Goal: Task Accomplishment & Management: Complete application form

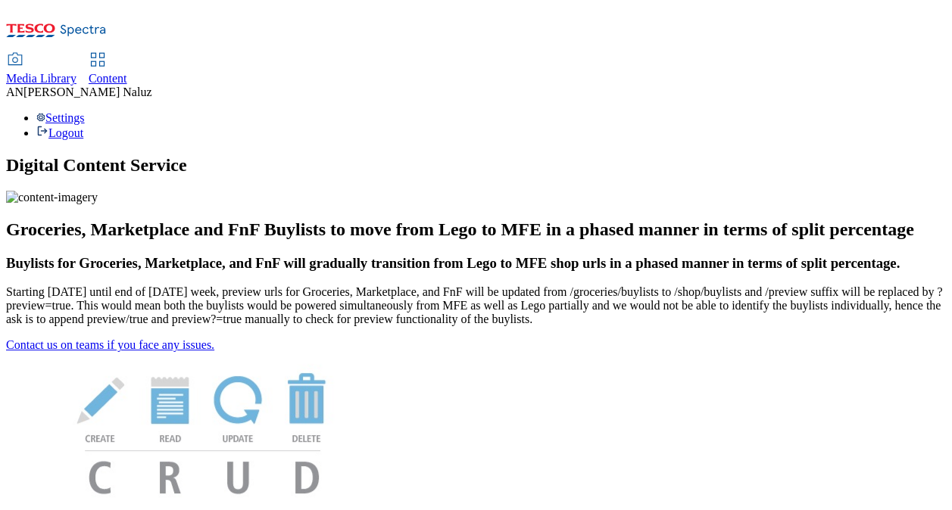
click at [107, 36] on icon at bounding box center [56, 35] width 101 height 32
click at [304, 54] on div "Media Library Content" at bounding box center [475, 70] width 939 height 32
click at [104, 53] on use at bounding box center [97, 59] width 13 height 13
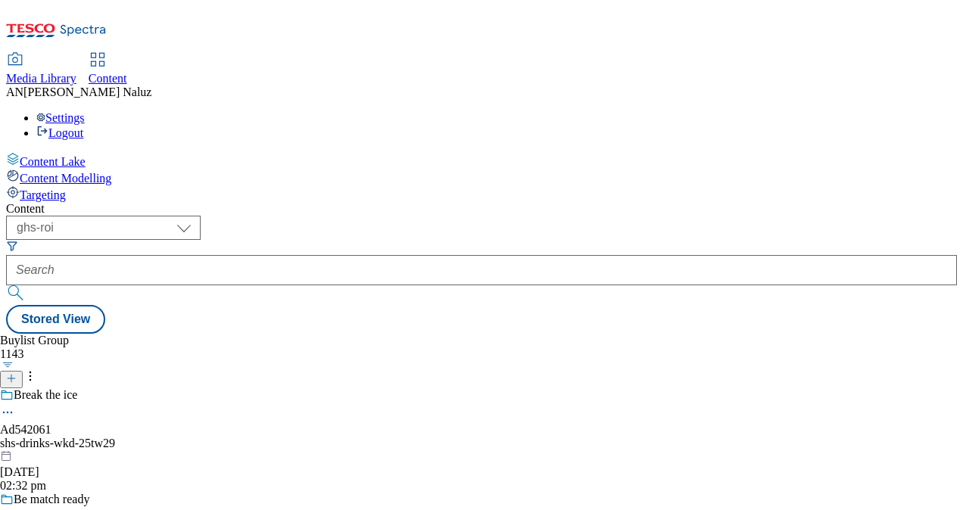
scroll to position [8, 0]
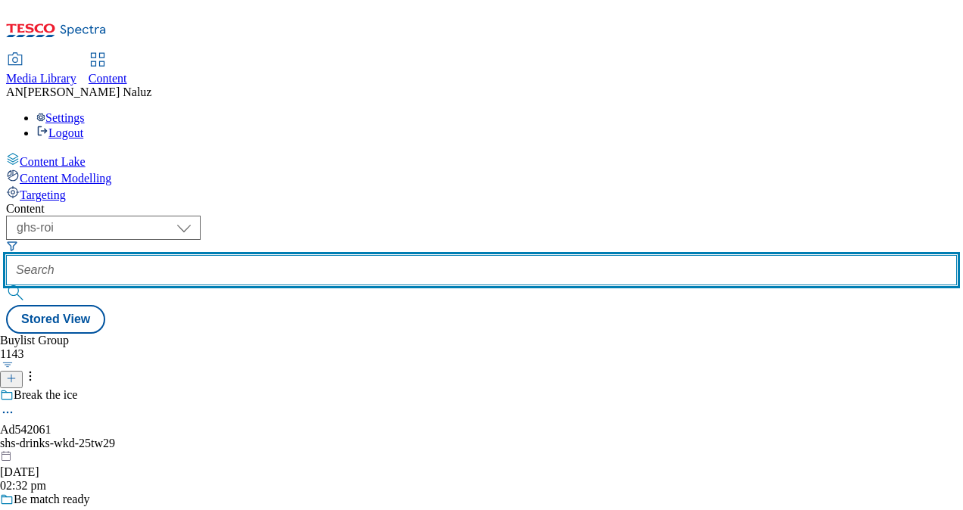
click at [350, 255] on input "text" at bounding box center [481, 270] width 951 height 30
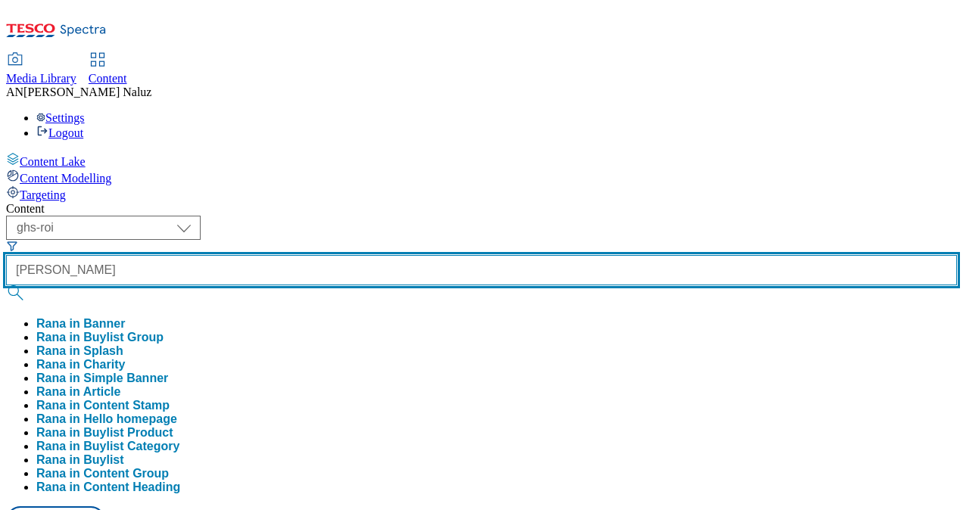
type input "[PERSON_NAME]"
click at [6, 285] on button "submit" at bounding box center [16, 292] width 21 height 15
click at [363, 255] on input "[PERSON_NAME]" at bounding box center [481, 270] width 951 height 30
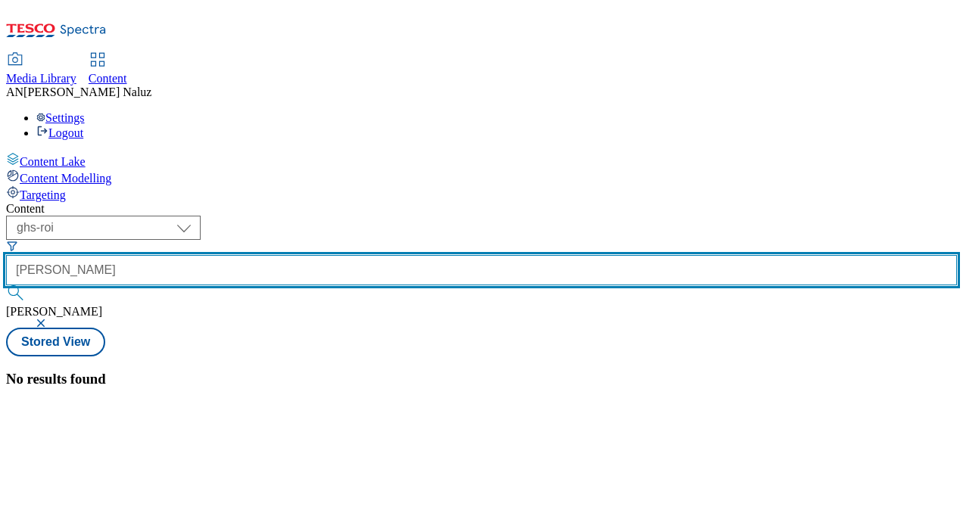
click at [363, 255] on input "[PERSON_NAME]" at bounding box center [481, 270] width 951 height 30
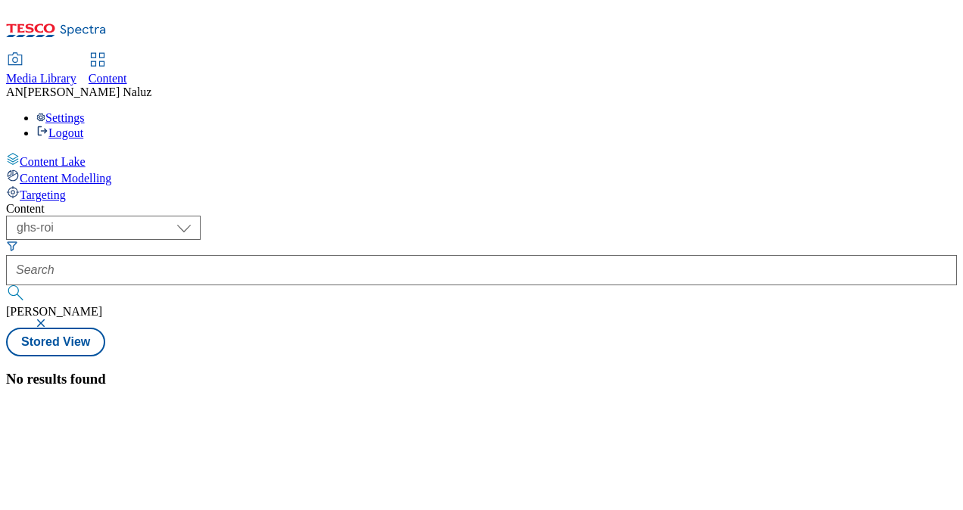
click at [394, 202] on div "Content ( optional ) ghs-roi ghs-uk ghs-roi [PERSON_NAME] View No results found" at bounding box center [481, 294] width 951 height 185
click at [50, 319] on button "button" at bounding box center [42, 323] width 15 height 9
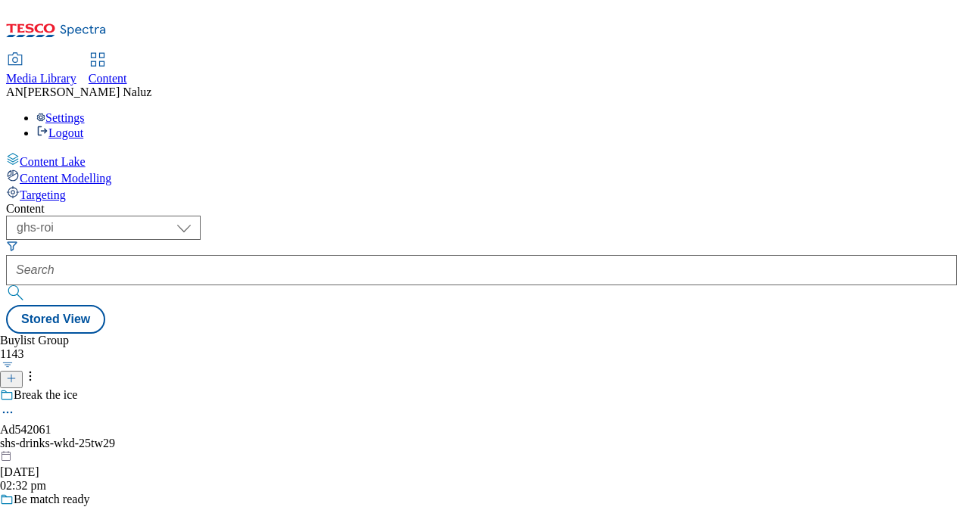
click at [17, 373] on icon at bounding box center [11, 378] width 11 height 11
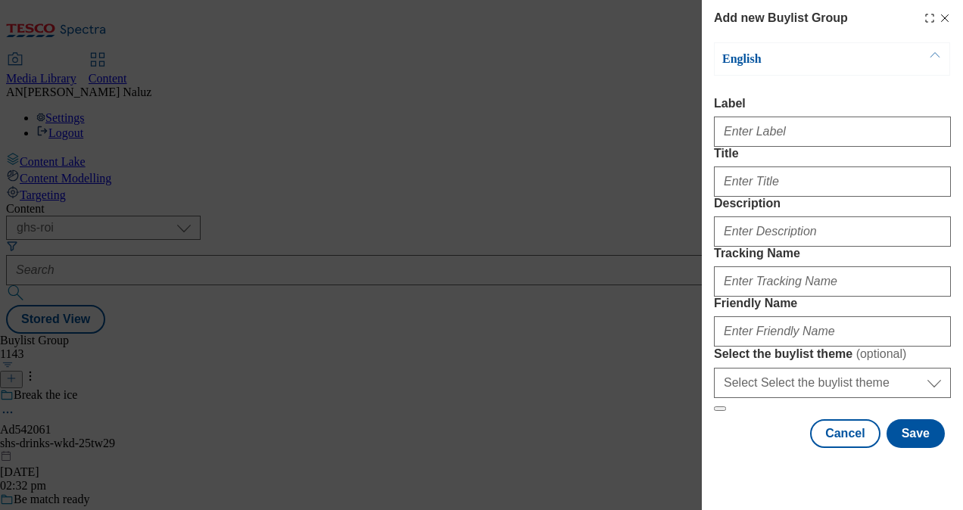
click at [606, 142] on div "Add new Buylist Group English Label Title Description Tracking Name Friendly Na…" at bounding box center [481, 255] width 963 height 510
click at [625, 199] on div "Add new Buylist Group English Label Title Description Tracking Name Friendly Na…" at bounding box center [481, 255] width 963 height 510
click at [808, 77] on div "English Label Title Description Tracking Name Friendly Name Select the buylist …" at bounding box center [832, 226] width 237 height 369
click at [597, 132] on div "Add new Buylist Group English Label Title Description Tracking Name Friendly Na…" at bounding box center [481, 255] width 963 height 510
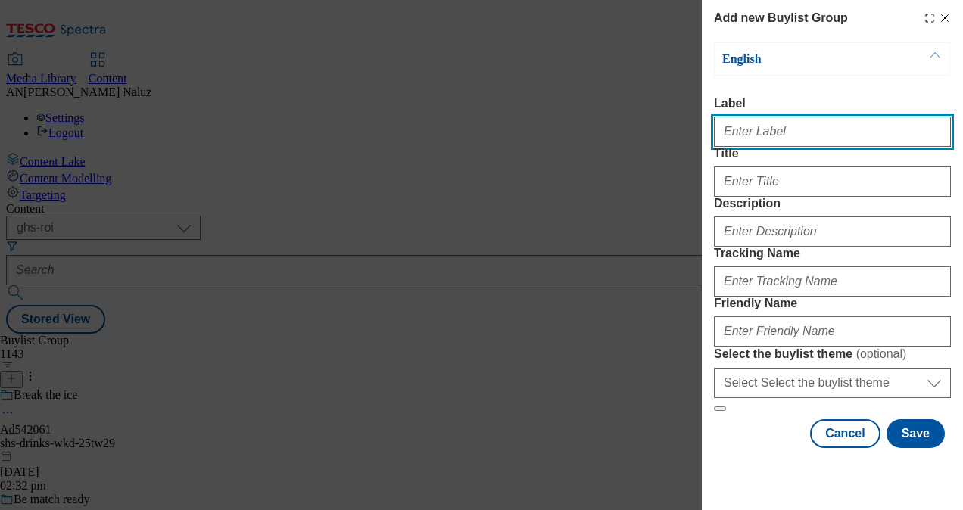
click at [824, 129] on input "Label" at bounding box center [832, 132] width 237 height 30
click at [834, 147] on input "Label" at bounding box center [832, 132] width 237 height 30
click at [774, 130] on input "Label" at bounding box center [832, 132] width 237 height 30
paste input "TUK012013"
type input "TUK012013"
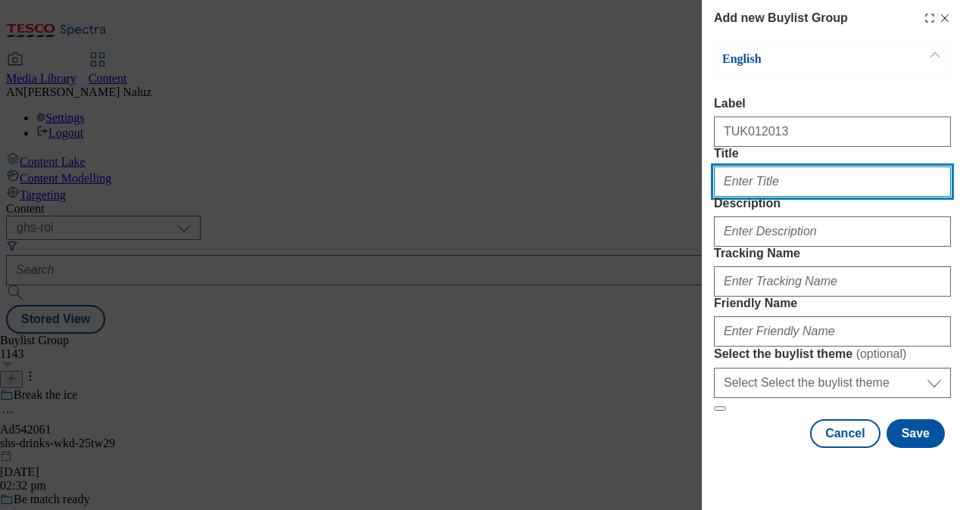
click at [769, 197] on input "Title" at bounding box center [832, 182] width 237 height 30
click at [824, 197] on input "Title" at bounding box center [832, 182] width 237 height 30
paste input "La Famiglia [PERSON_NAME]"
type input "La Famiglia [PERSON_NAME]"
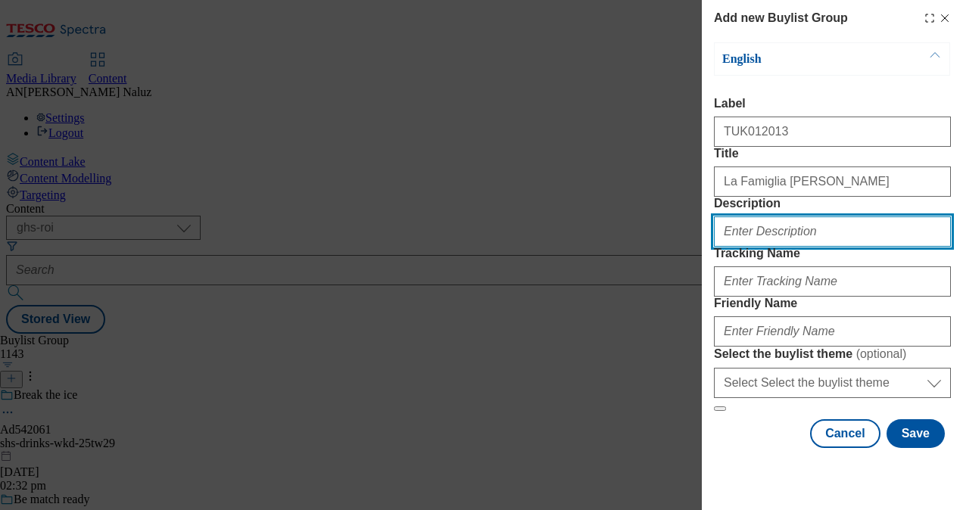
click at [782, 247] on input "Description" at bounding box center [832, 232] width 237 height 30
paste input "And suddenly, [DATE] night feels like date night."
type input "And suddenly, [DATE] night feels like date night."
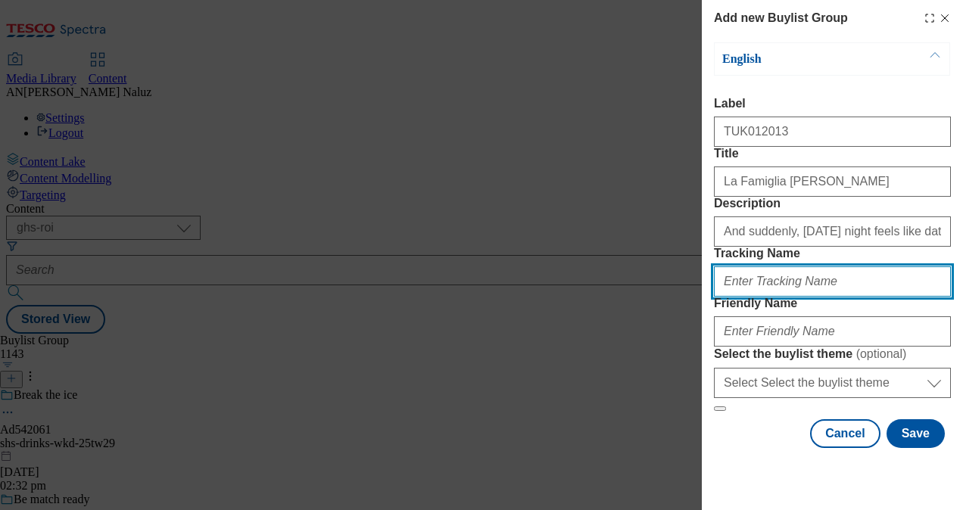
click at [818, 297] on input "Tracking Name" at bounding box center [832, 281] width 237 height 30
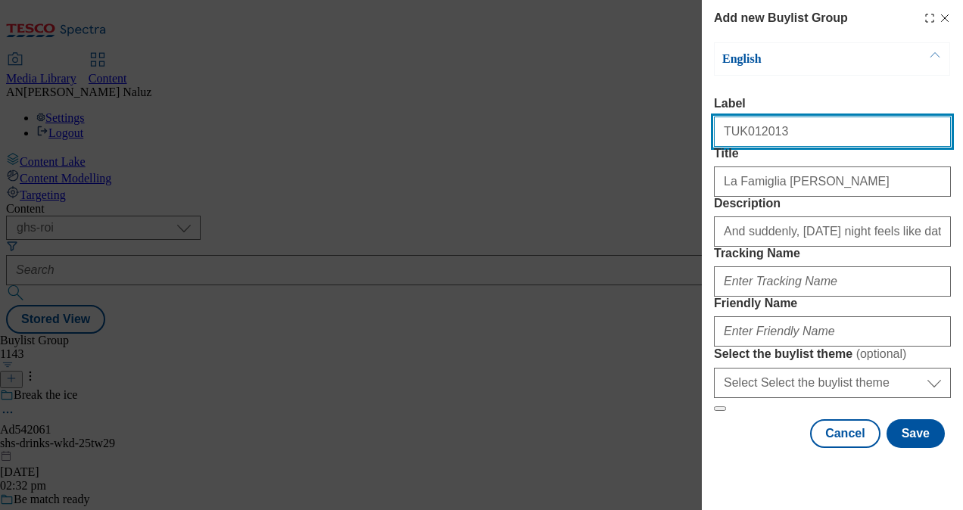
click at [813, 139] on input "TUK012013" at bounding box center [832, 132] width 237 height 30
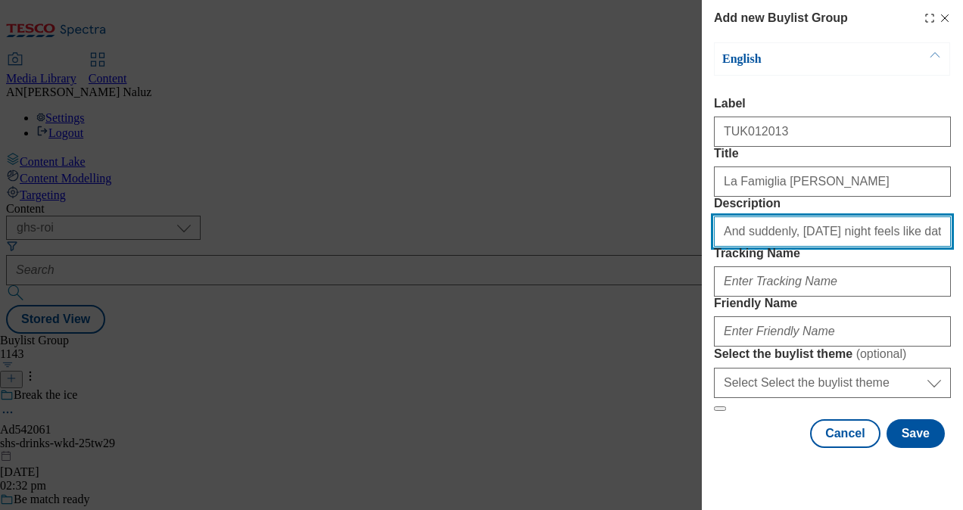
click at [807, 247] on input "And suddenly, [DATE] night feels like date night." at bounding box center [832, 232] width 237 height 30
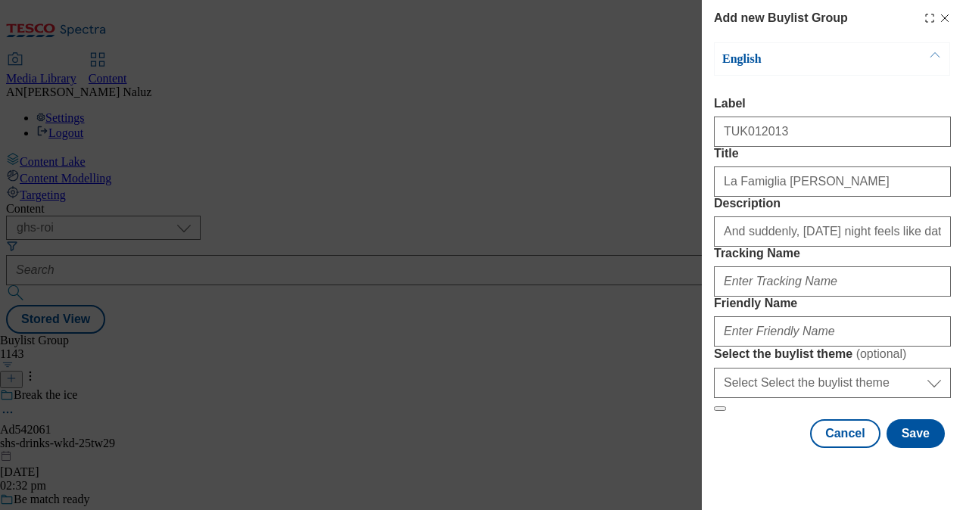
click at [818, 297] on div "Modal" at bounding box center [832, 278] width 237 height 36
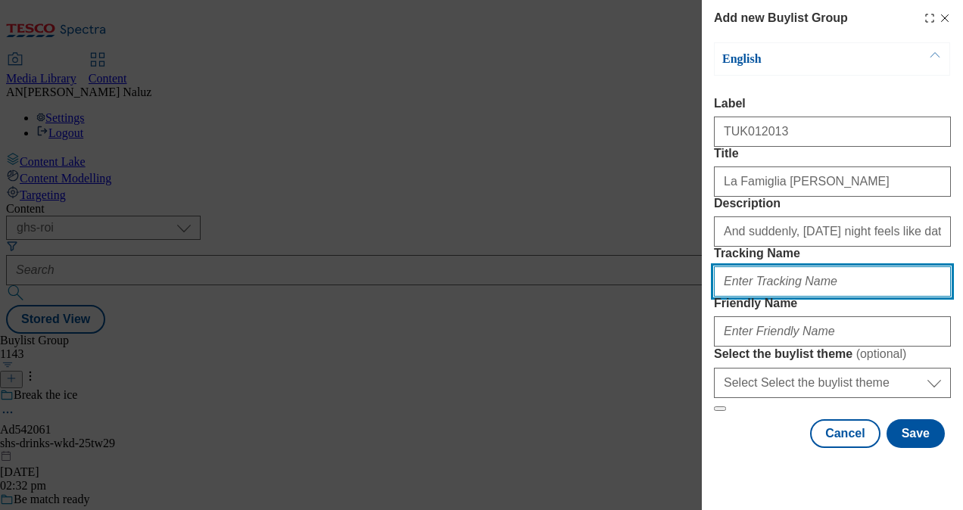
click at [793, 297] on input "Tracking Name" at bounding box center [832, 281] width 237 height 30
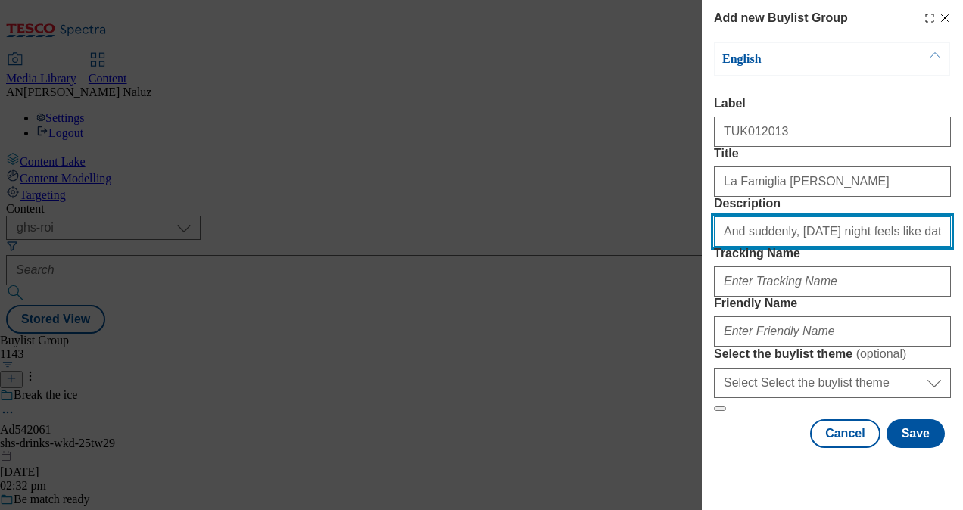
click at [759, 247] on input "And suddenly, [DATE] night feels like date night." at bounding box center [832, 232] width 237 height 30
click at [786, 247] on input "And suddenly, [DATE] night feels like date night." at bounding box center [832, 232] width 237 height 30
click at [757, 247] on input "And suddenly, [DATE] night feels like date night." at bounding box center [832, 232] width 237 height 30
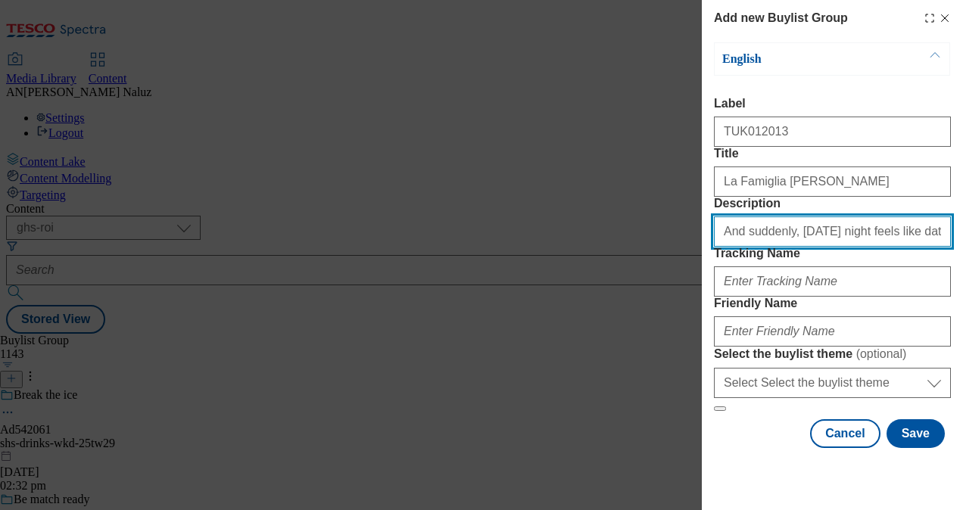
click at [757, 247] on input "And suddenly, [DATE] night feels like date night." at bounding box center [832, 232] width 237 height 30
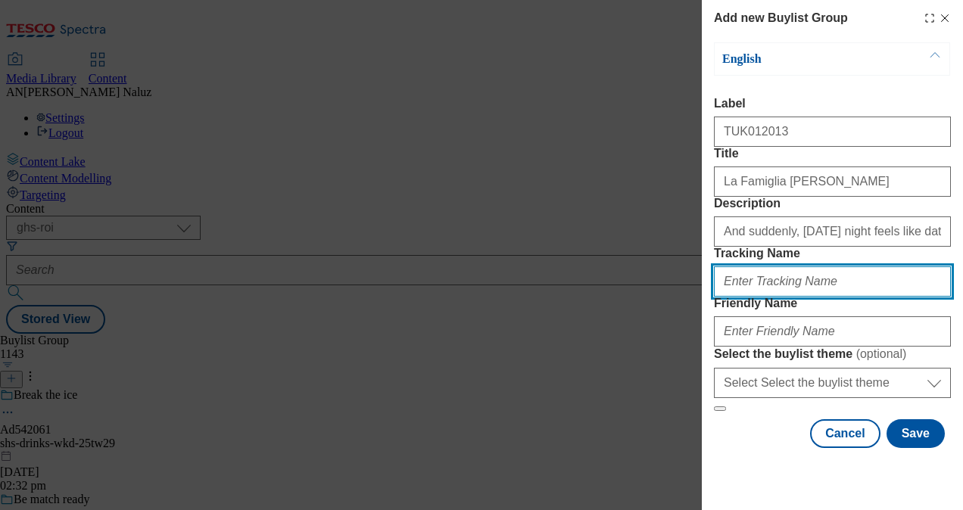
click at [815, 297] on input "Tracking Name" at bounding box center [832, 281] width 237 height 30
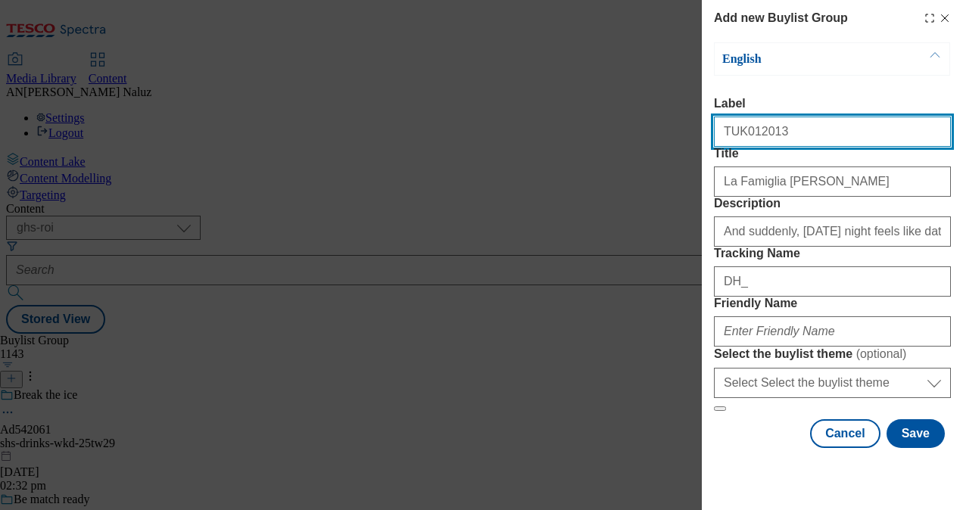
click at [738, 117] on input "TUK012013" at bounding box center [832, 132] width 237 height 30
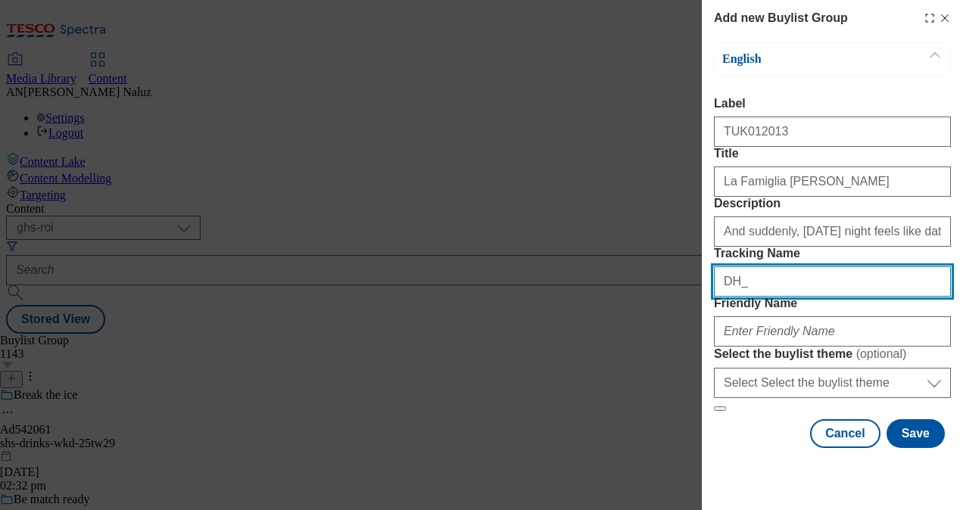
click at [788, 266] on input "DH_" at bounding box center [832, 281] width 237 height 30
click at [821, 266] on input "DH_" at bounding box center [832, 281] width 237 height 30
drag, startPoint x: 813, startPoint y: 254, endPoint x: 743, endPoint y: 257, distance: 69.7
click at [743, 266] on input "DH_" at bounding box center [832, 281] width 237 height 30
paste input "TUK012013"
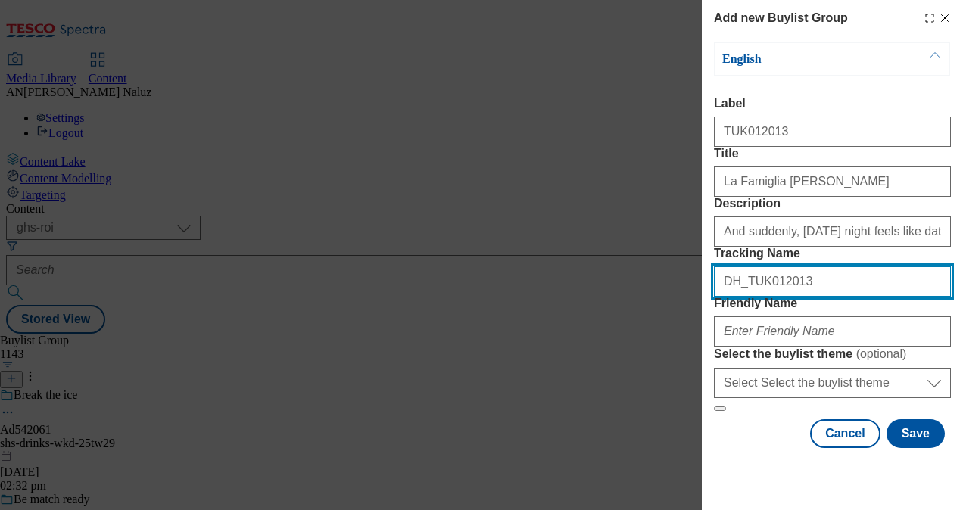
type input "DH_TUK012013"
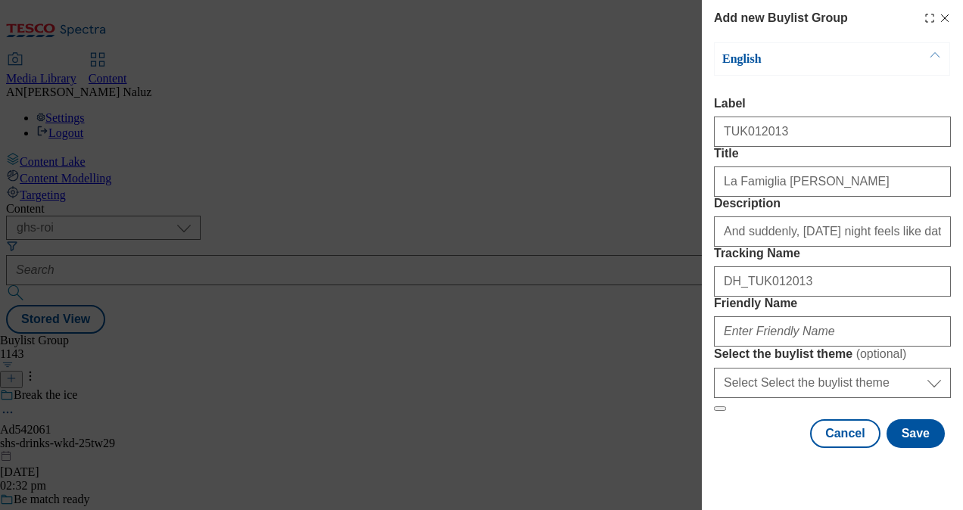
click at [810, 306] on label "Friendly Name" at bounding box center [832, 304] width 237 height 14
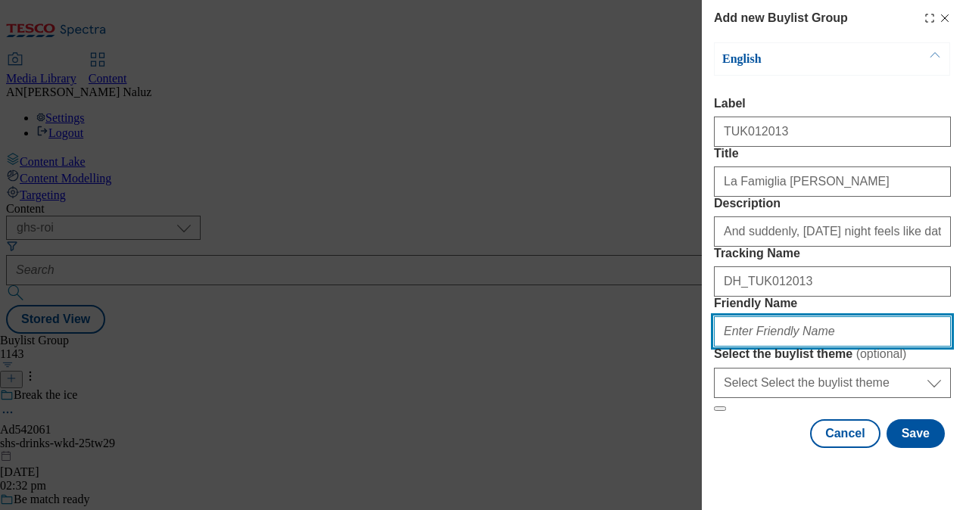
click at [810, 316] on input "Friendly Name" at bounding box center [832, 331] width 237 height 30
click at [792, 330] on input "Friendly Name" at bounding box center [832, 331] width 237 height 30
click at [762, 321] on input "rana-tw8" at bounding box center [832, 331] width 237 height 30
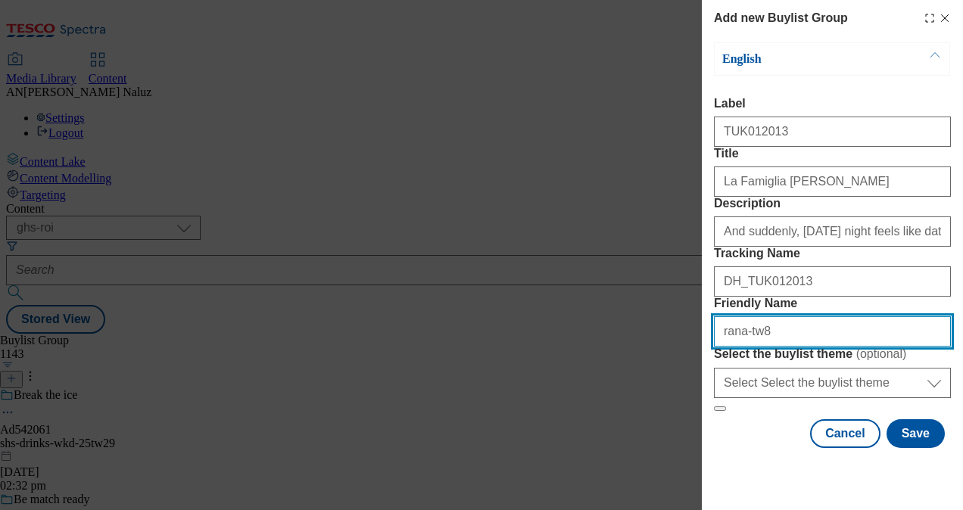
click at [762, 321] on input "rana-tw8" at bounding box center [832, 331] width 237 height 30
click at [774, 326] on input "rana-tw8" at bounding box center [832, 331] width 237 height 30
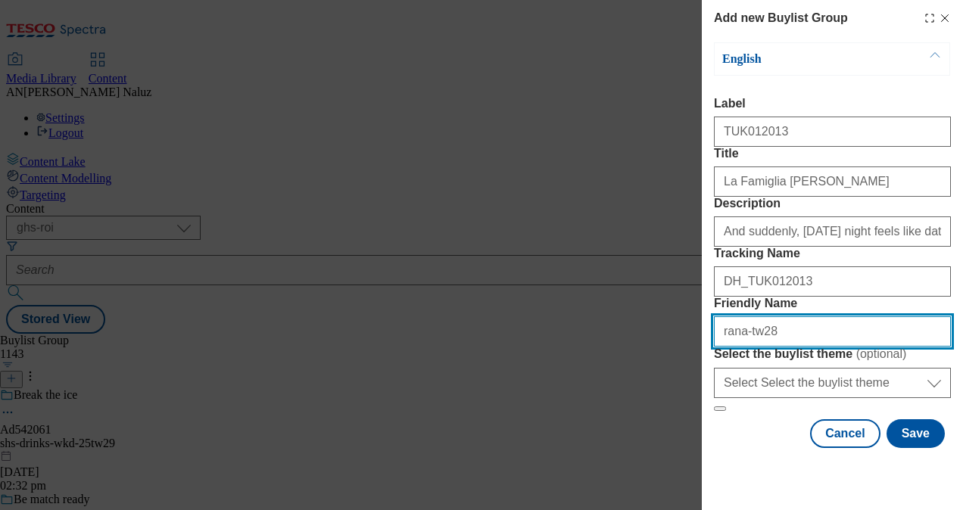
click at [777, 327] on input "rana-tw28" at bounding box center [832, 331] width 237 height 30
type input "rana-tw28"
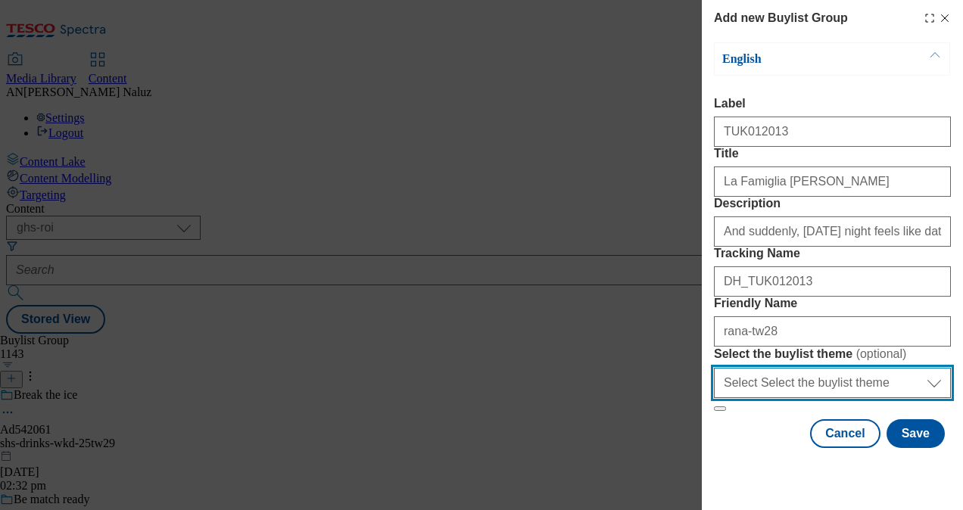
click at [824, 394] on select "Select Select the buylist theme default fandf" at bounding box center [832, 383] width 237 height 30
select select "default"
click at [714, 386] on select "Select Select the buylist theme default fandf" at bounding box center [832, 383] width 237 height 30
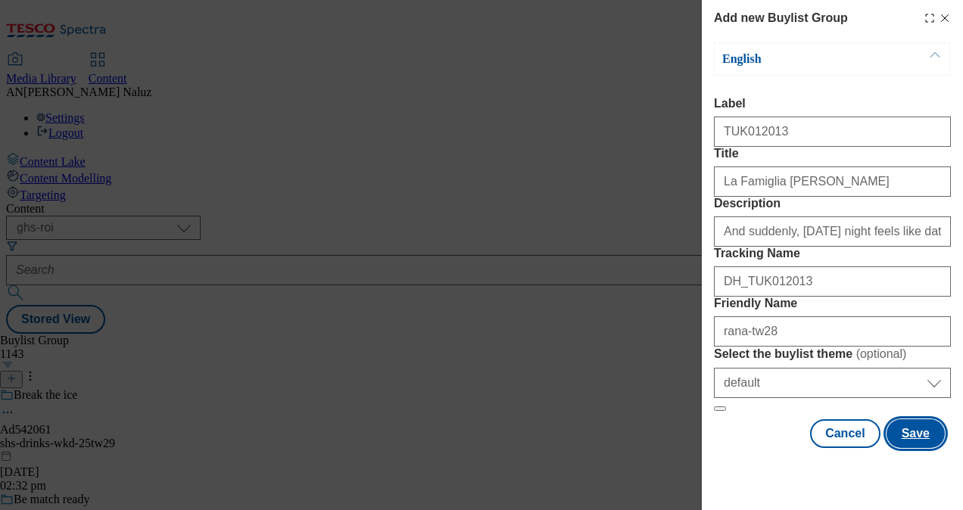
click at [913, 448] on button "Save" at bounding box center [916, 433] width 58 height 29
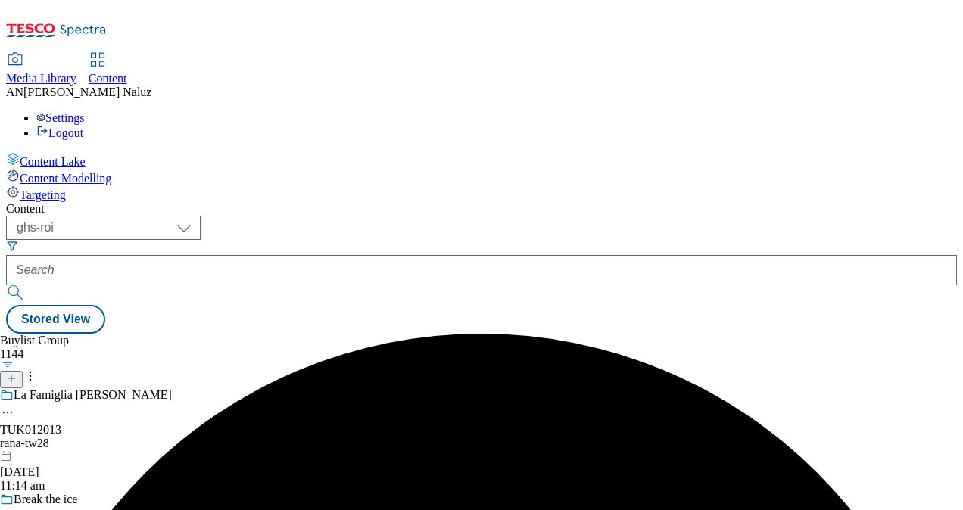
scroll to position [18, 0]
click at [311, 388] on div "La Famiglia Rana TUK012013 rana-tw28 [DATE] 11:14 am" at bounding box center [155, 440] width 311 height 104
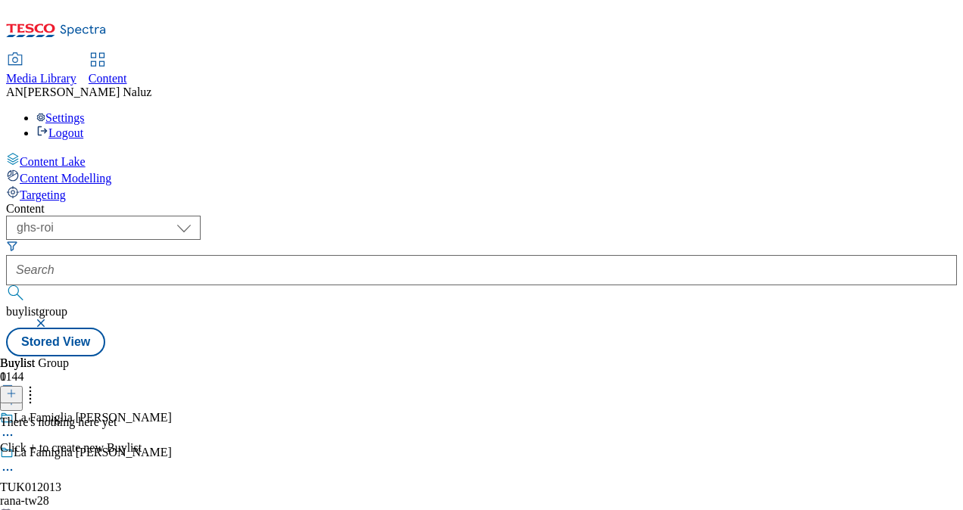
click at [23, 386] on button at bounding box center [11, 394] width 23 height 17
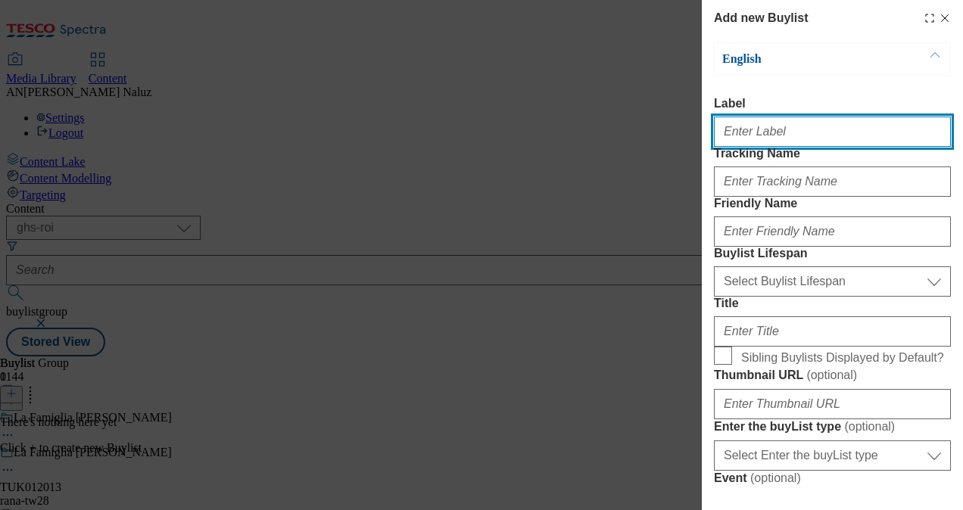
click at [770, 134] on input "Label" at bounding box center [832, 132] width 237 height 30
click at [774, 146] on input "Label" at bounding box center [832, 132] width 237 height 30
type input "TUK012013"
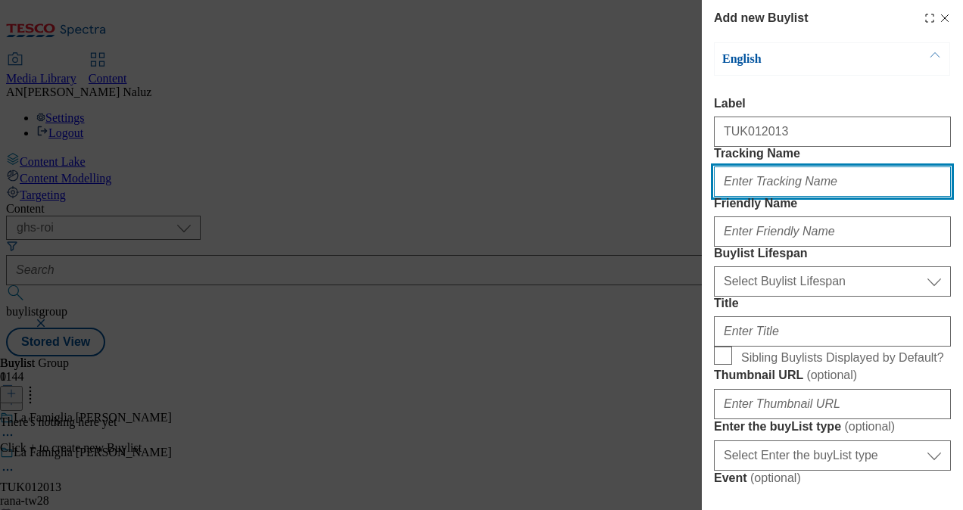
click at [769, 197] on input "Tracking Name" at bounding box center [832, 182] width 237 height 30
type input "DH_TUK012013"
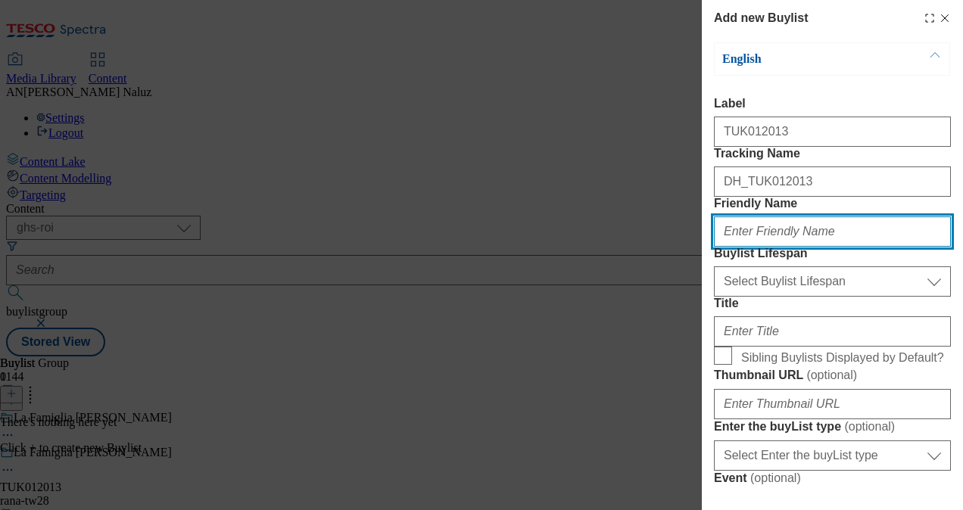
click at [774, 247] on input "Friendly Name" at bounding box center [832, 232] width 237 height 30
click at [746, 247] on input "Friendly Name" at bounding box center [832, 232] width 237 height 30
type input "a"
type input "rana-tw28"
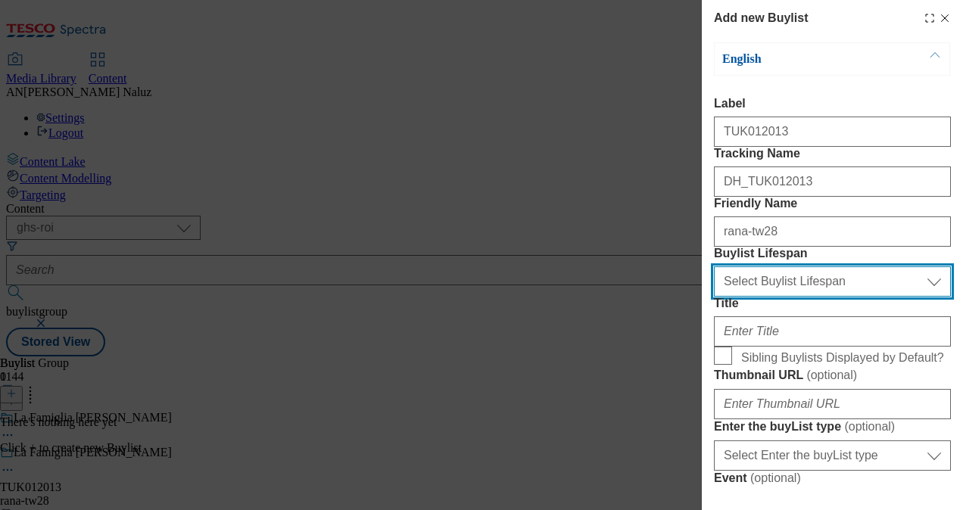
click at [785, 297] on select "Select Buylist Lifespan evergreen seasonal tactical" at bounding box center [832, 281] width 237 height 30
select select "evergreen"
click at [714, 297] on select "Select Buylist Lifespan evergreen seasonal tactical" at bounding box center [832, 281] width 237 height 30
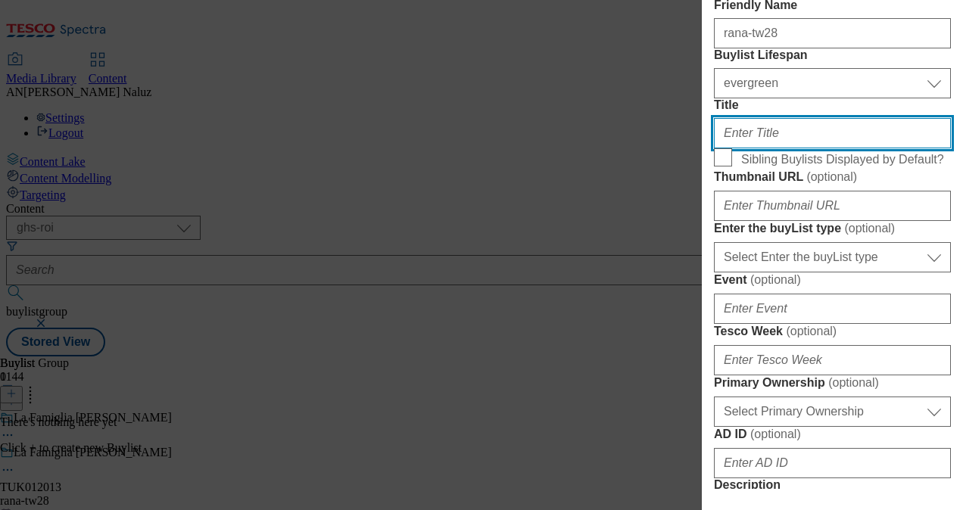
click at [771, 148] on input "Title" at bounding box center [832, 133] width 237 height 30
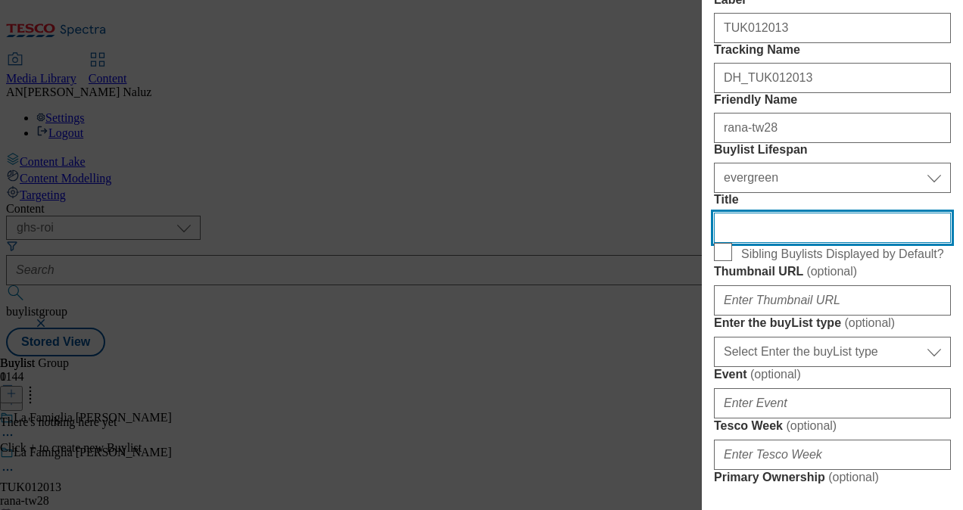
scroll to position [104, 0]
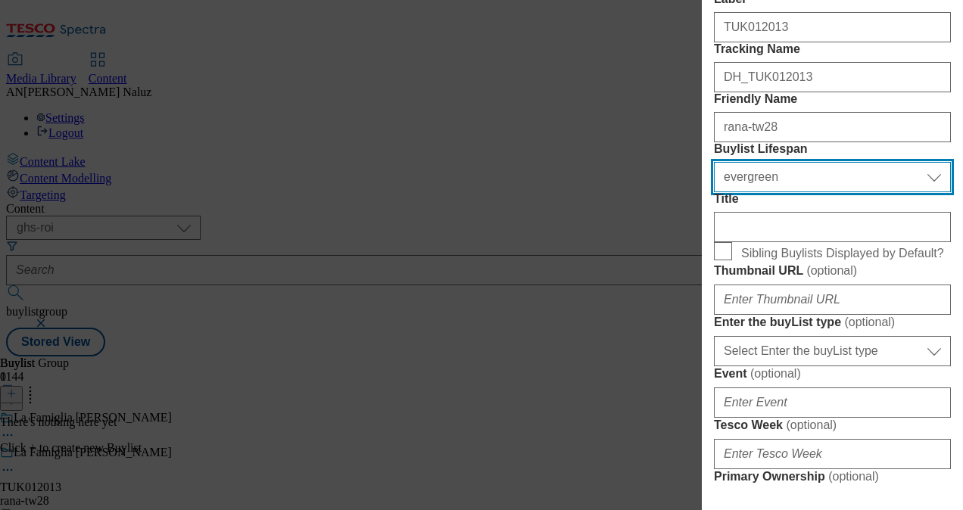
click at [763, 192] on select "Select Buylist Lifespan evergreen seasonal tactical" at bounding box center [832, 177] width 237 height 30
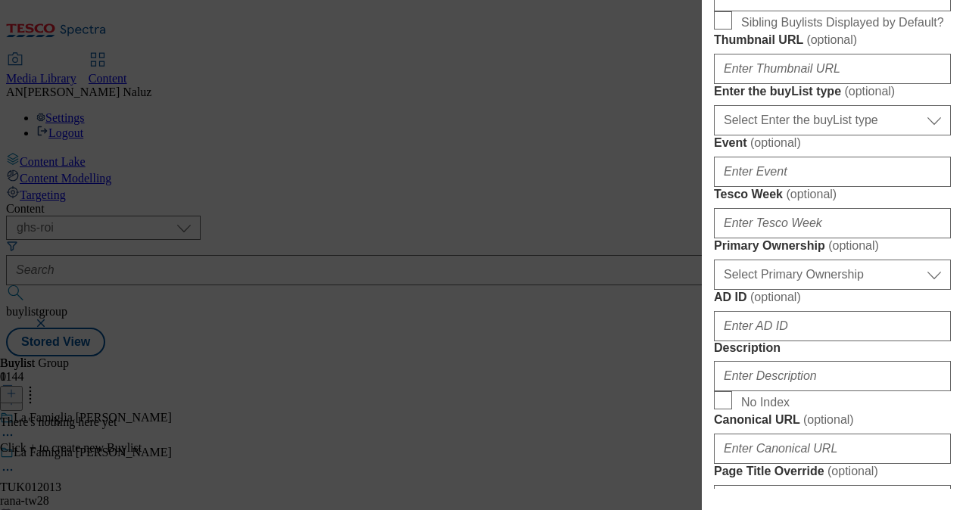
scroll to position [210, 0]
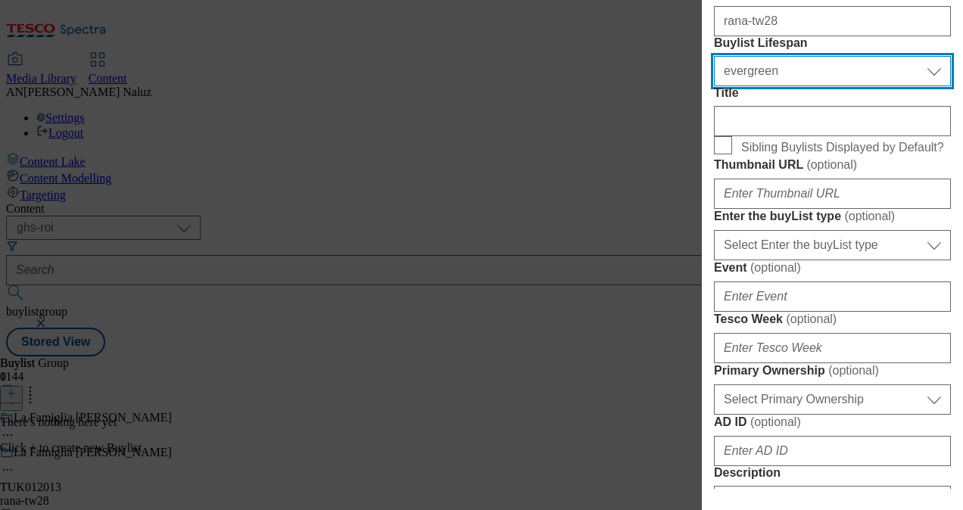
click at [784, 86] on select "Select Buylist Lifespan evergreen seasonal tactical" at bounding box center [832, 71] width 237 height 30
select select "tactical"
click at [714, 86] on select "Select Buylist Lifespan evergreen seasonal tactical" at bounding box center [832, 71] width 237 height 30
click at [777, 86] on select "Select Buylist Lifespan evergreen seasonal tactical" at bounding box center [832, 71] width 237 height 30
click at [714, 86] on select "Select Buylist Lifespan evergreen seasonal tactical" at bounding box center [832, 71] width 237 height 30
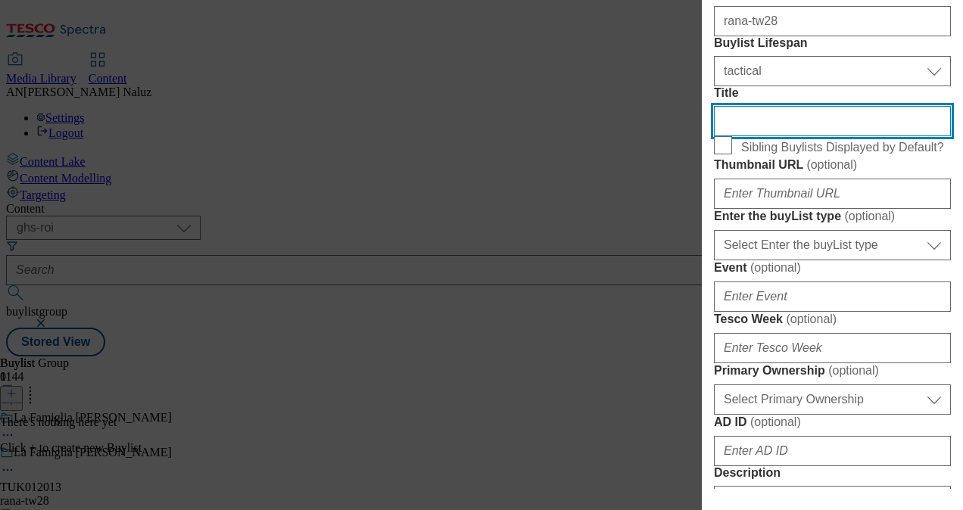
click at [780, 136] on input "Title" at bounding box center [832, 121] width 237 height 30
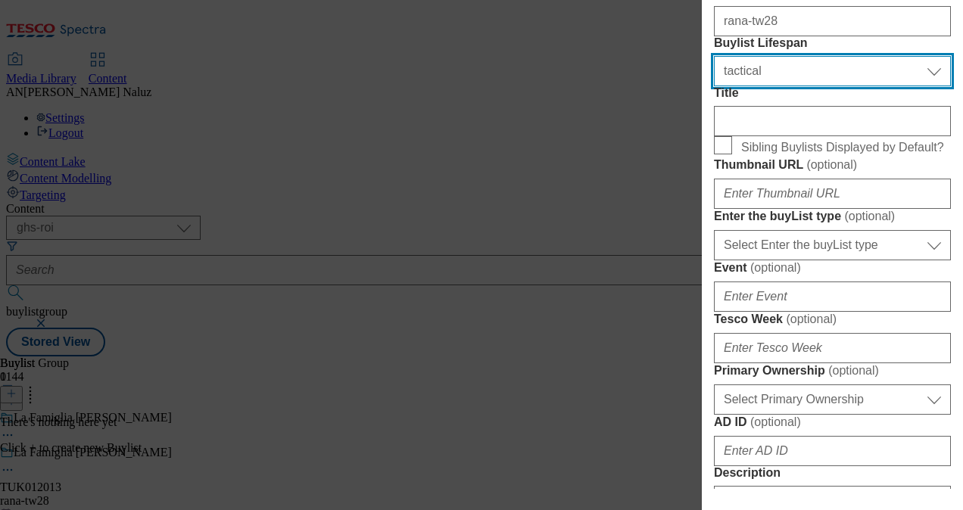
click at [794, 86] on select "Select Buylist Lifespan evergreen seasonal tactical" at bounding box center [832, 71] width 237 height 30
click at [766, 86] on select "Select Buylist Lifespan evergreen seasonal tactical" at bounding box center [832, 71] width 237 height 30
click at [714, 86] on select "Select Buylist Lifespan evergreen seasonal tactical" at bounding box center [832, 71] width 237 height 30
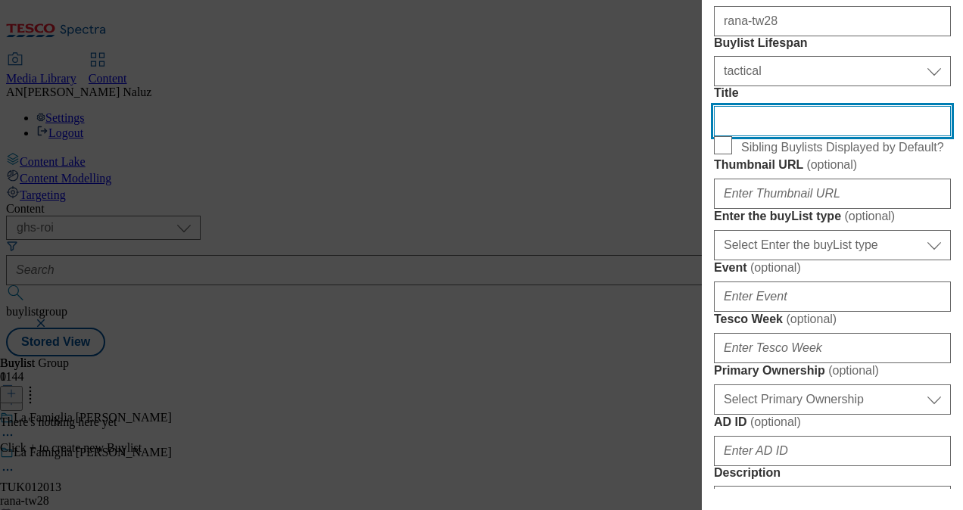
click at [807, 136] on input "Title" at bounding box center [832, 121] width 237 height 30
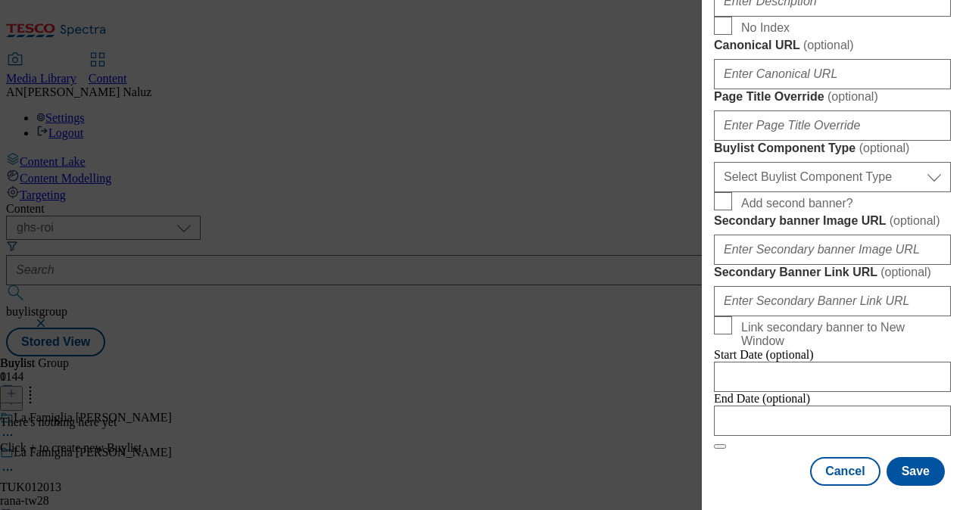
scroll to position [753, 0]
click at [784, 17] on input "Description" at bounding box center [832, 1] width 237 height 30
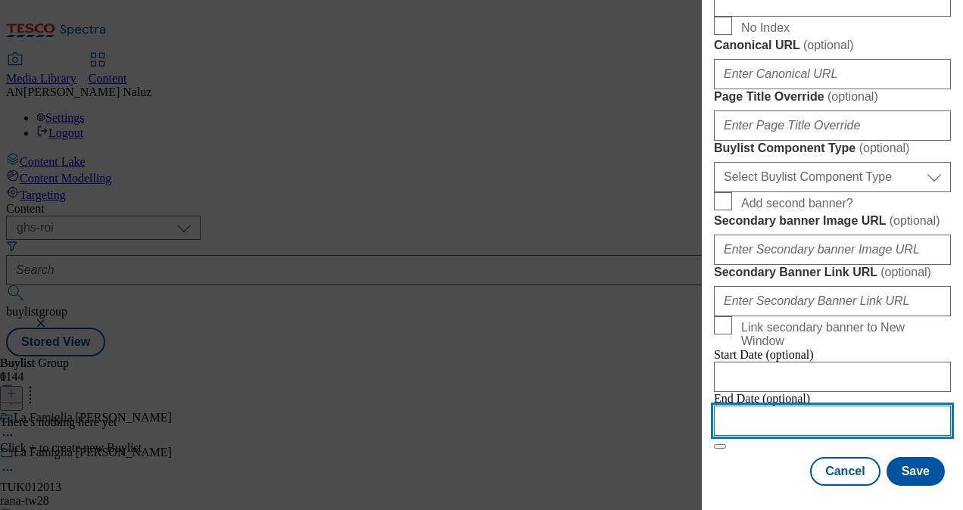
click at [759, 406] on input "Modal" at bounding box center [832, 421] width 237 height 30
select select "2025"
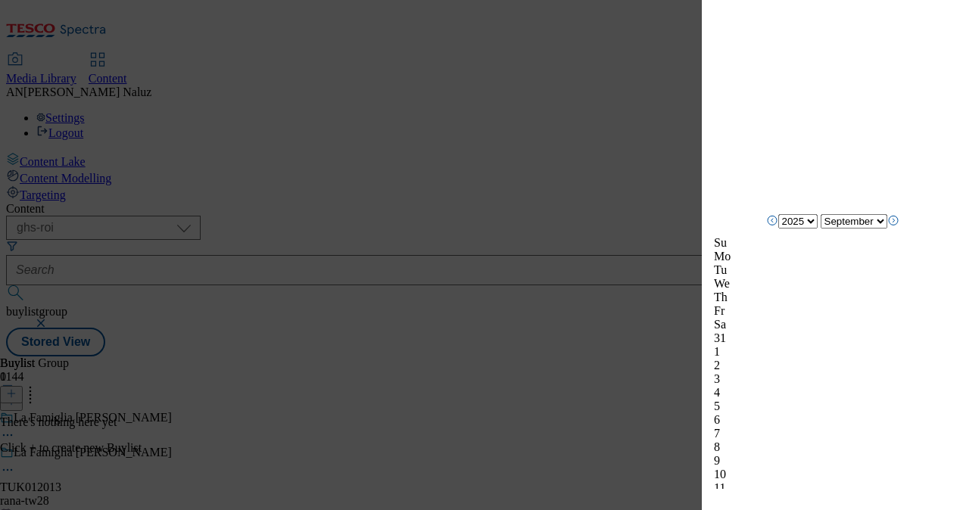
scroll to position [1484, 0]
click at [899, 225] on icon "Next Month" at bounding box center [893, 219] width 12 height 12
select select "October"
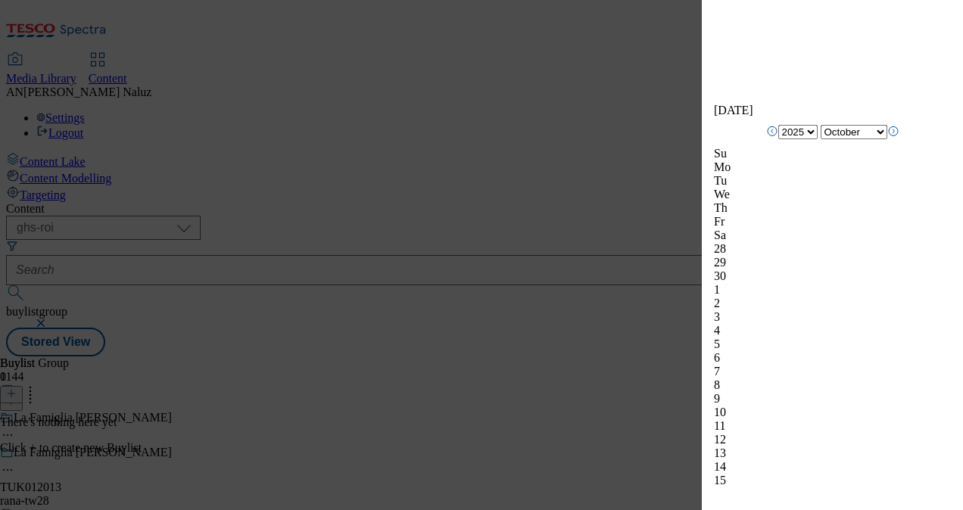
scroll to position [1612, 0]
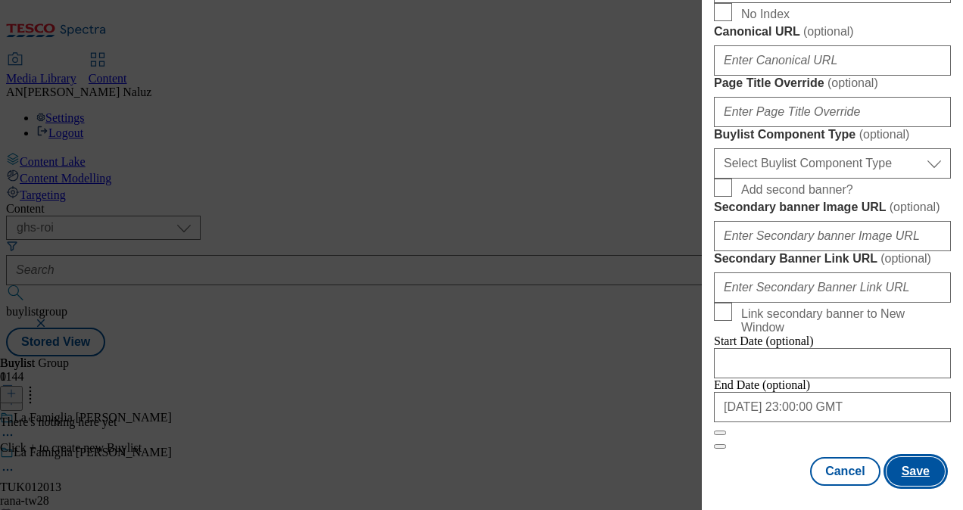
click at [898, 457] on button "Save" at bounding box center [916, 471] width 58 height 29
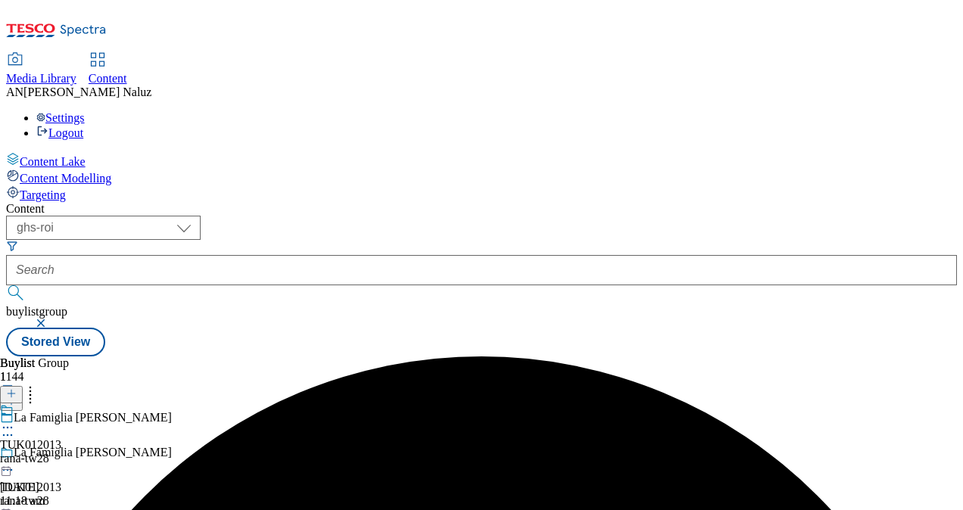
click at [23, 386] on button at bounding box center [11, 394] width 23 height 17
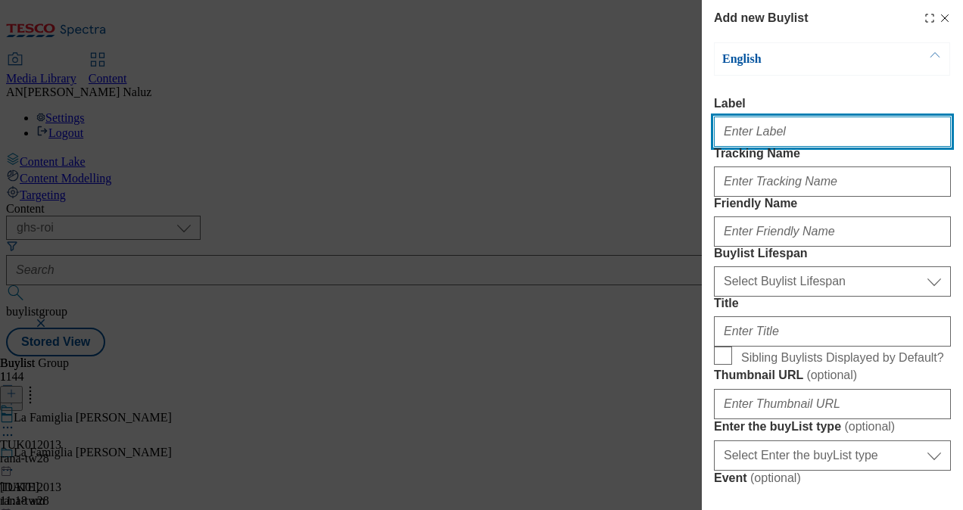
click at [756, 147] on input "Label" at bounding box center [832, 132] width 237 height 30
type input "TUK012013"
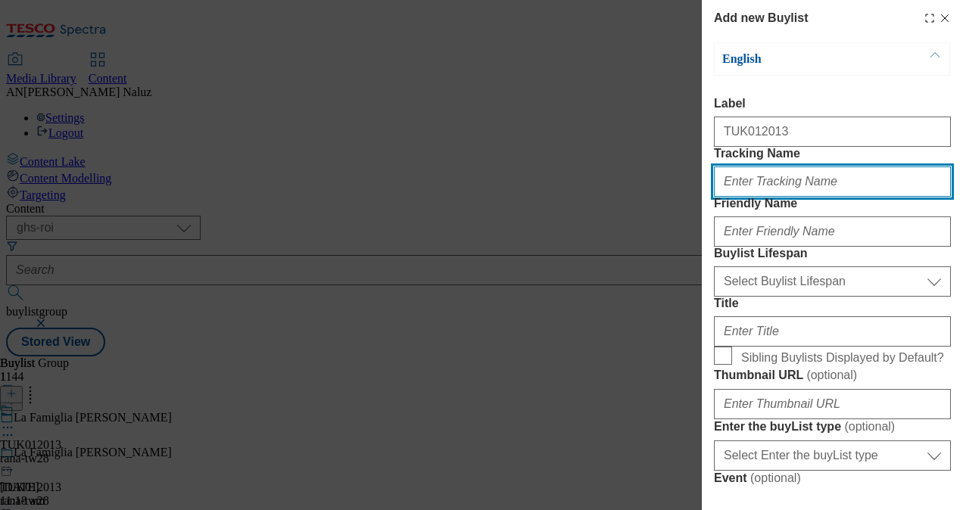
click at [759, 197] on input "Tracking Name" at bounding box center [832, 182] width 237 height 30
type input "DH_TUK012013"
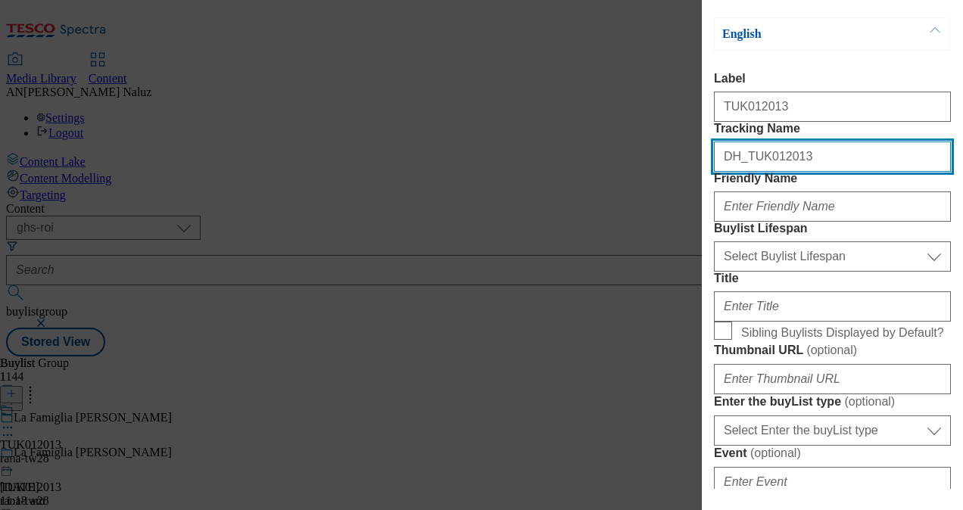
scroll to position [23, 0]
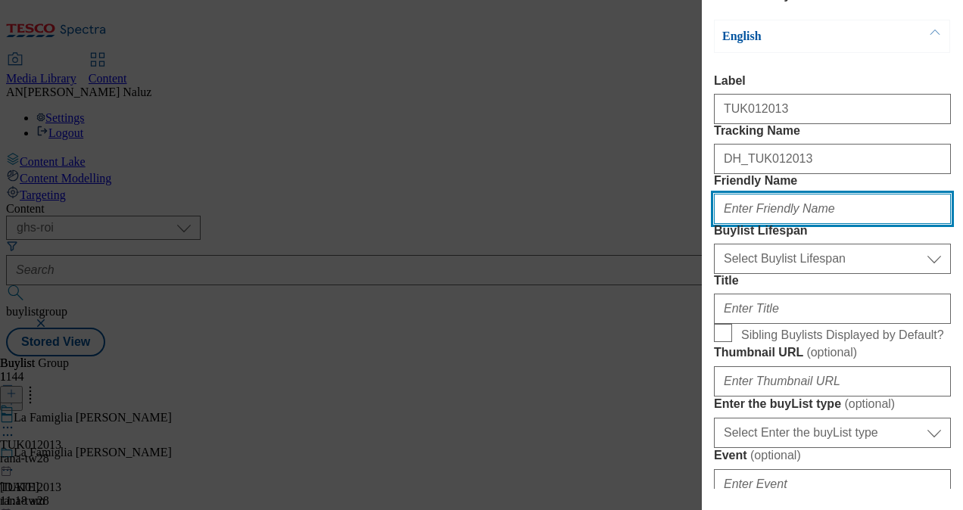
click at [812, 224] on input "Friendly Name" at bounding box center [832, 209] width 237 height 30
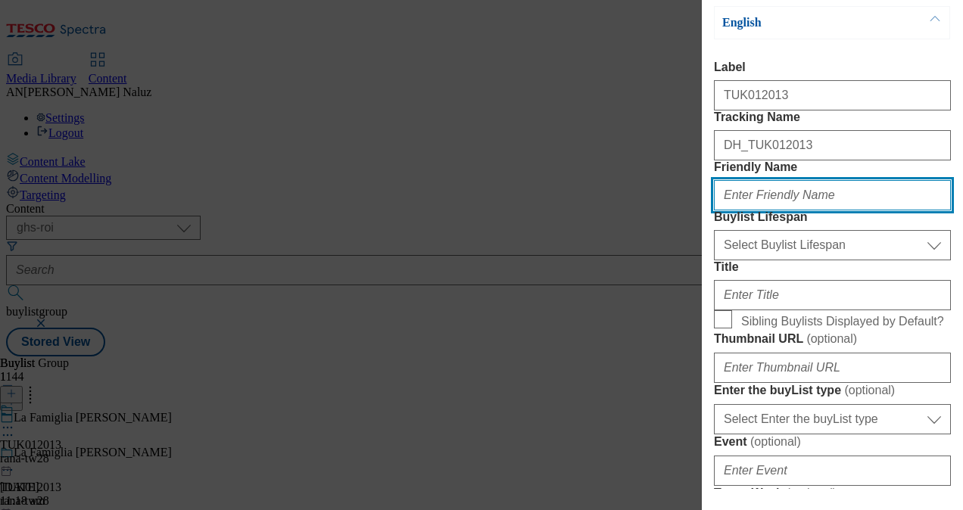
click at [790, 210] on input "Friendly Name" at bounding box center [832, 195] width 237 height 30
type input "rana-tw28"
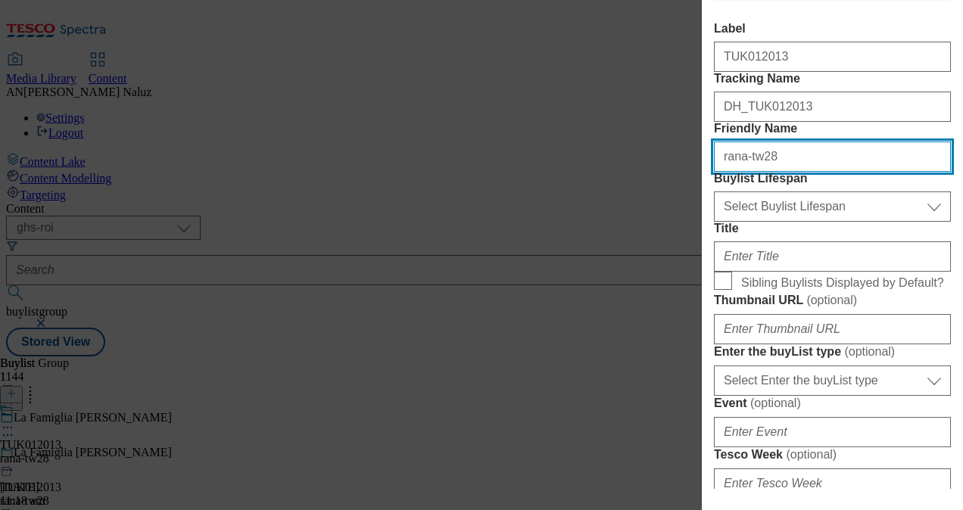
scroll to position [76, 0]
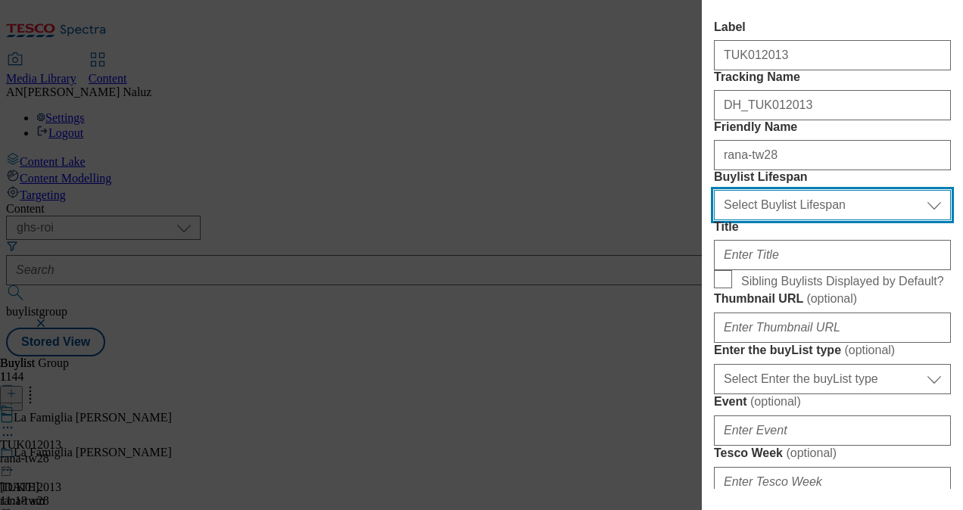
click at [744, 220] on select "Select Buylist Lifespan evergreen seasonal tactical" at bounding box center [832, 205] width 237 height 30
select select "tactical"
click at [714, 220] on select "Select Buylist Lifespan evergreen seasonal tactical" at bounding box center [832, 205] width 237 height 30
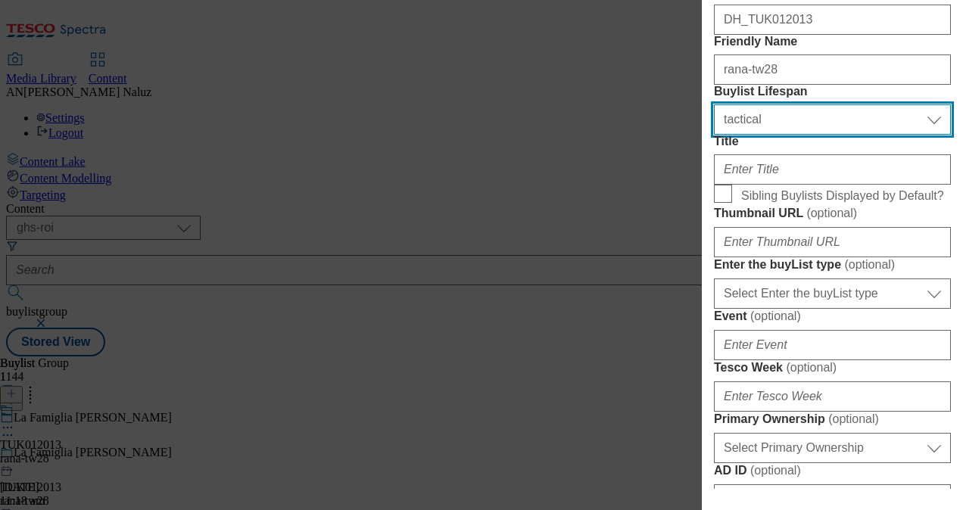
scroll to position [164, 0]
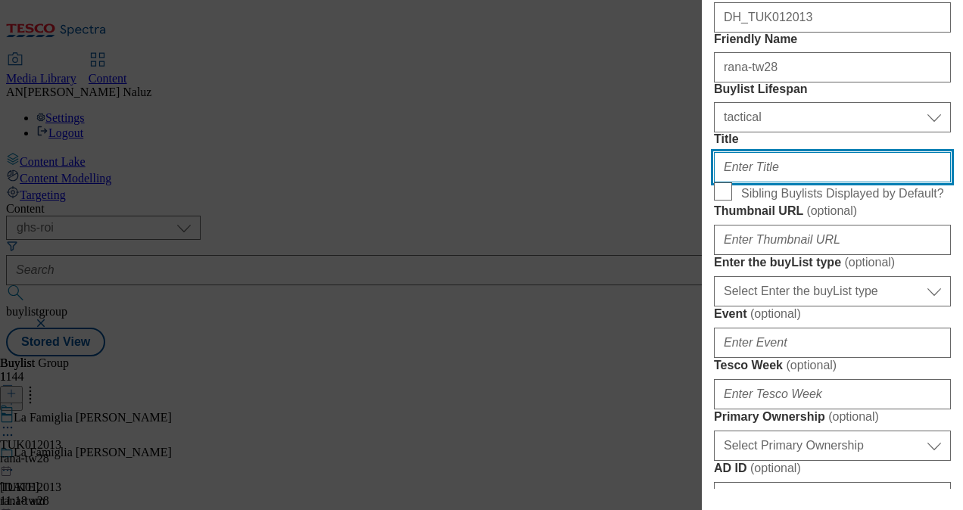
click at [753, 182] on input "Title" at bounding box center [832, 167] width 237 height 30
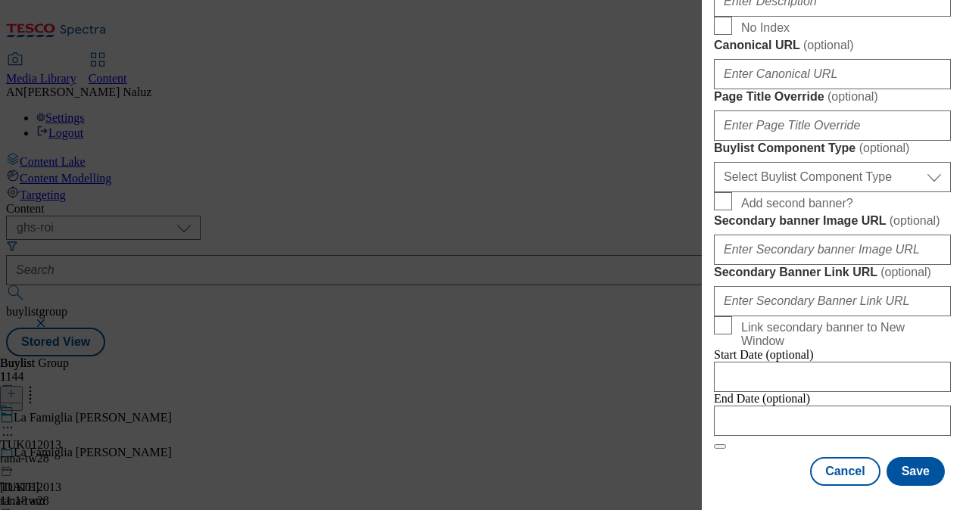
scroll to position [724, 0]
click at [770, 17] on input "Description" at bounding box center [832, 1] width 237 height 30
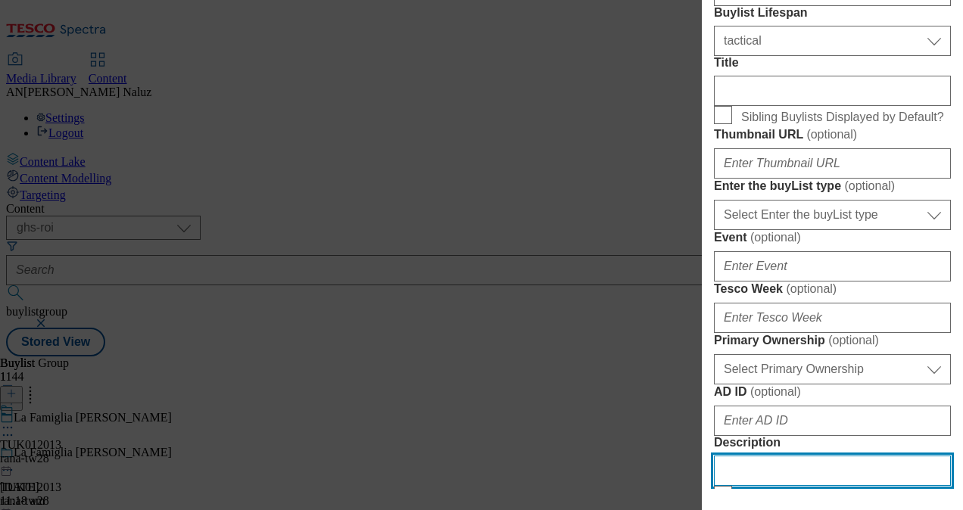
scroll to position [241, 0]
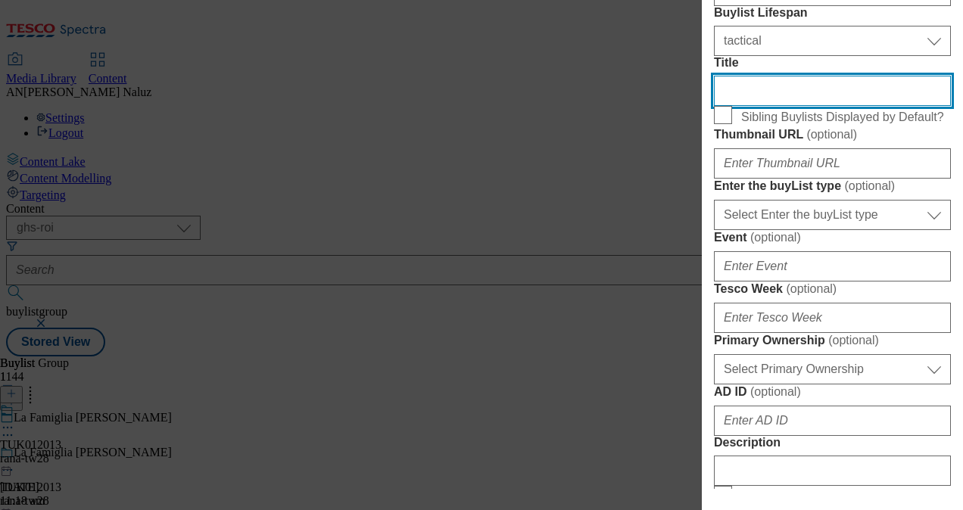
click at [807, 106] on input "Title" at bounding box center [832, 91] width 237 height 30
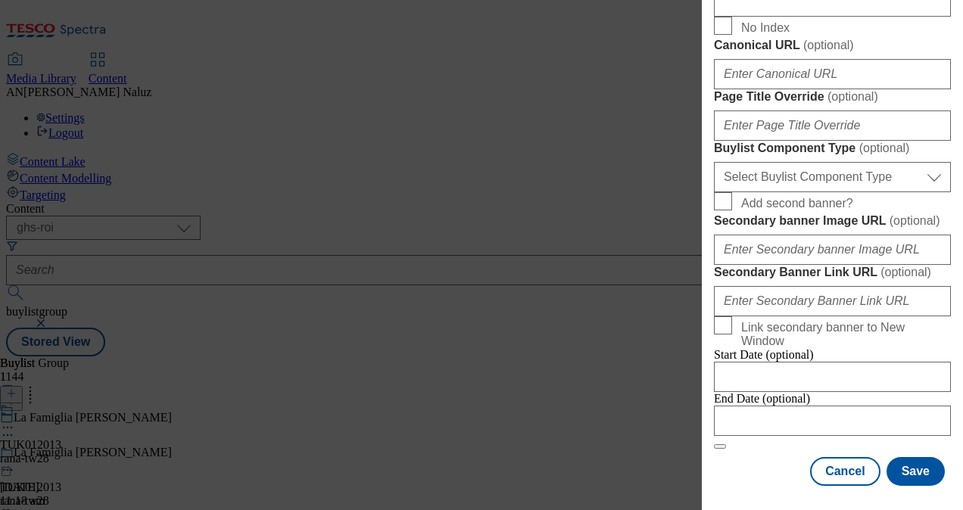
scroll to position [1272, 0]
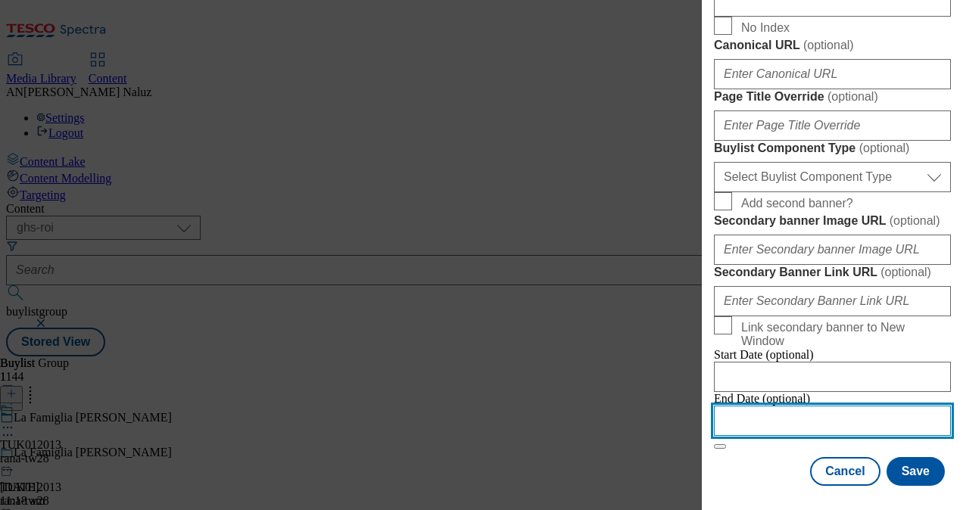
click at [774, 406] on input "Modal" at bounding box center [832, 421] width 237 height 30
select select "2025"
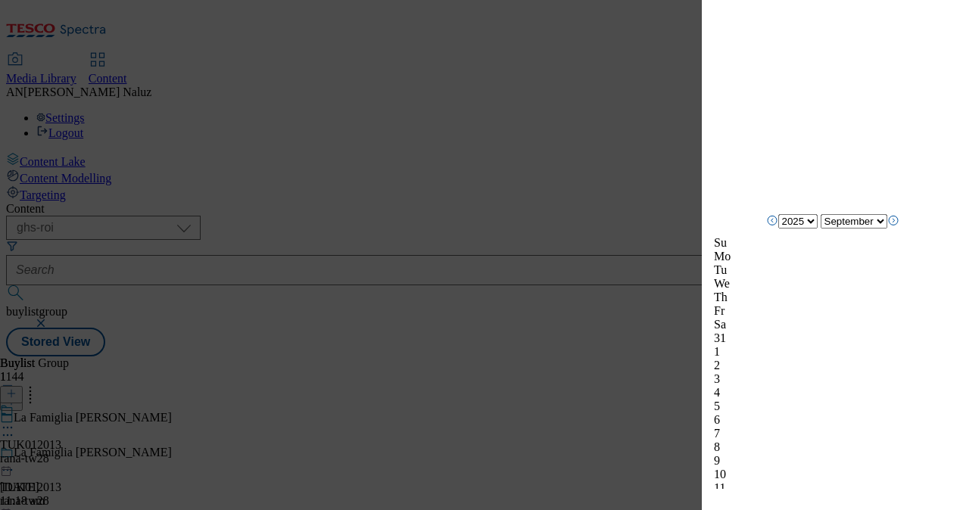
scroll to position [1482, 0]
click at [899, 226] on icon "Next Month" at bounding box center [893, 220] width 12 height 12
select select "October"
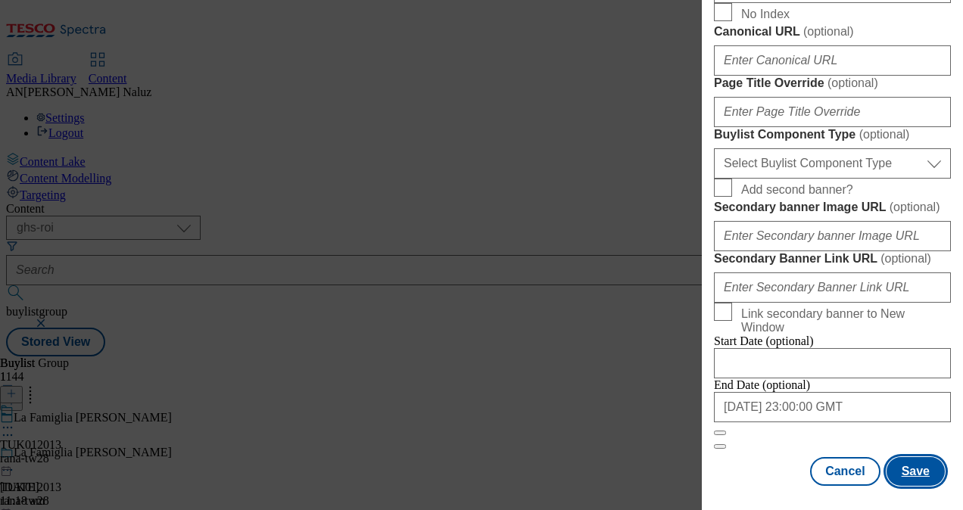
click at [911, 457] on button "Save" at bounding box center [916, 471] width 58 height 29
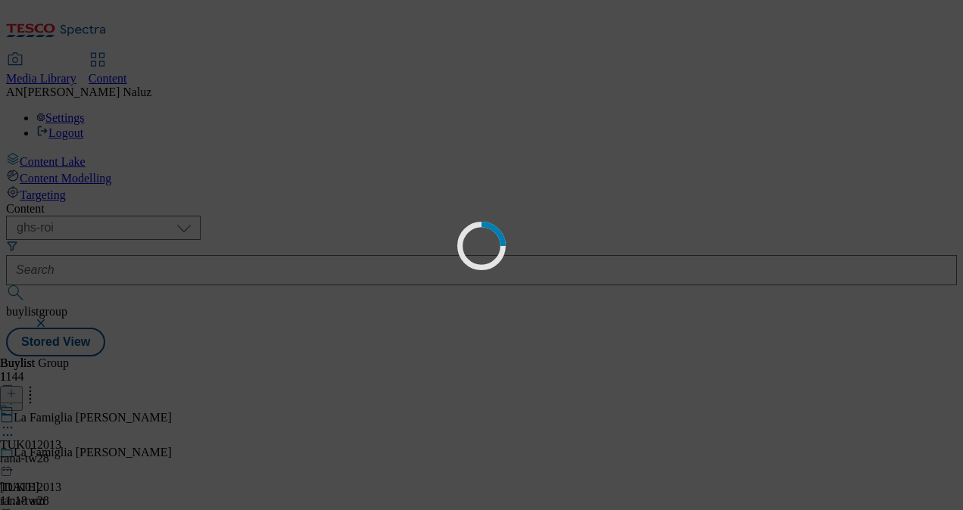
select select "tactical"
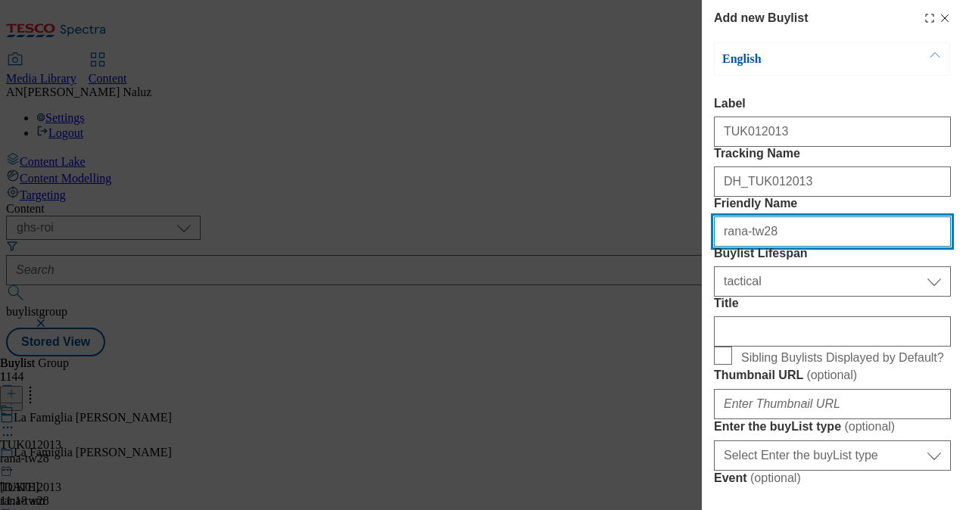
click at [804, 247] on input "rana-tw28" at bounding box center [832, 232] width 237 height 30
click at [722, 247] on input "rana-tw28" at bounding box center [832, 232] width 237 height 30
paste input "La Famiglia"
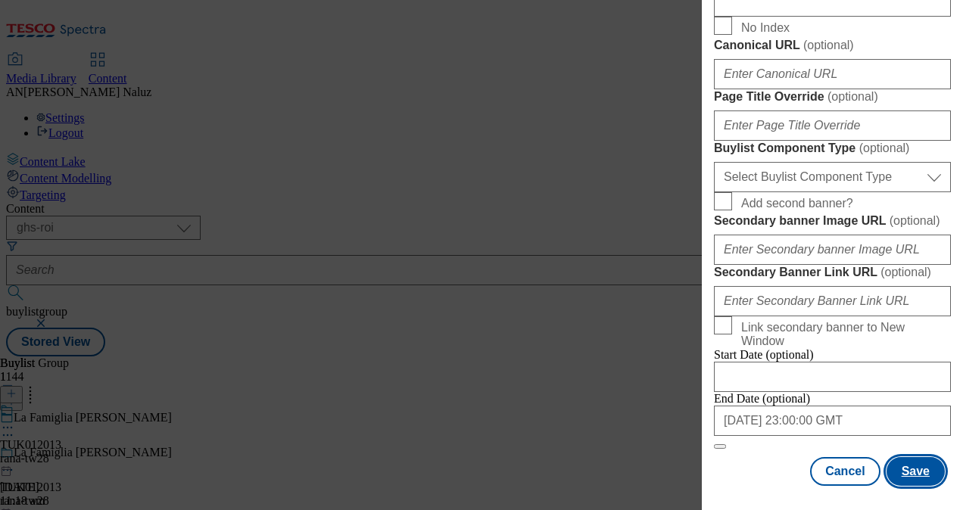
click at [901, 457] on button "Save" at bounding box center [916, 471] width 58 height 29
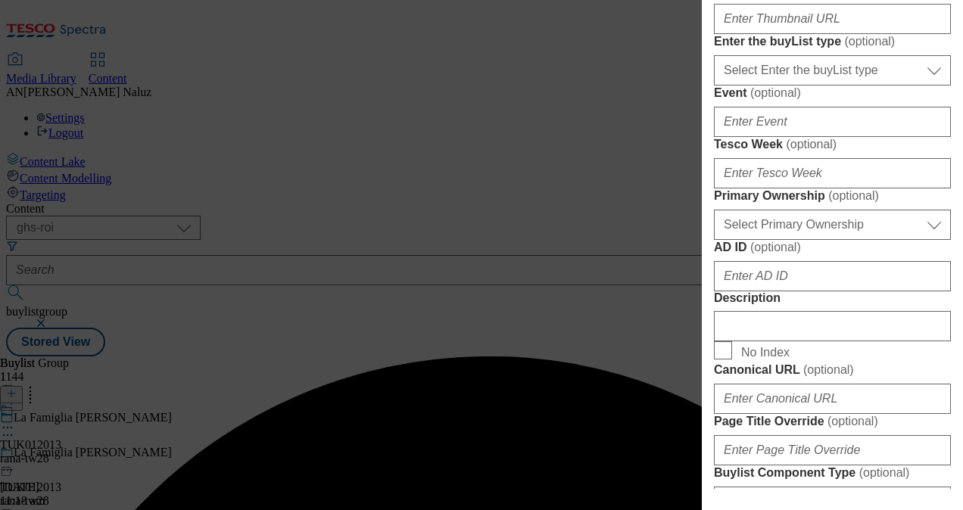
scroll to position [0, 0]
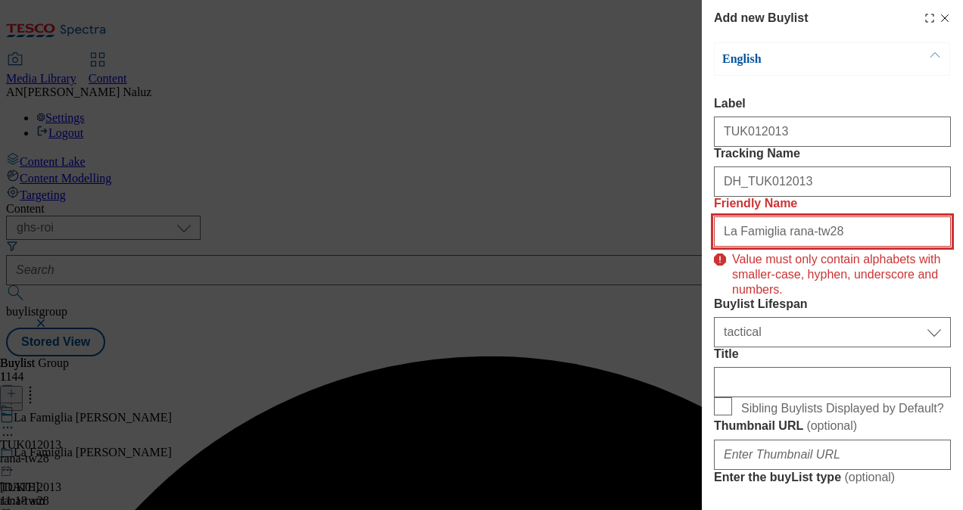
click at [734, 247] on input "La Famiglia rana-tw28" at bounding box center [832, 232] width 237 height 30
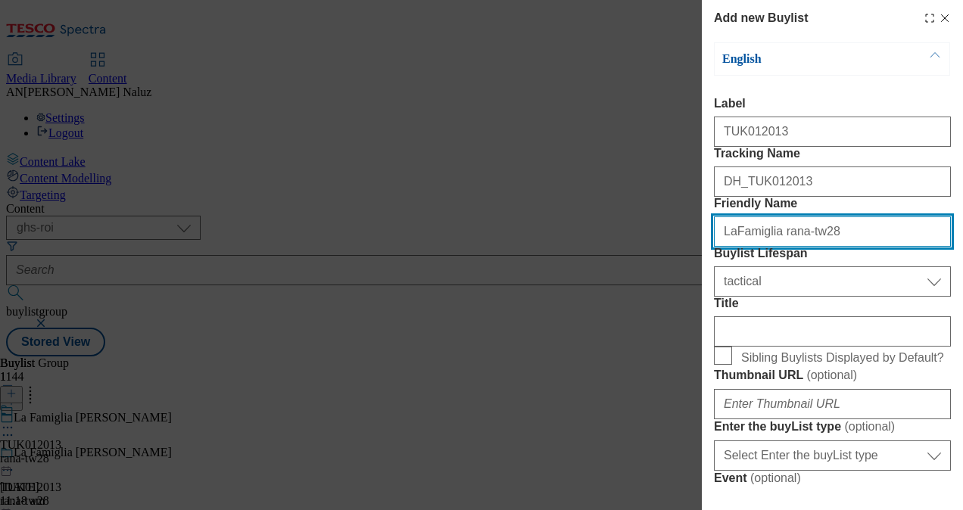
click at [770, 247] on input "LaFamiglia rana-tw28" at bounding box center [832, 232] width 237 height 30
click at [736, 247] on input "LaFamigliarana-tw28" at bounding box center [832, 232] width 237 height 30
click at [728, 247] on input "Lafamigliarana-tw28" at bounding box center [832, 232] width 237 height 30
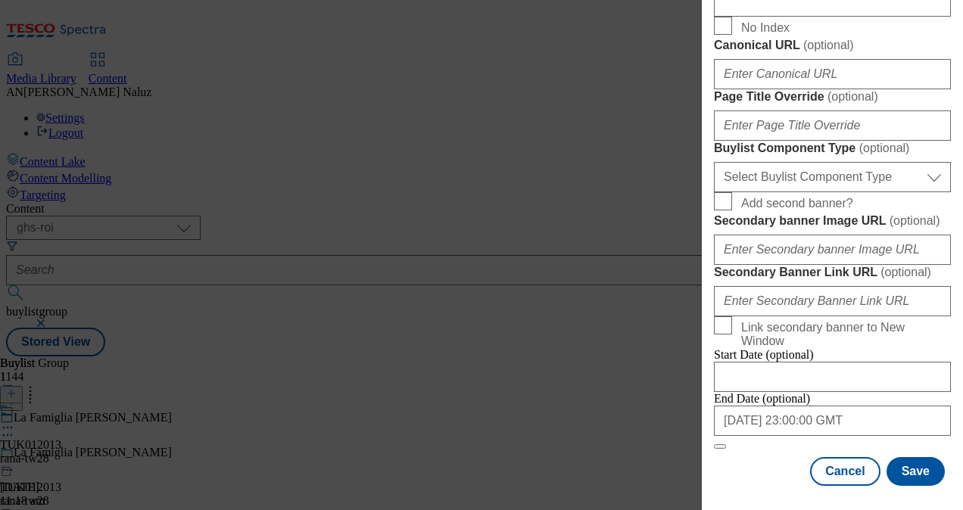
scroll to position [1272, 0]
type input "lafamigliarana-tw28"
click at [919, 457] on button "Save" at bounding box center [916, 471] width 58 height 29
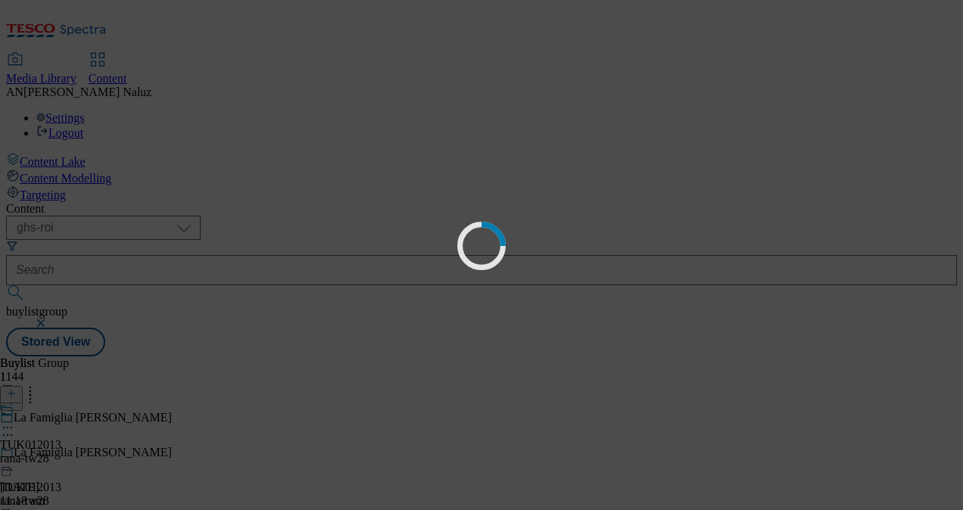
select select "tactical"
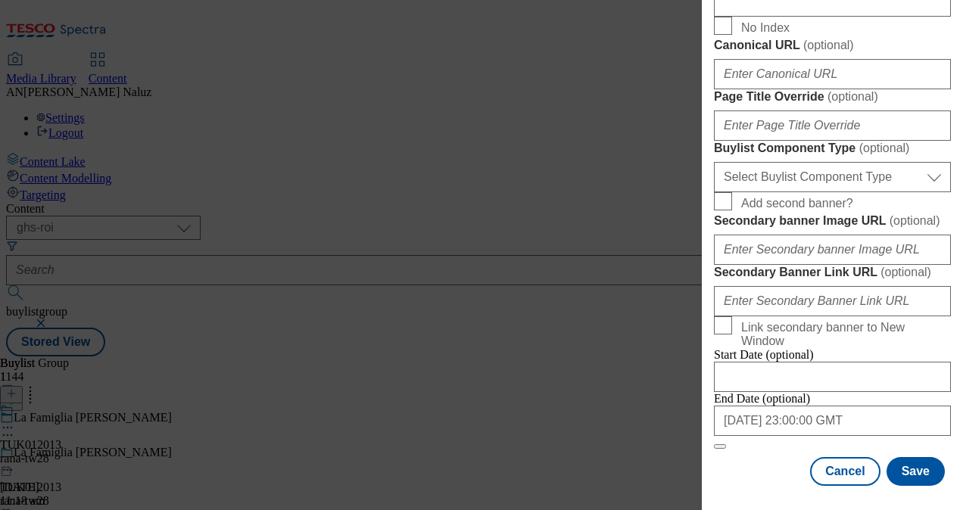
scroll to position [752, 0]
click at [799, 17] on input "Description" at bounding box center [832, 1] width 237 height 30
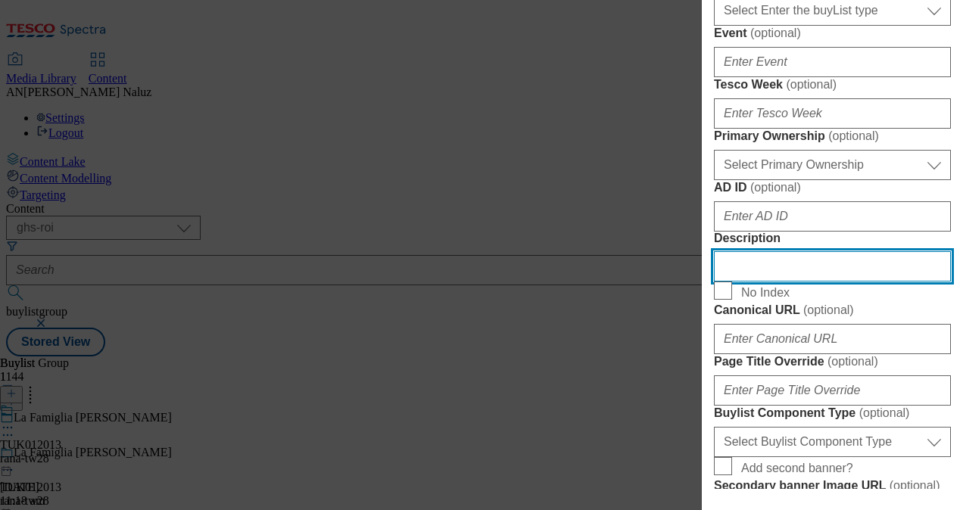
scroll to position [0, 0]
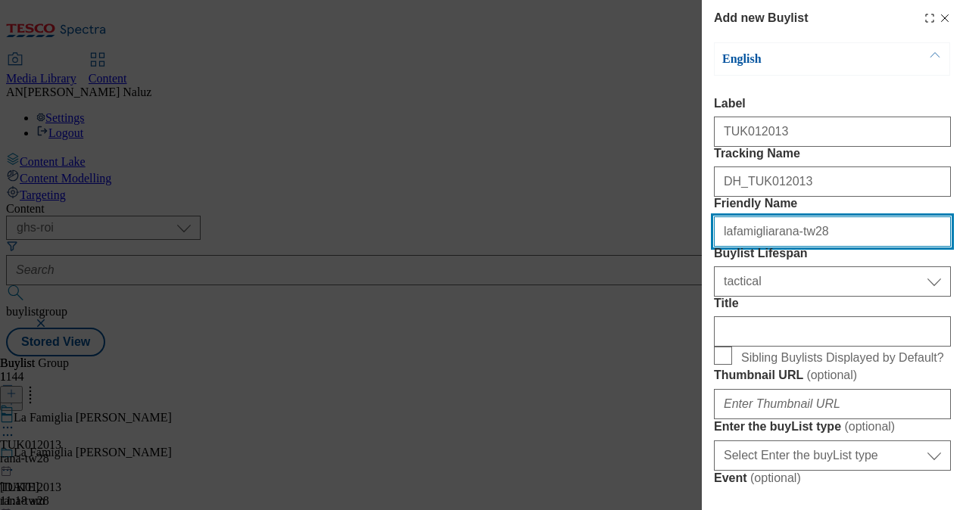
click at [796, 247] on input "lafamigliarana-tw28" at bounding box center [832, 232] width 237 height 30
click at [847, 247] on input "lafamigliarana-tw28" at bounding box center [832, 232] width 237 height 30
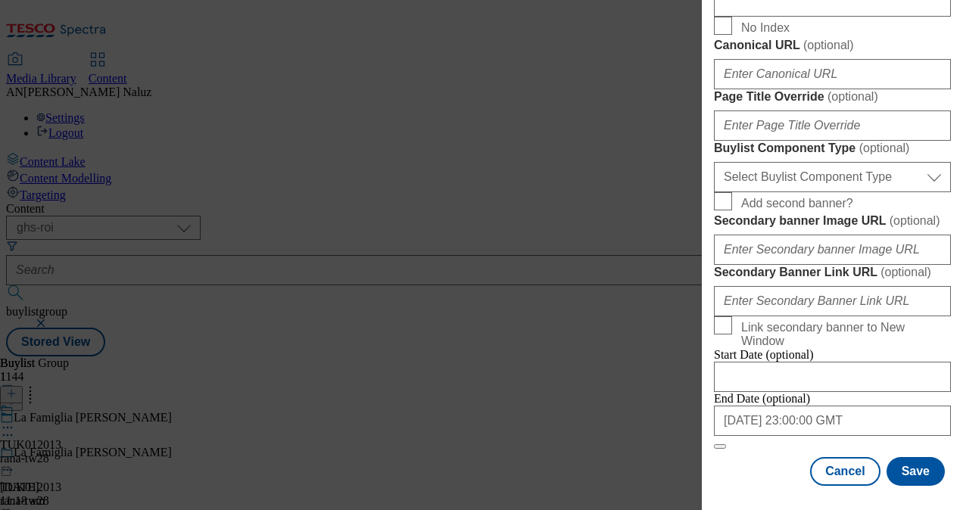
scroll to position [1272, 0]
type input "lafamigliarana-25tw28"
click at [923, 459] on button "Save" at bounding box center [916, 471] width 58 height 29
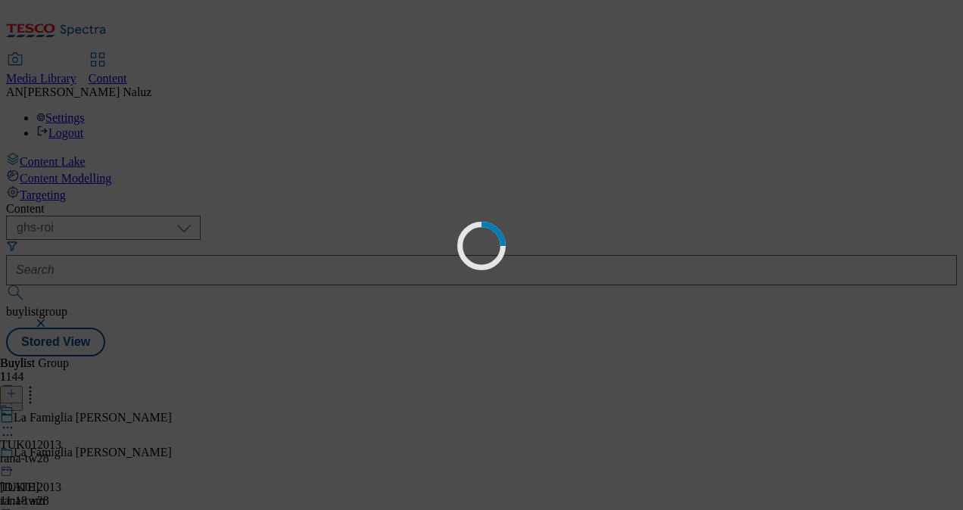
select select "tactical"
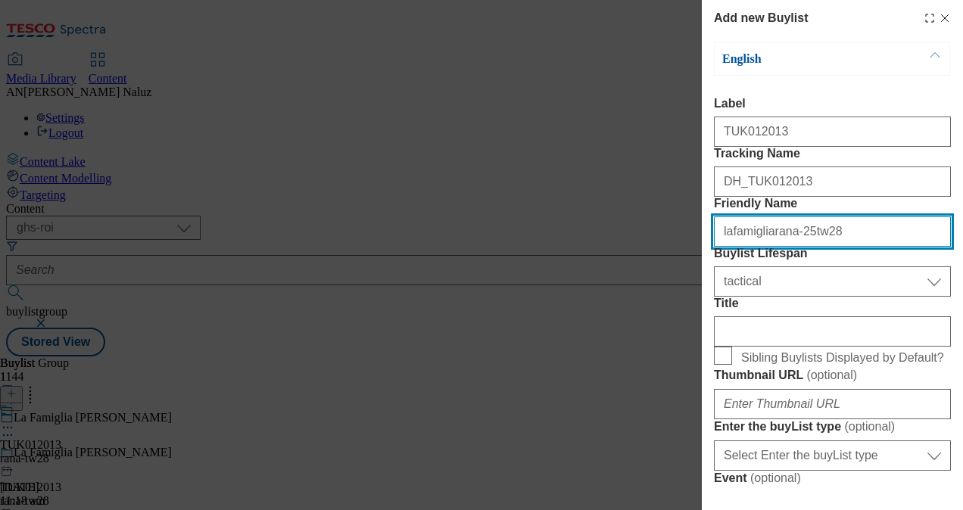
click at [836, 247] on input "lafamigliarana-25tw28" at bounding box center [832, 232] width 237 height 30
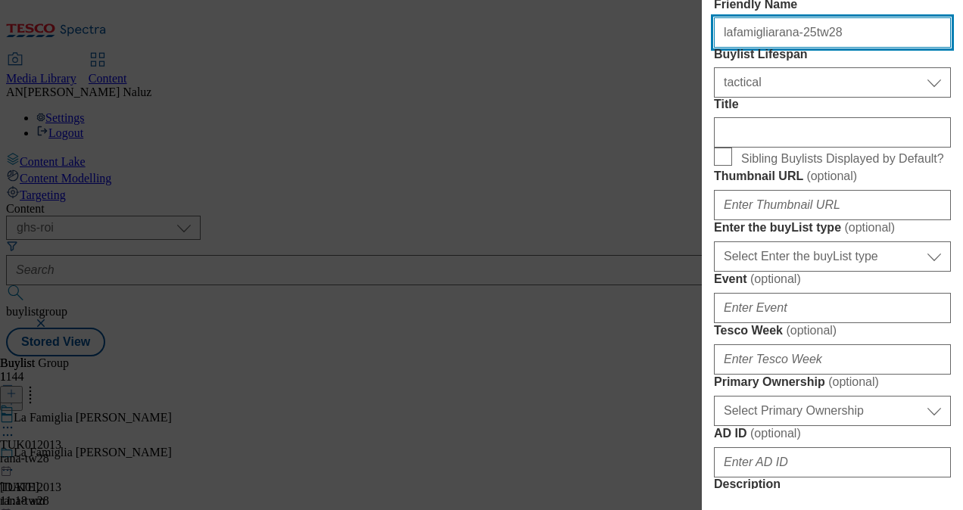
click at [721, 48] on input "lafamigliarana-25tw28" at bounding box center [832, 32] width 237 height 30
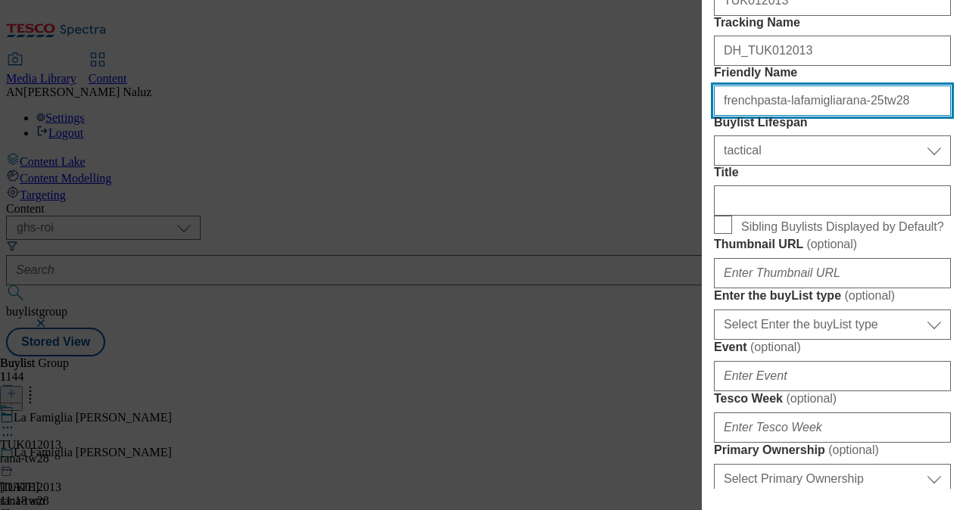
click at [889, 116] on input "frenchpasta-lafamigliarana-25tw28" at bounding box center [832, 101] width 237 height 30
click at [747, 116] on input "frenchpasta-lafamigliarana-25tw28" at bounding box center [832, 101] width 237 height 30
type input "freshpasta-lafamigliarana-25tw28"
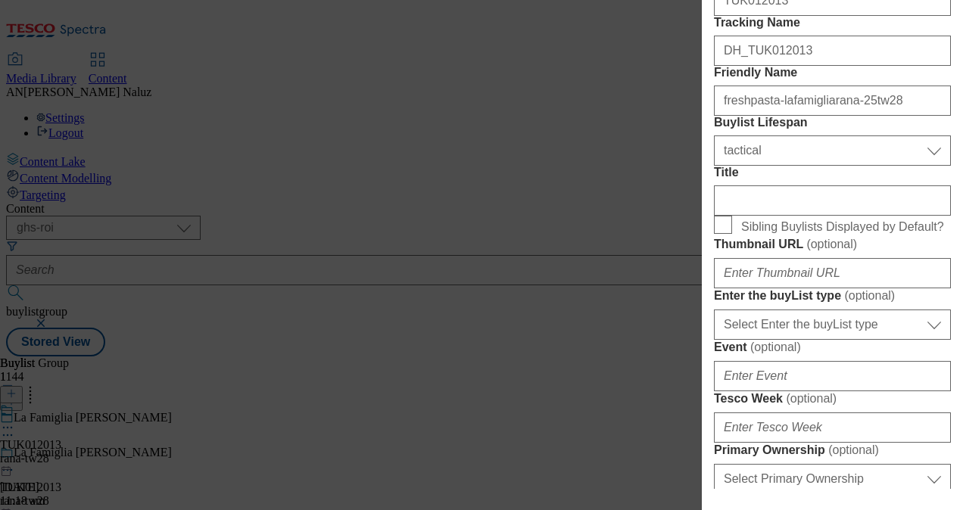
click at [843, 166] on div "Select Buylist Lifespan evergreen seasonal tactical tactical" at bounding box center [832, 147] width 237 height 36
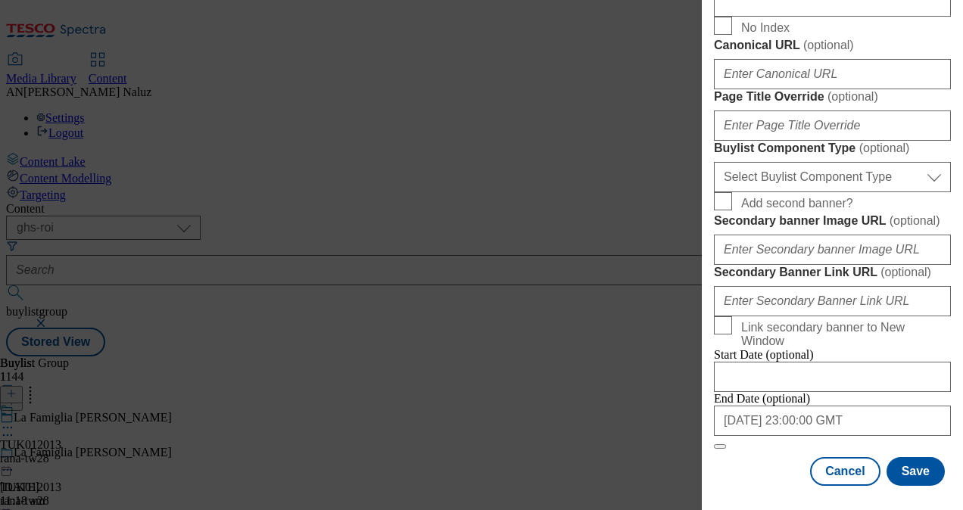
scroll to position [1272, 0]
click at [907, 457] on button "Save" at bounding box center [916, 471] width 58 height 29
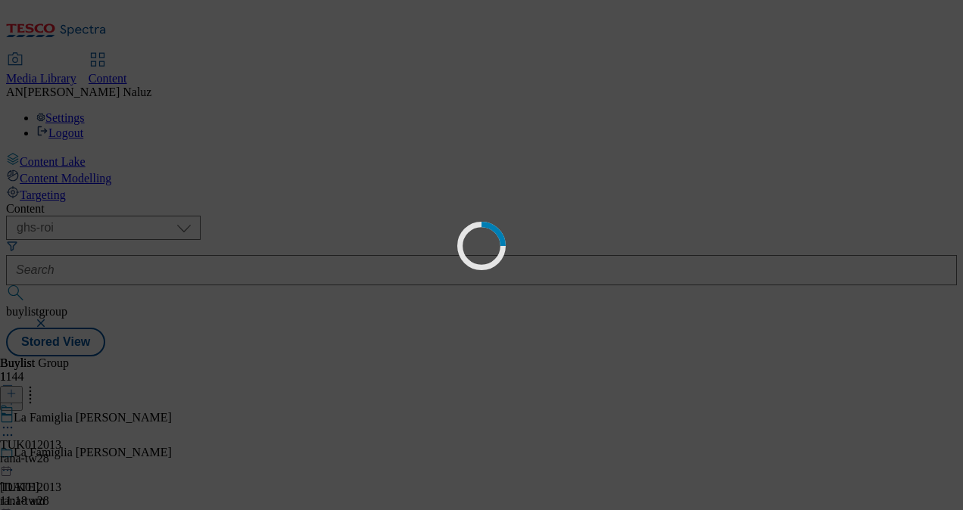
select select "tactical"
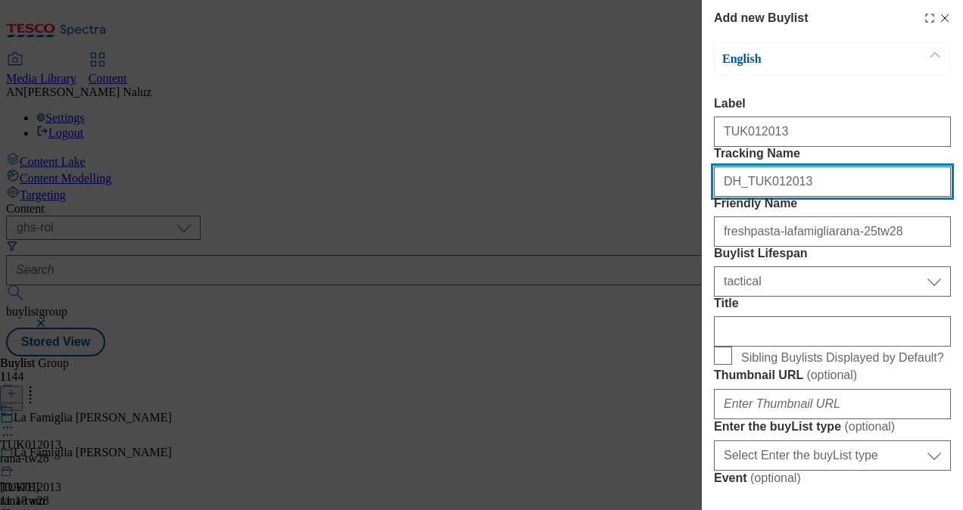
click at [788, 197] on input "DH_TUK012013" at bounding box center [832, 182] width 237 height 30
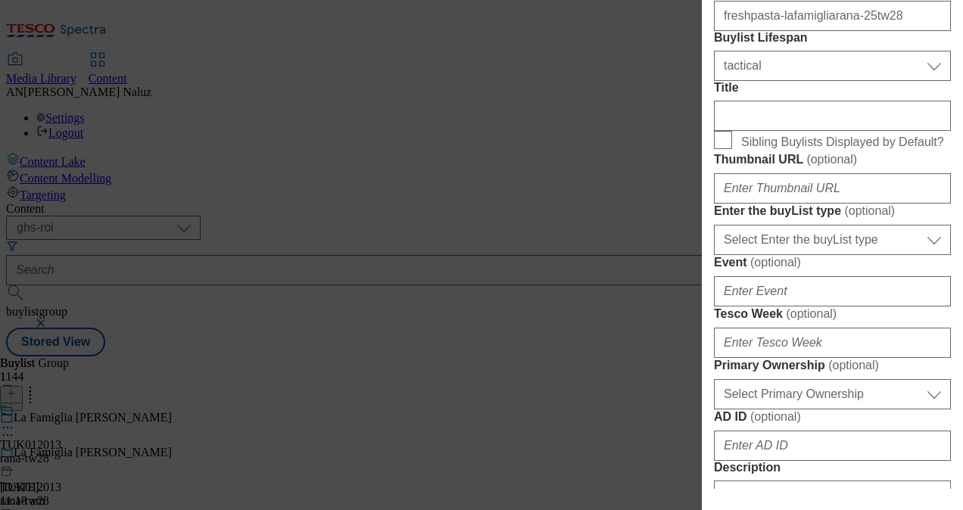
scroll to position [215, 0]
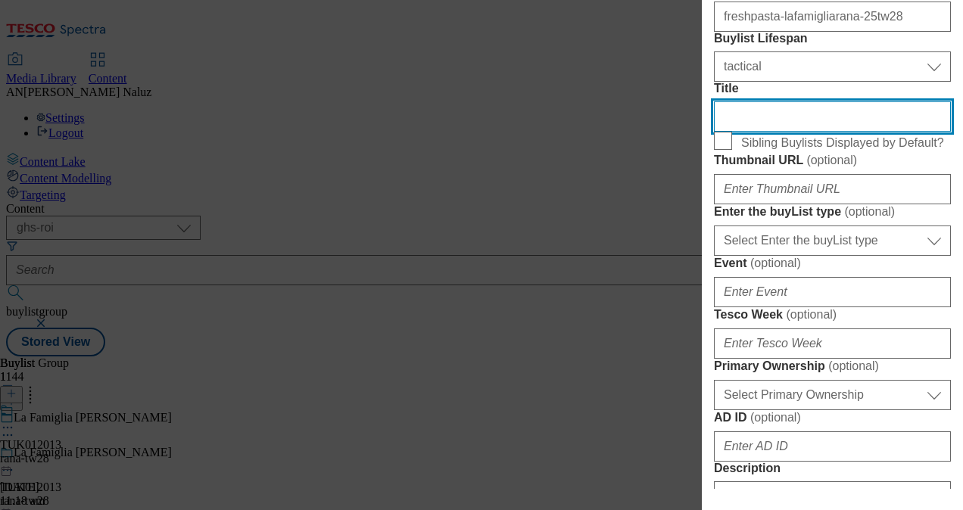
click at [788, 132] on input "Title" at bounding box center [832, 116] width 237 height 30
click at [740, 132] on input "Title" at bounding box center [832, 116] width 237 height 30
paste input "La Famiglia [PERSON_NAME]"
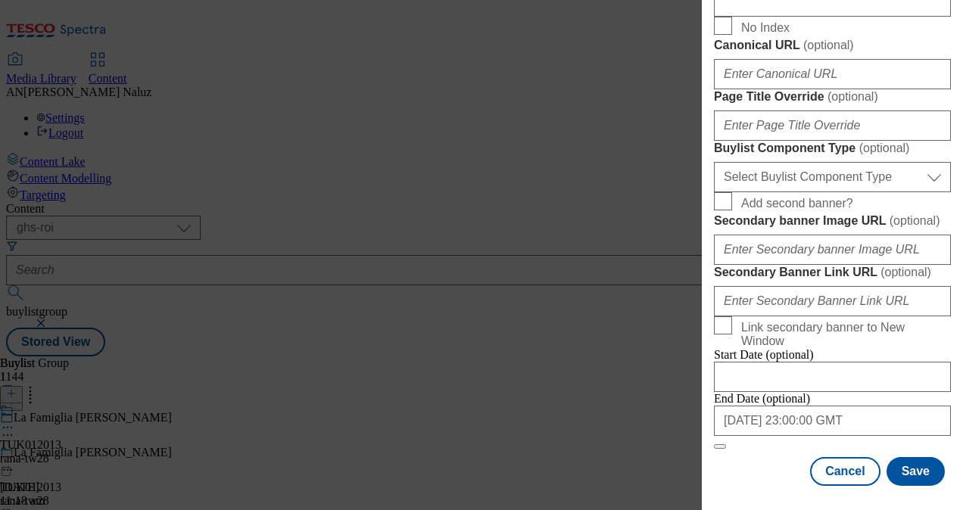
scroll to position [715, 0]
type input "La Famiglia [PERSON_NAME]"
click at [808, 17] on input "Description" at bounding box center [832, 1] width 237 height 30
paste input "And suddenly, [DATE] night feels like date night."
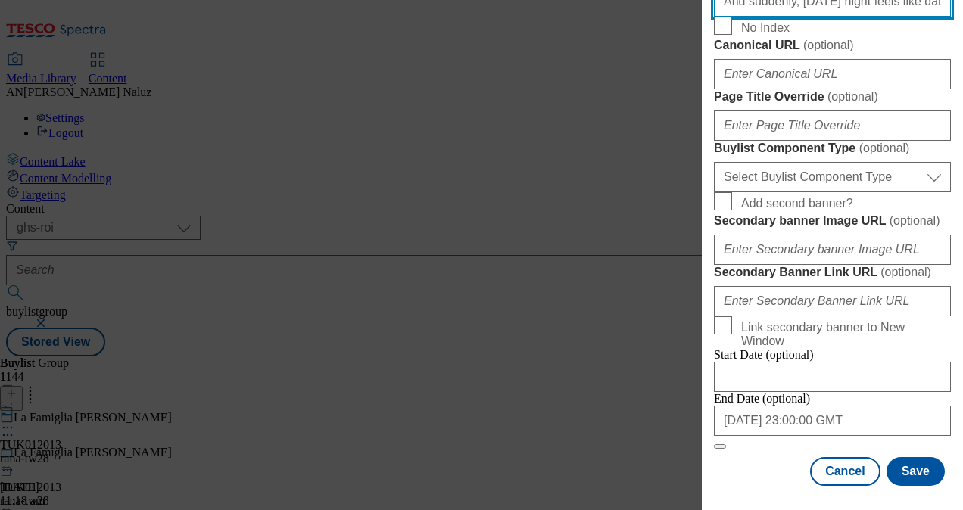
click at [724, 17] on input "And suddenly, [DATE] night feels like date night." at bounding box center [832, 1] width 237 height 30
type input "And suddenly, [DATE] night feels like date night."
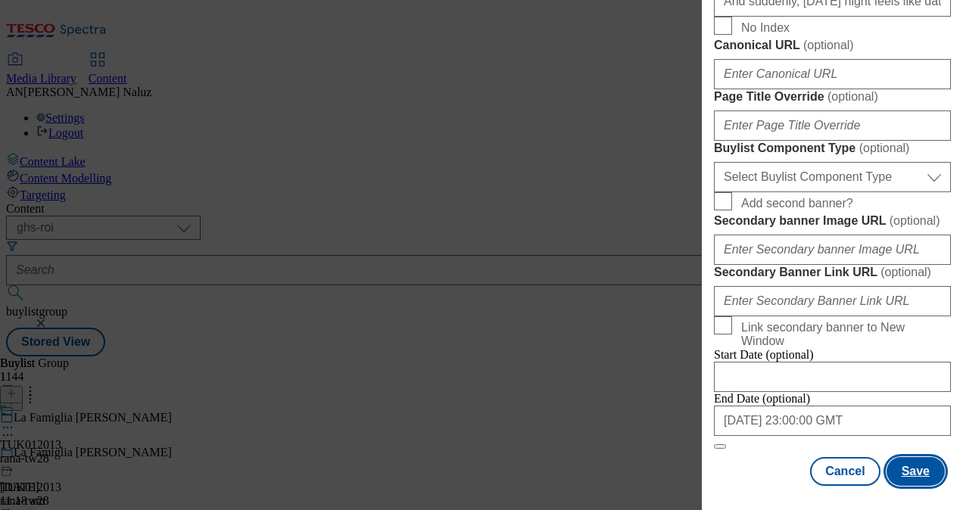
click at [908, 457] on button "Save" at bounding box center [916, 471] width 58 height 29
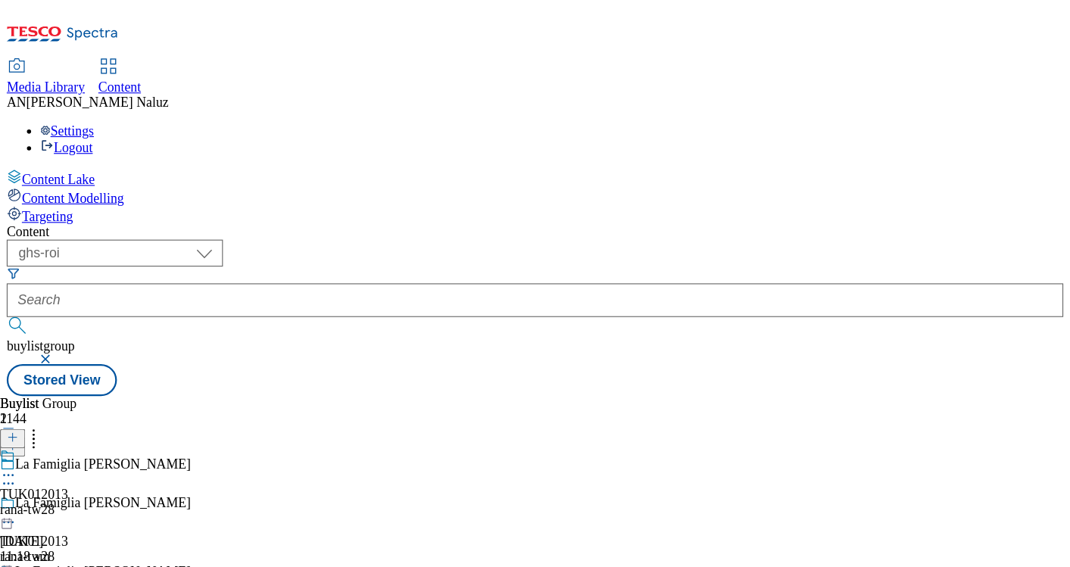
scroll to position [36, 0]
click at [889, 357] on div "Buylist Group 1144 La Famiglia Rana La Famiglia Rana TUK012013 rana-tw28 [DATE]…" at bounding box center [481, 357] width 951 height 0
click at [15, 420] on icon at bounding box center [7, 427] width 15 height 15
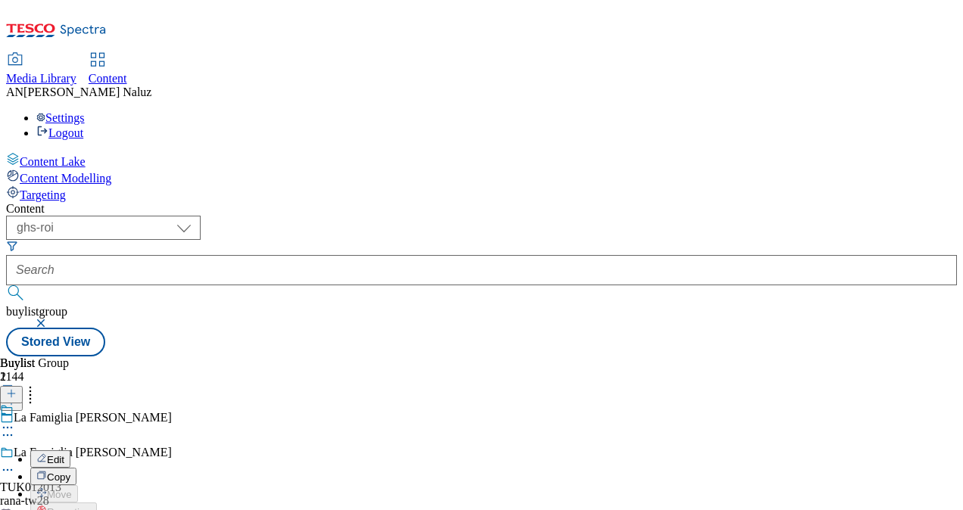
click at [15, 420] on icon at bounding box center [7, 427] width 15 height 15
click at [17, 388] on icon at bounding box center [11, 393] width 11 height 11
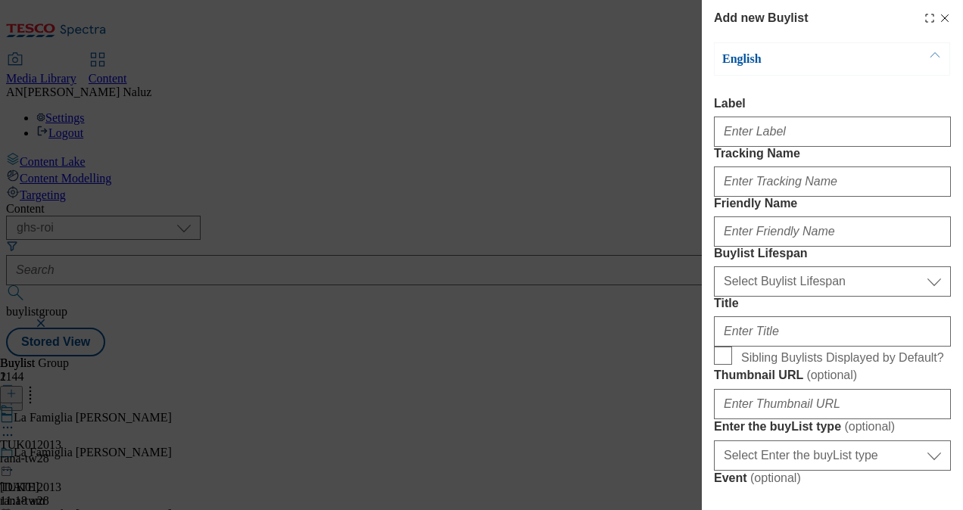
click at [939, 23] on icon "Modal" at bounding box center [945, 18] width 12 height 12
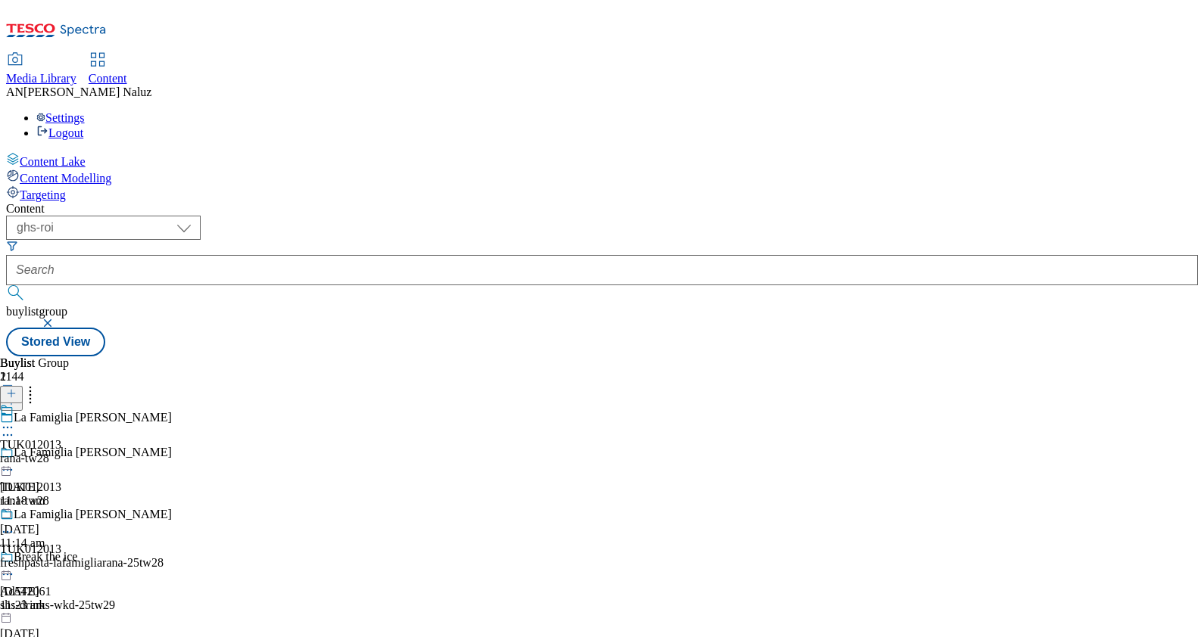
drag, startPoint x: 923, startPoint y: 0, endPoint x: 768, endPoint y: 295, distance: 333.6
click at [768, 357] on div "Buylist Group 1144 La Famiglia Rana La Famiglia Rana TUK012013 rana-tw28 [DATE]…" at bounding box center [602, 357] width 1192 height 0
click at [23, 386] on button at bounding box center [11, 394] width 23 height 17
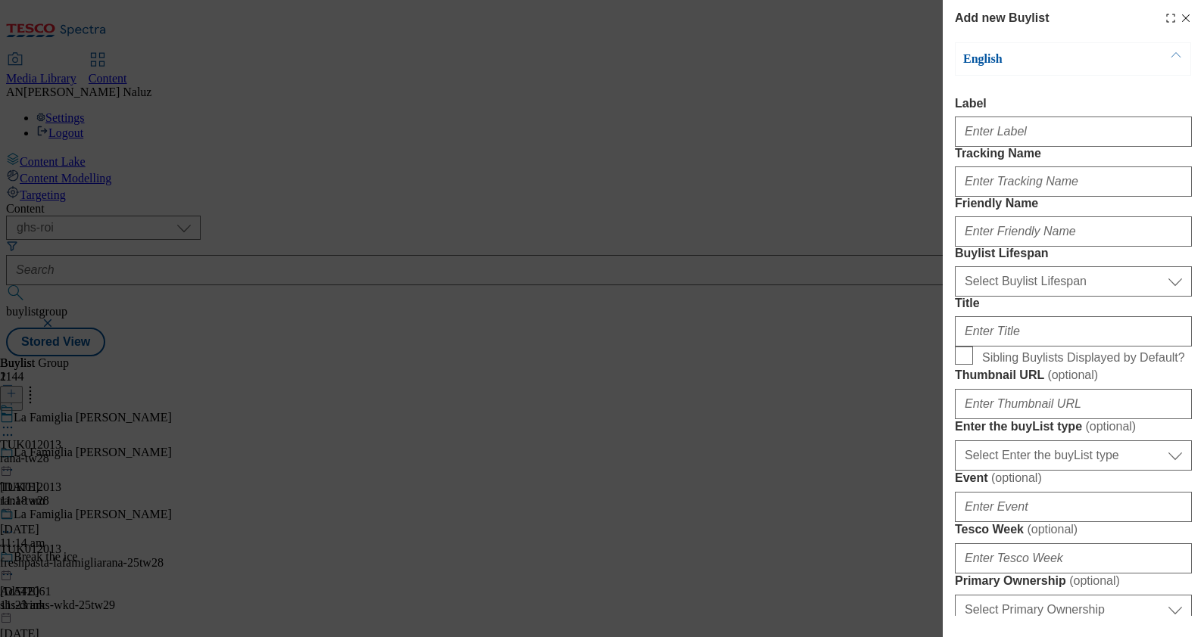
click at [962, 16] on icon "Modal" at bounding box center [1185, 18] width 12 height 12
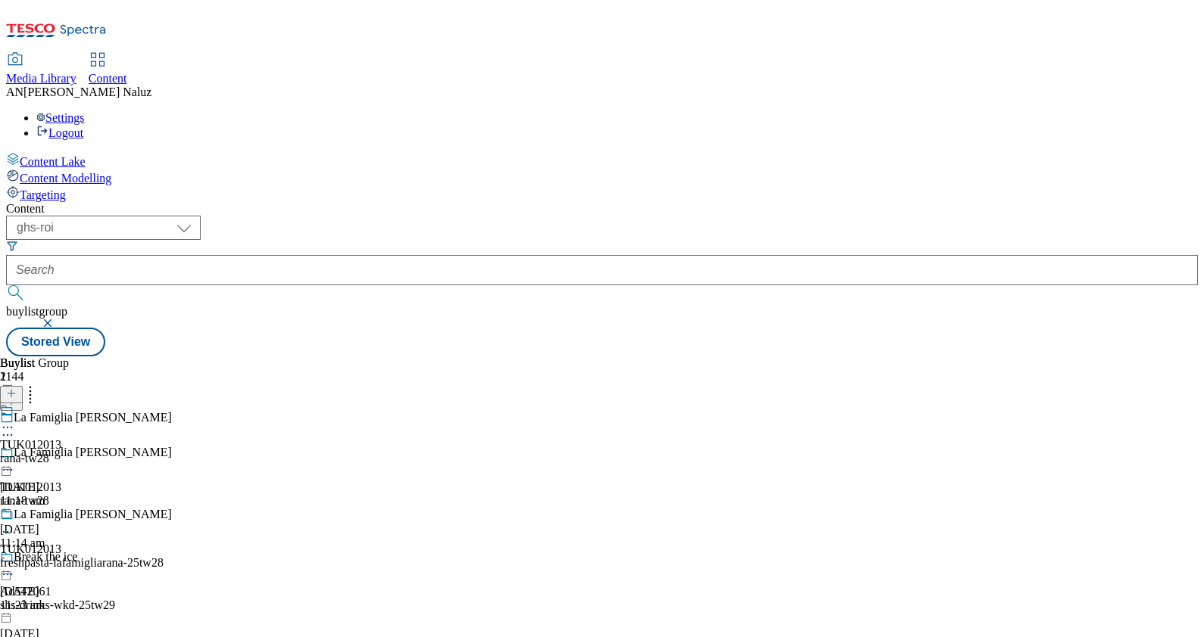
click at [17, 388] on icon at bounding box center [11, 393] width 11 height 11
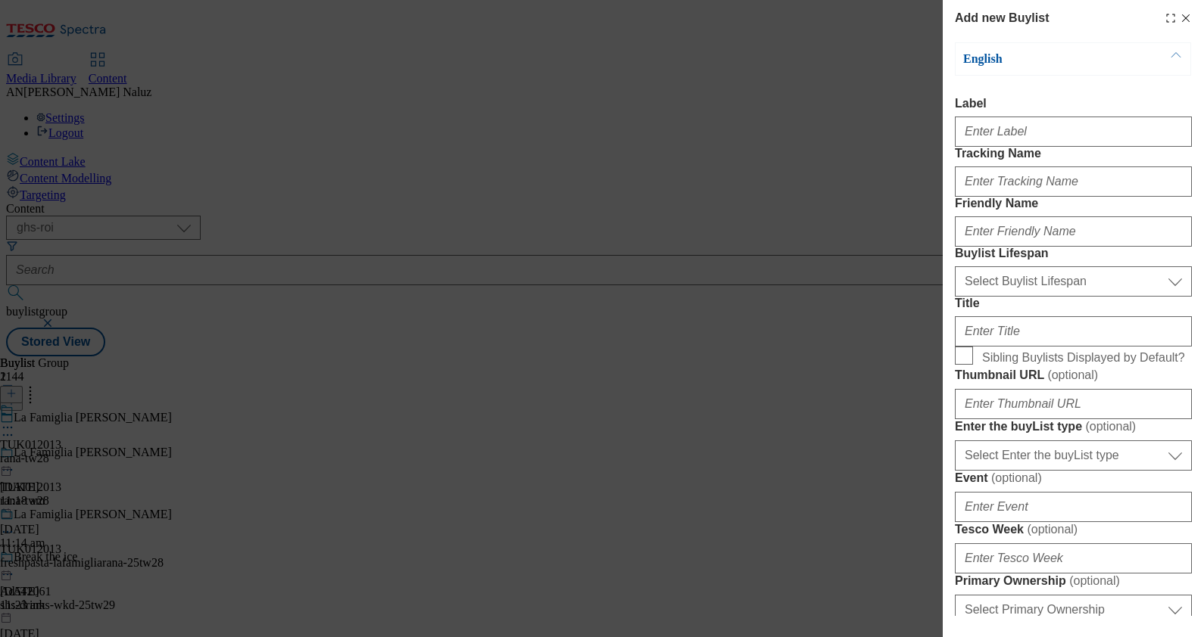
click at [962, 11] on div "Add new Buylist" at bounding box center [1073, 18] width 237 height 18
click at [962, 12] on icon "Modal" at bounding box center [1185, 18] width 12 height 12
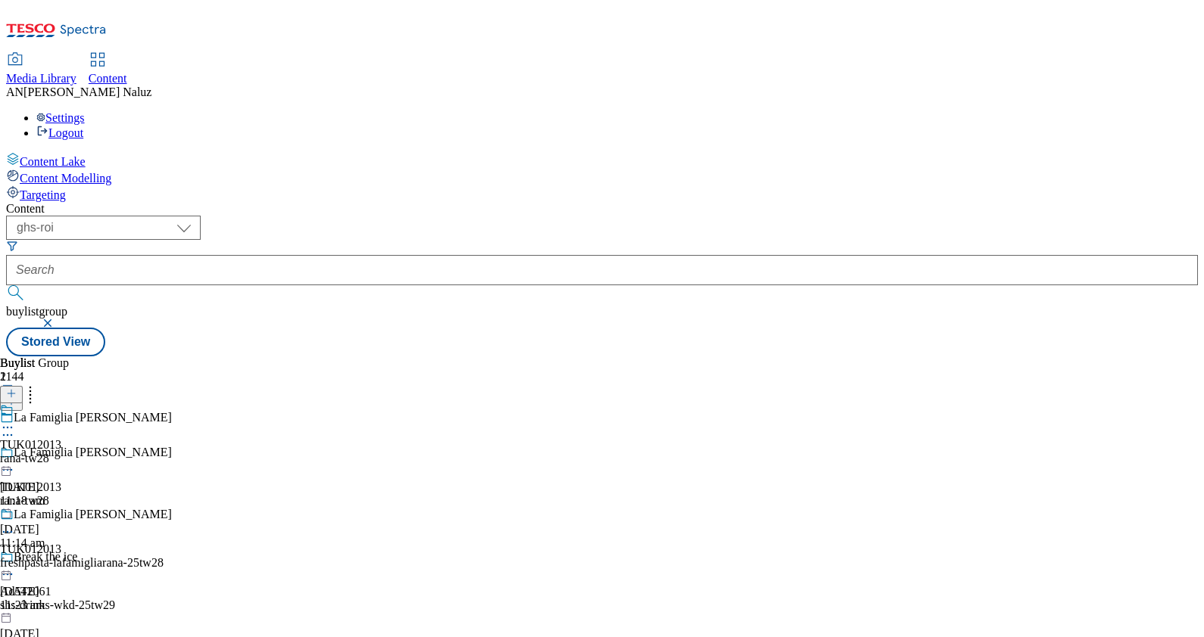
click at [172, 404] on div "TUK012013 rana-tw28 [DATE] 11:18 am" at bounding box center [86, 456] width 172 height 104
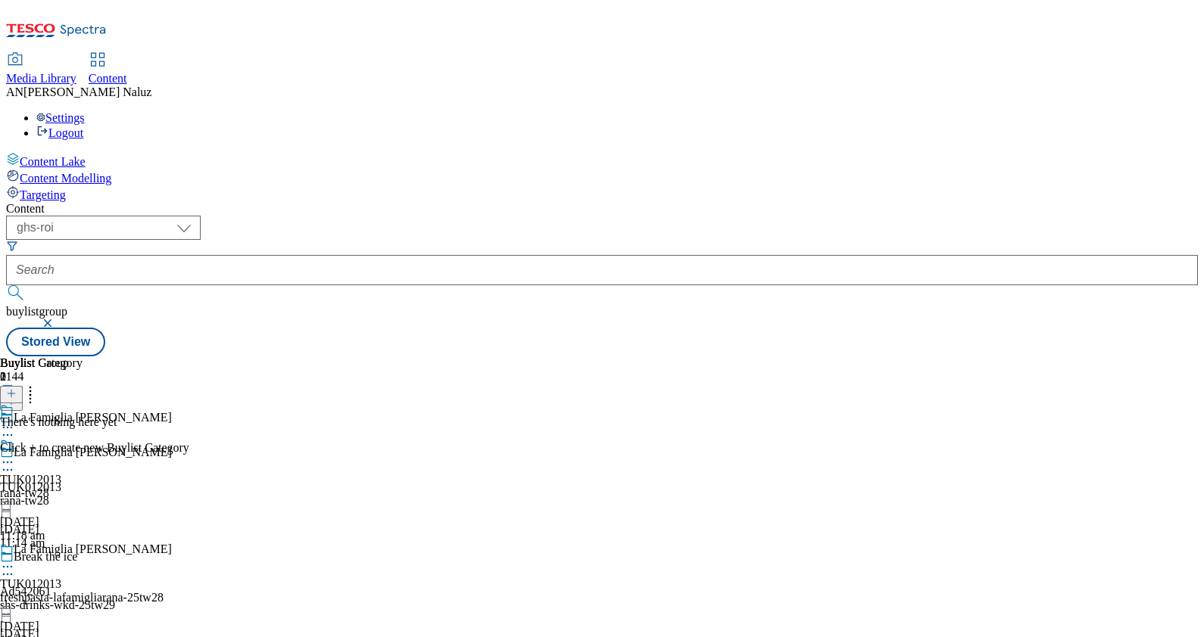
click at [17, 388] on icon at bounding box center [11, 393] width 11 height 11
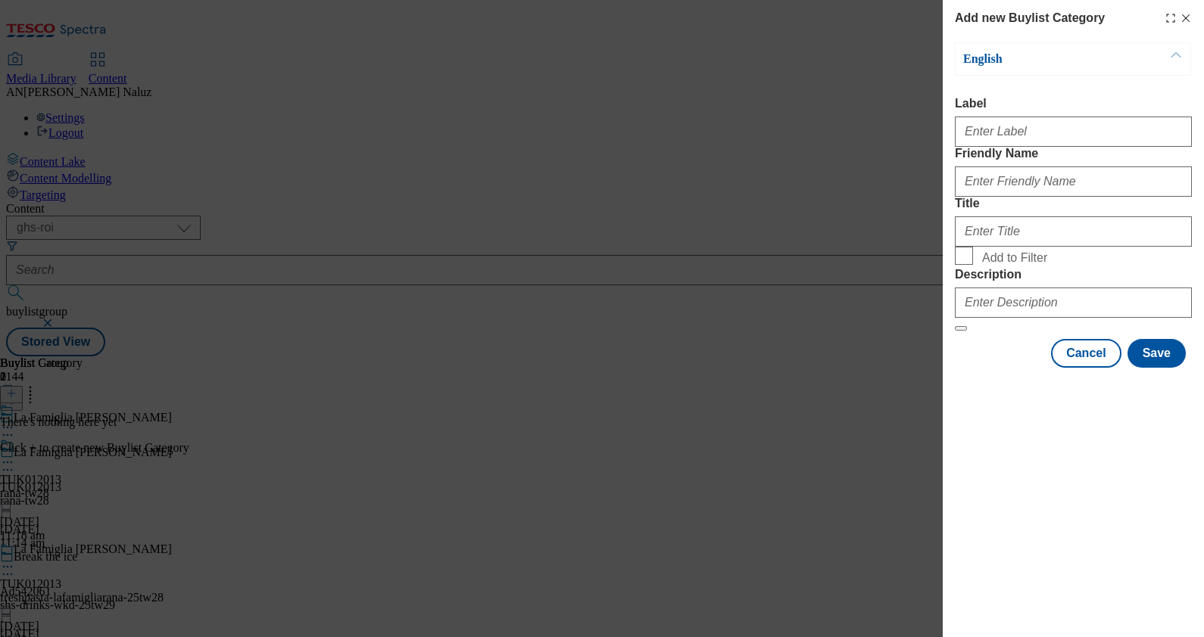
click at [962, 20] on icon "Modal" at bounding box center [1185, 18] width 12 height 12
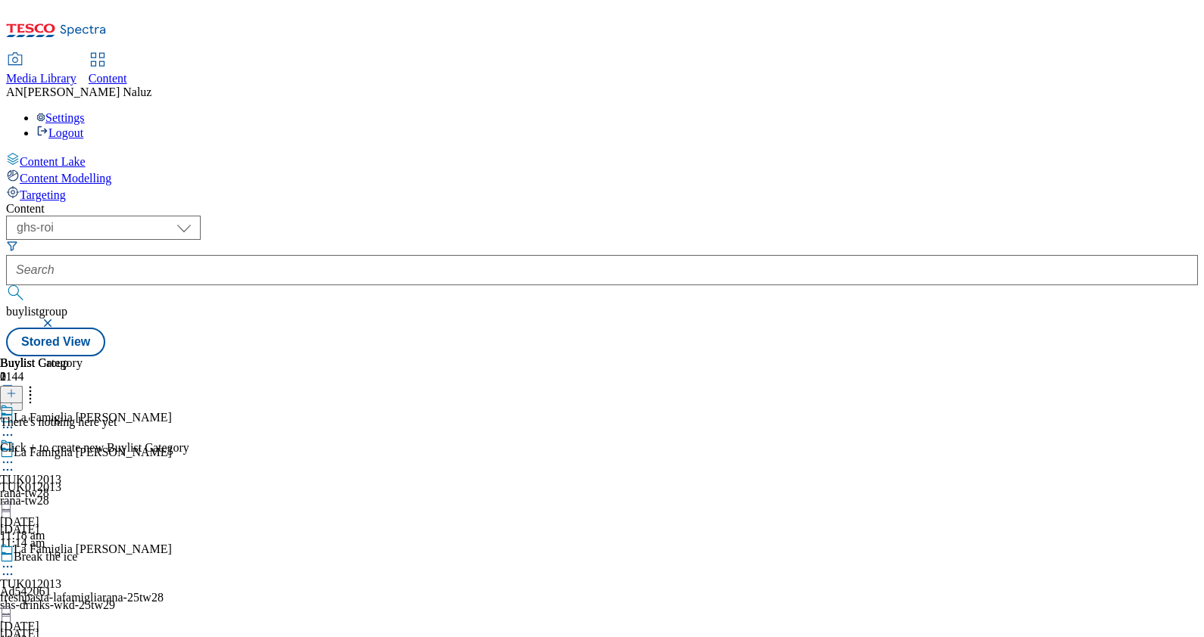
click at [17, 388] on icon at bounding box center [11, 393] width 11 height 11
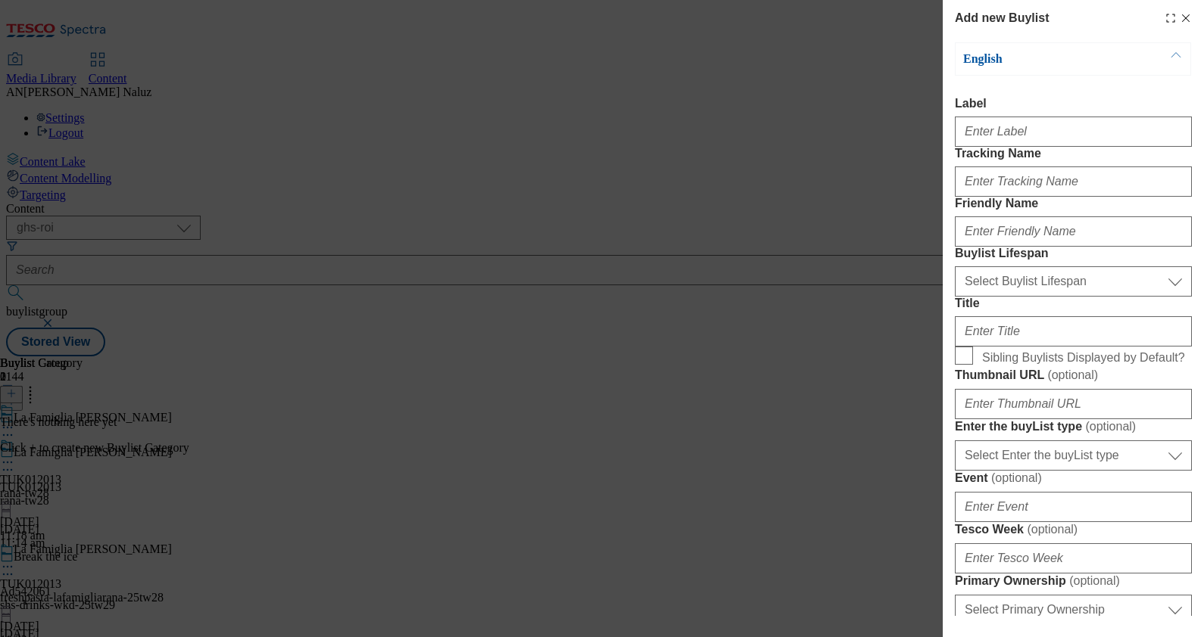
click at [962, 14] on icon "Modal" at bounding box center [1185, 18] width 12 height 12
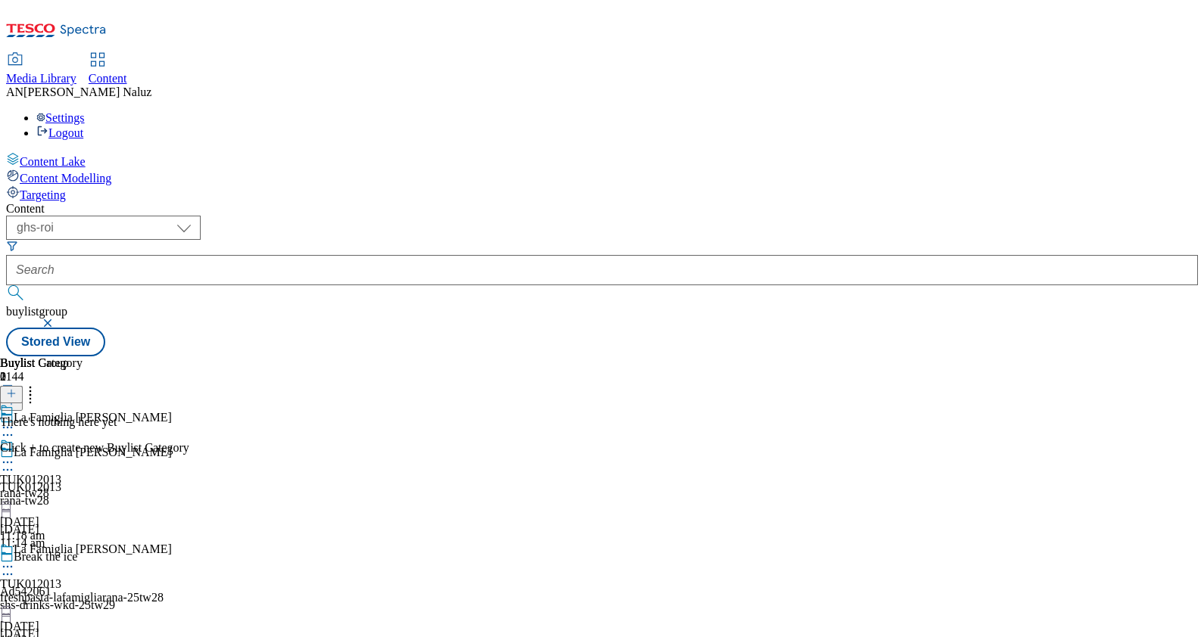
click at [172, 487] on div "rana-tw28" at bounding box center [86, 494] width 172 height 14
click at [11, 390] on line at bounding box center [11, 394] width 0 height 8
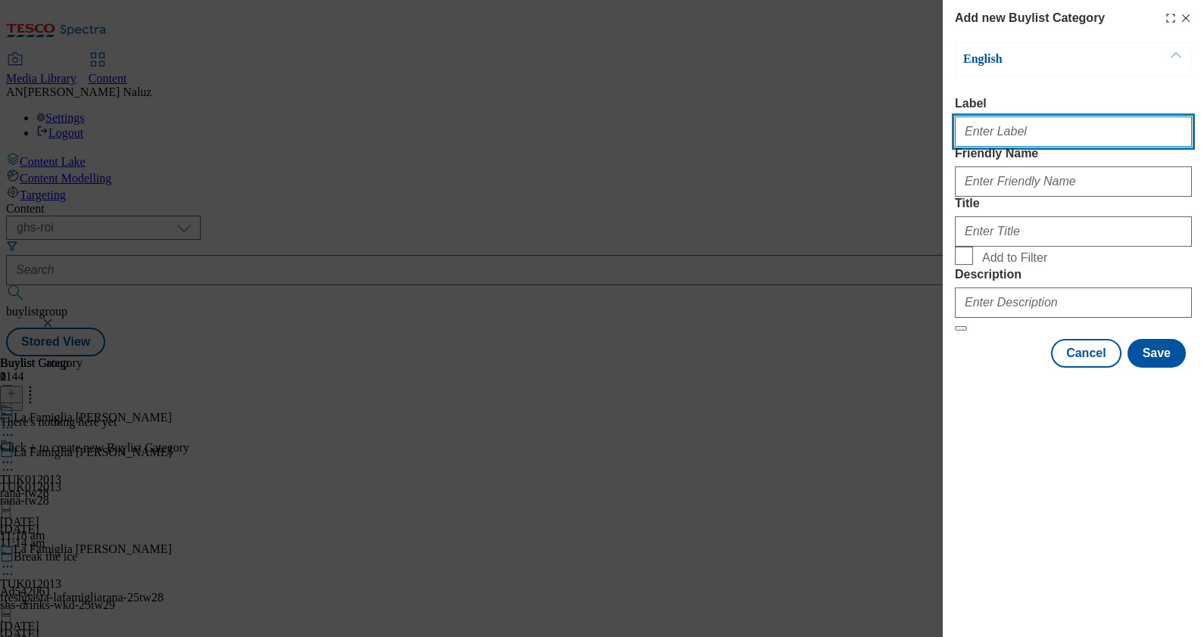
click at [962, 137] on input "Label" at bounding box center [1073, 132] width 237 height 30
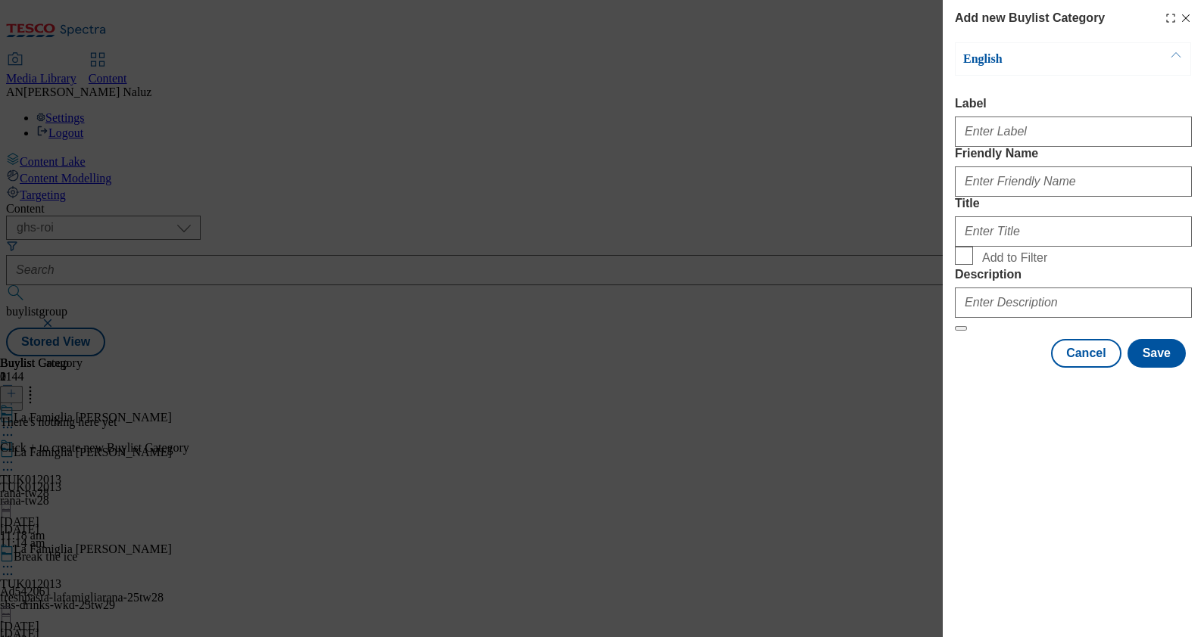
click at [962, 12] on icon "Modal" at bounding box center [1185, 18] width 12 height 12
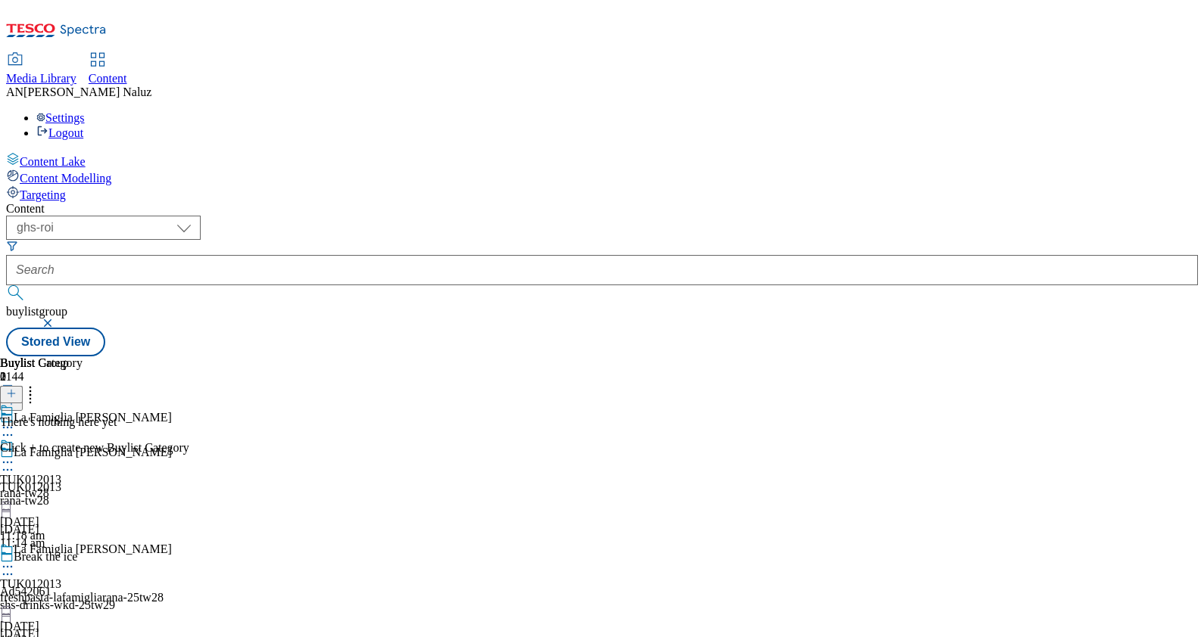
click at [15, 509] on icon at bounding box center [7, 566] width 15 height 15
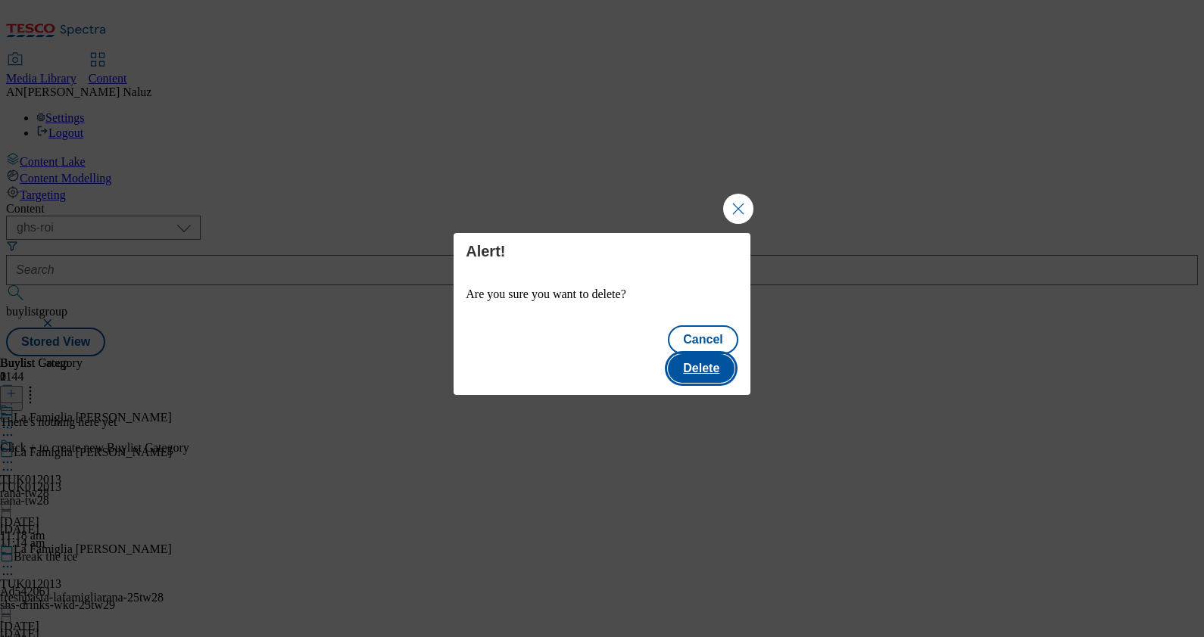
drag, startPoint x: 699, startPoint y: 341, endPoint x: 685, endPoint y: 335, distance: 14.6
click at [685, 335] on div "Cancel Delete" at bounding box center [601, 355] width 297 height 79
click at [693, 354] on button "Delete" at bounding box center [701, 368] width 67 height 29
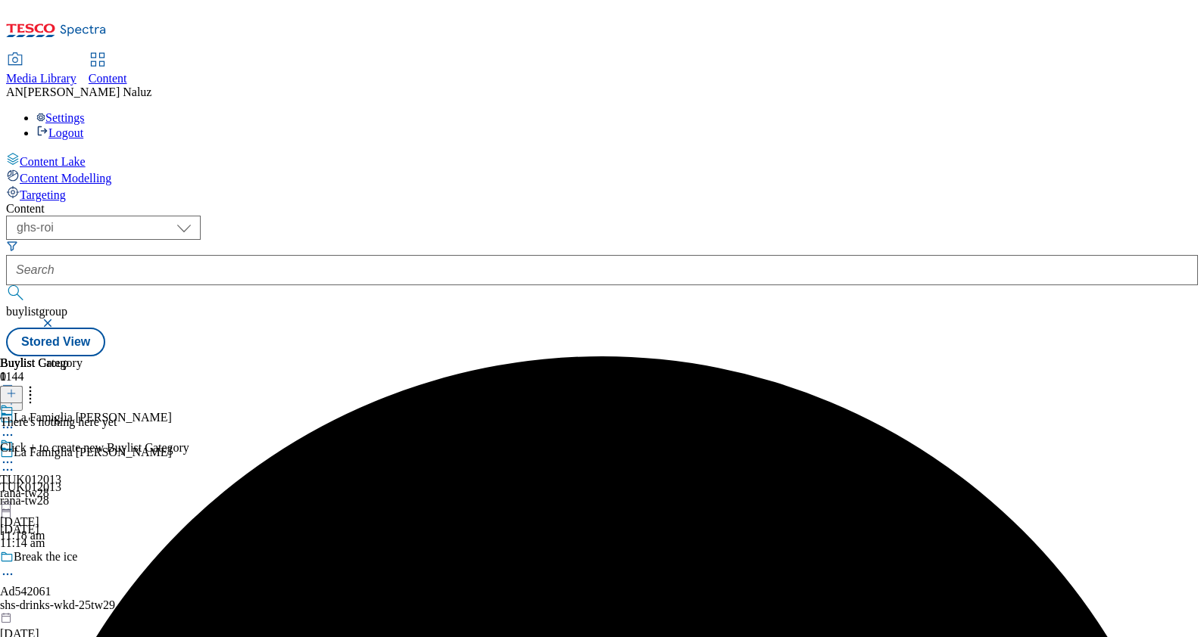
click at [11, 390] on line at bounding box center [11, 394] width 0 height 8
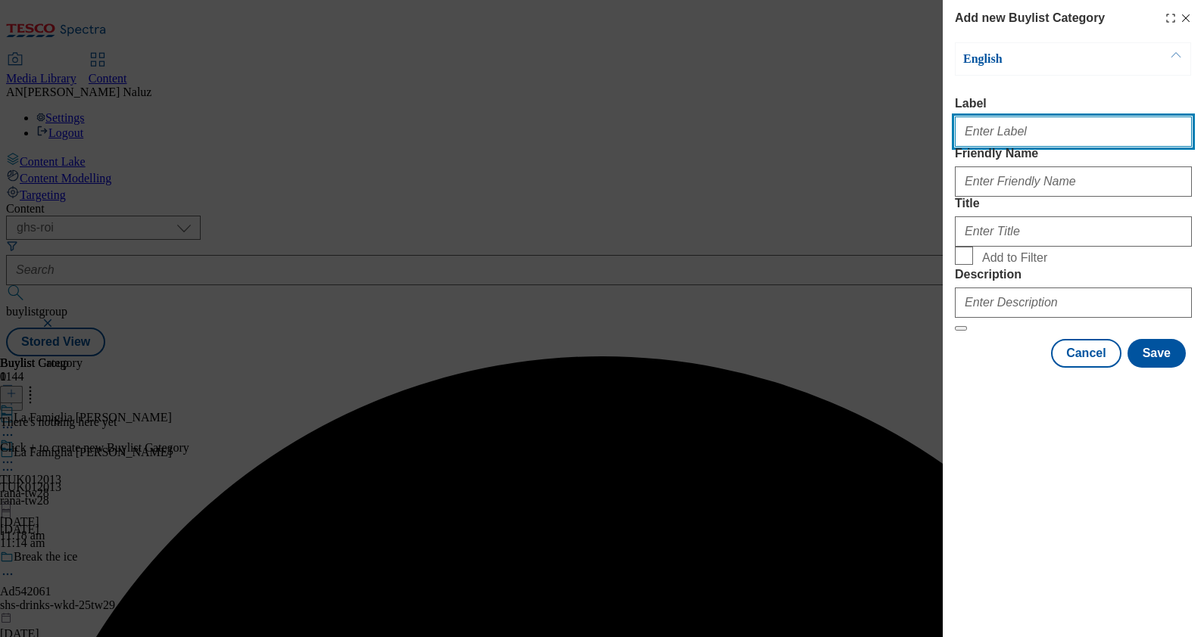
click at [962, 138] on input "Label" at bounding box center [1073, 132] width 237 height 30
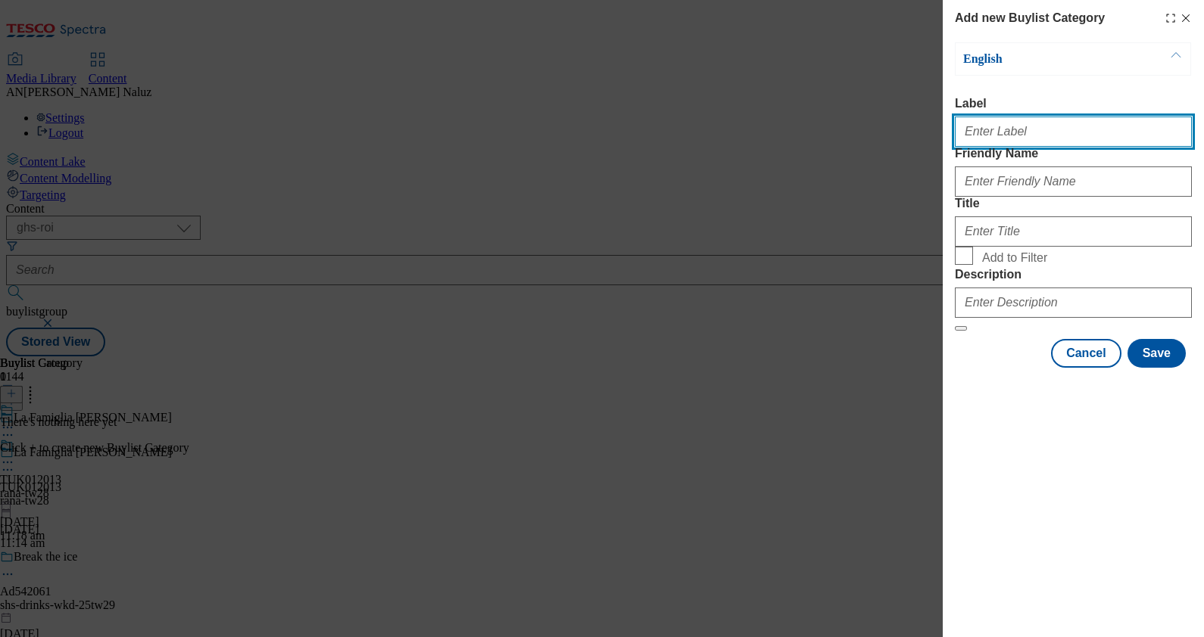
type input "TUK012013"
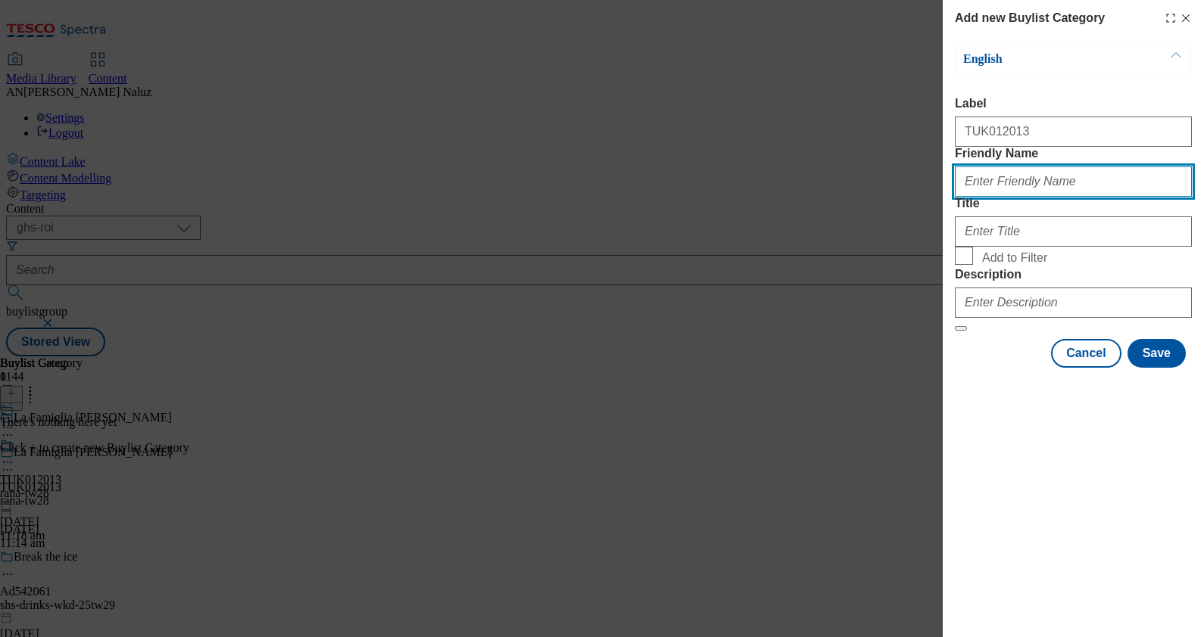
click at [962, 197] on input "Friendly Name" at bounding box center [1073, 182] width 237 height 30
type input "rana-tw28"
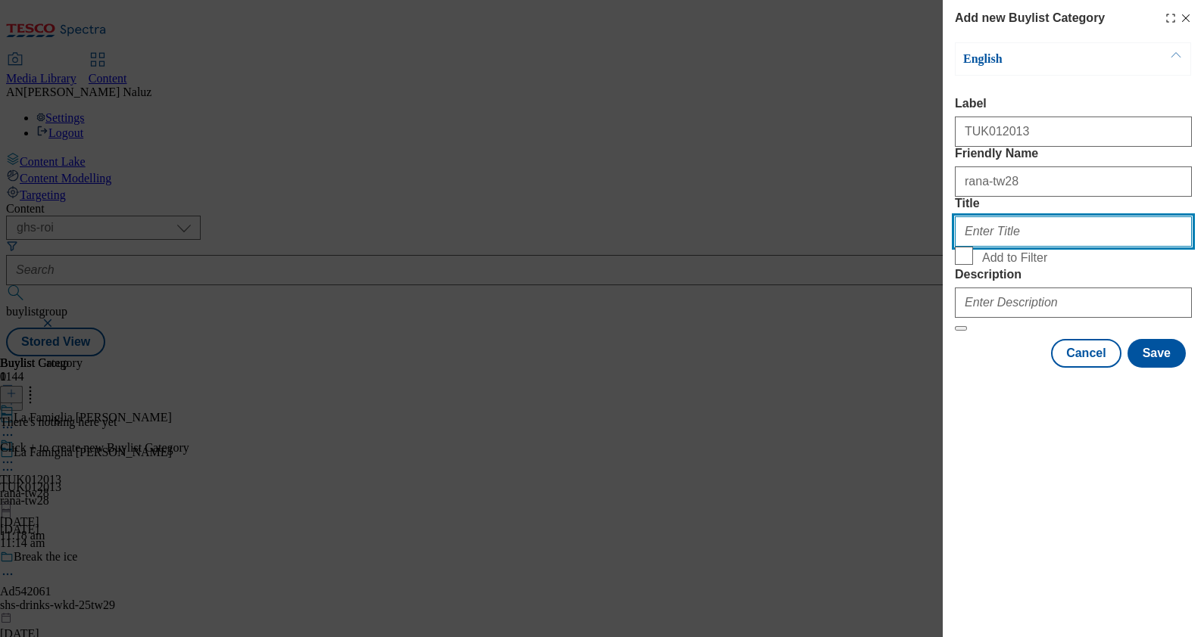
click at [962, 247] on input "Title" at bounding box center [1073, 232] width 237 height 30
type input "La Famiglia [PERSON_NAME]"
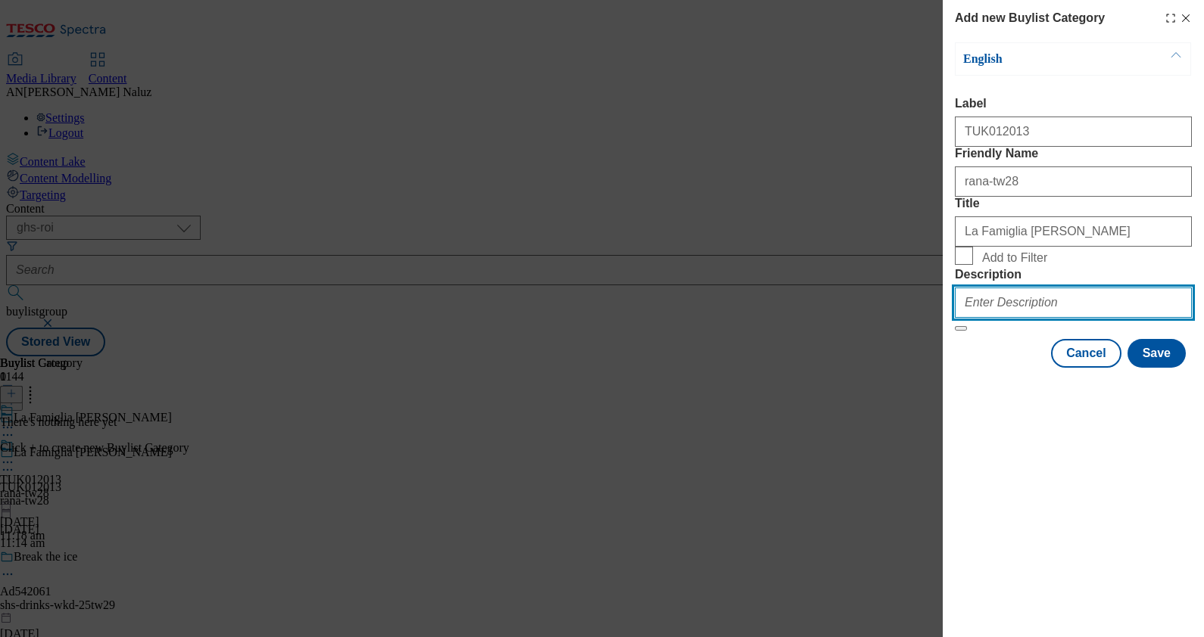
click at [962, 318] on input "Description" at bounding box center [1073, 303] width 237 height 30
type input "And suddenly, [DATE] night feels like date night."
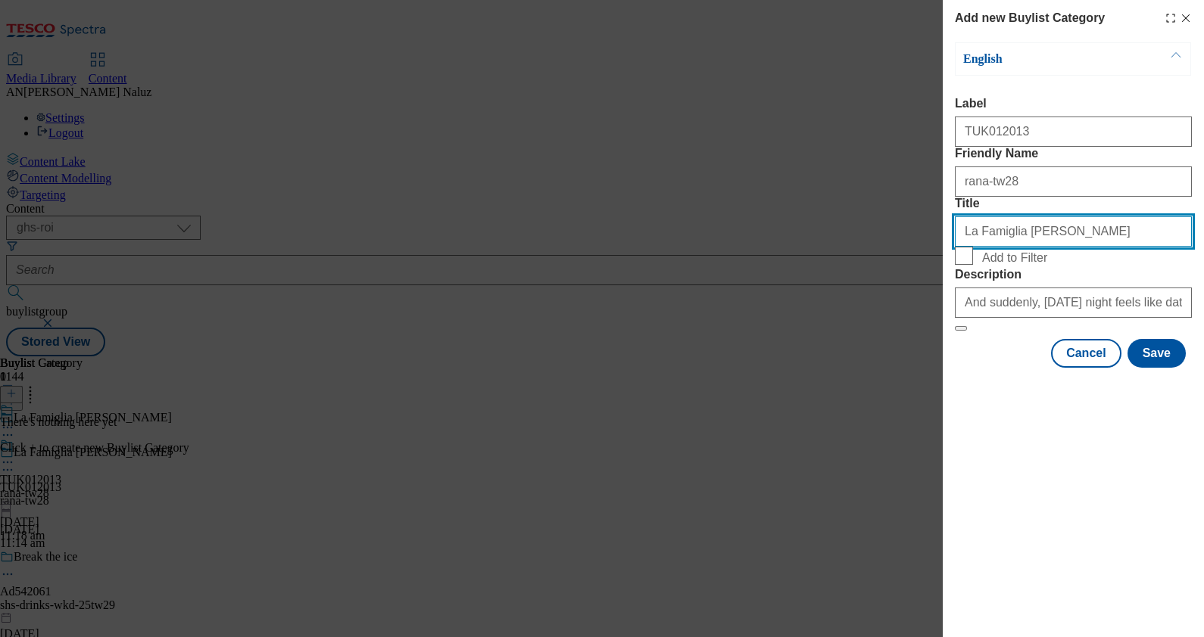
click at [962, 247] on input "La Famiglia [PERSON_NAME]" at bounding box center [1073, 232] width 237 height 30
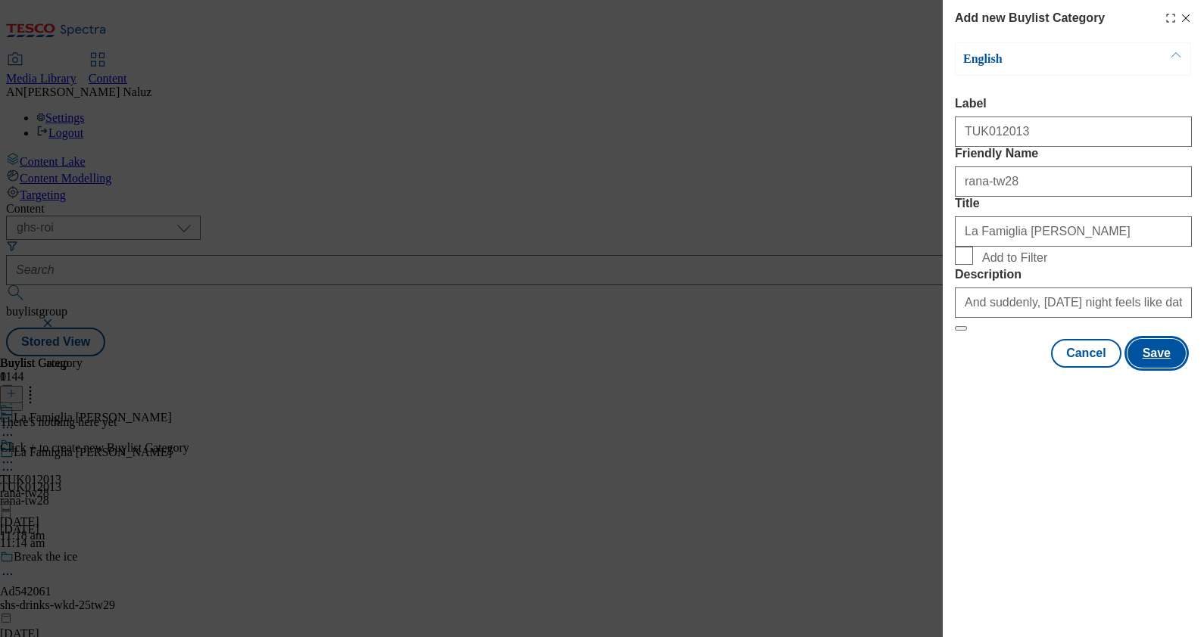
click at [962, 368] on button "Save" at bounding box center [1156, 353] width 58 height 29
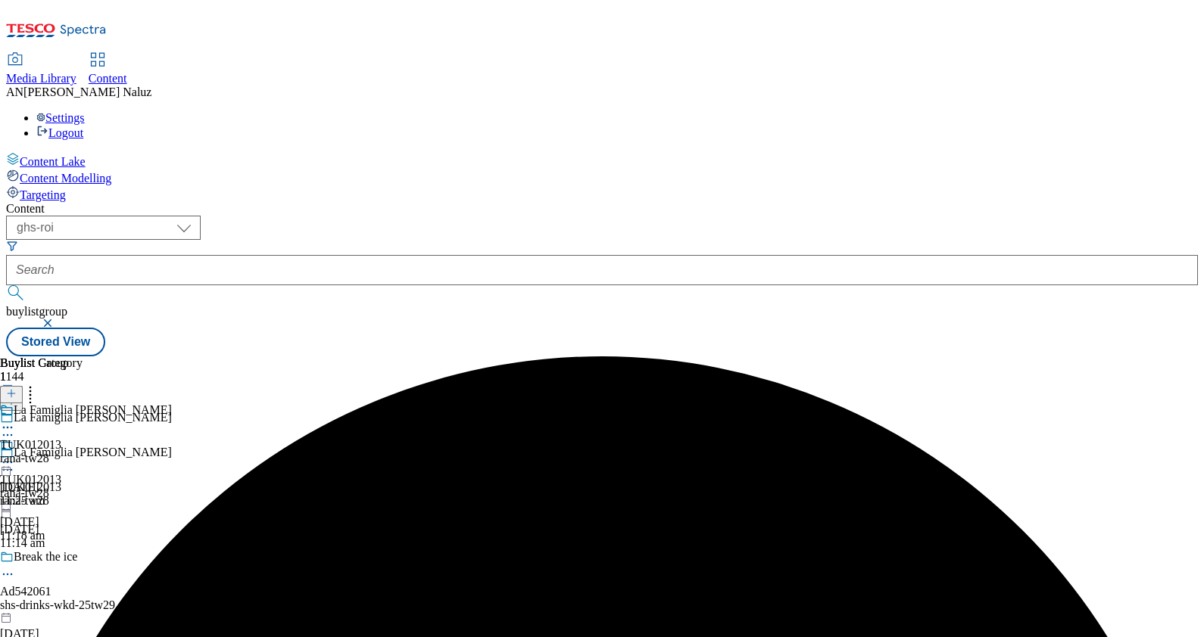
click at [5, 427] on circle at bounding box center [4, 428] width 2 height 2
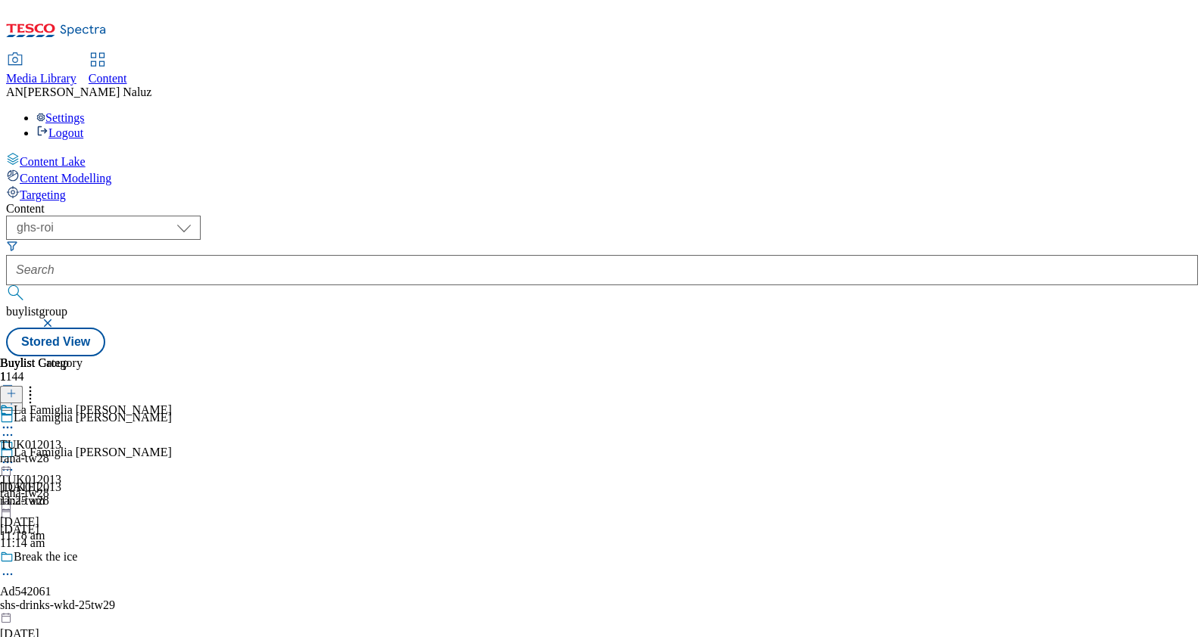
click at [172, 404] on div "La Famiglia Rana TUK012013 rana-tw28 [DATE] 11:25 am" at bounding box center [86, 456] width 172 height 104
click at [17, 388] on icon at bounding box center [11, 393] width 11 height 11
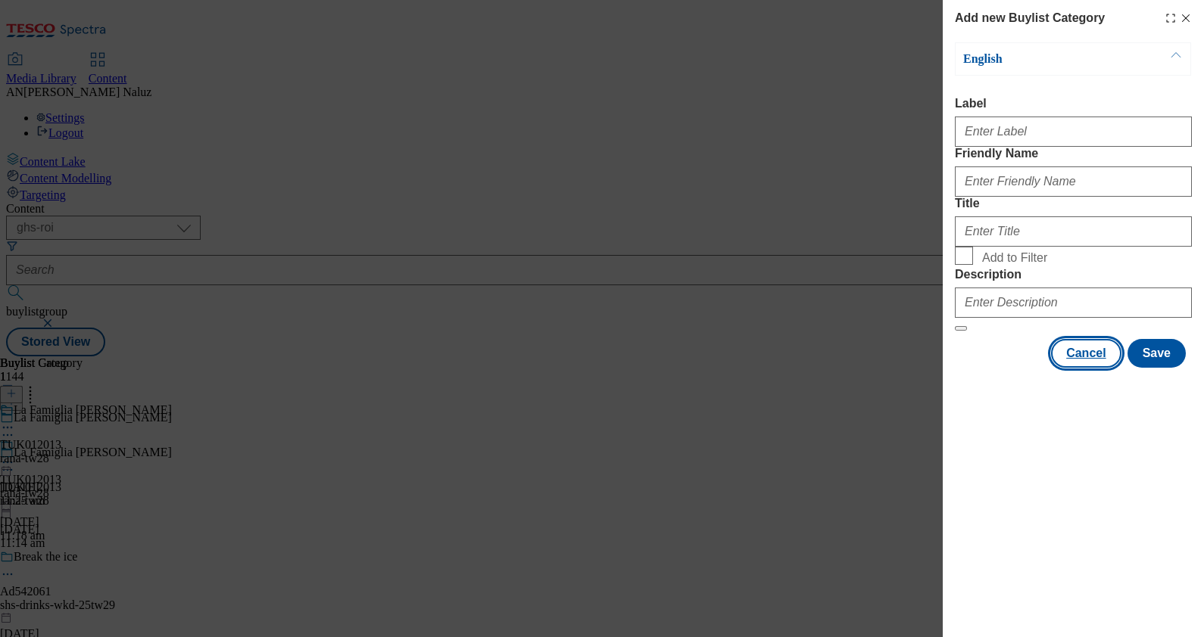
click at [962, 368] on button "Cancel" at bounding box center [1086, 353] width 70 height 29
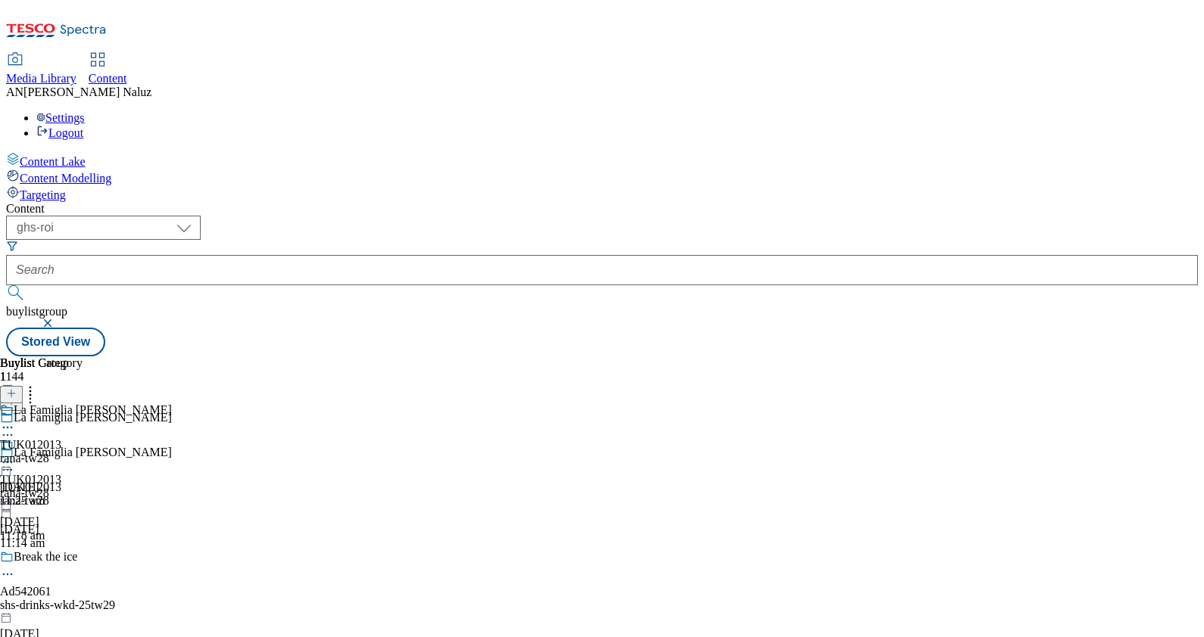
click at [38, 384] on icon at bounding box center [30, 391] width 15 height 15
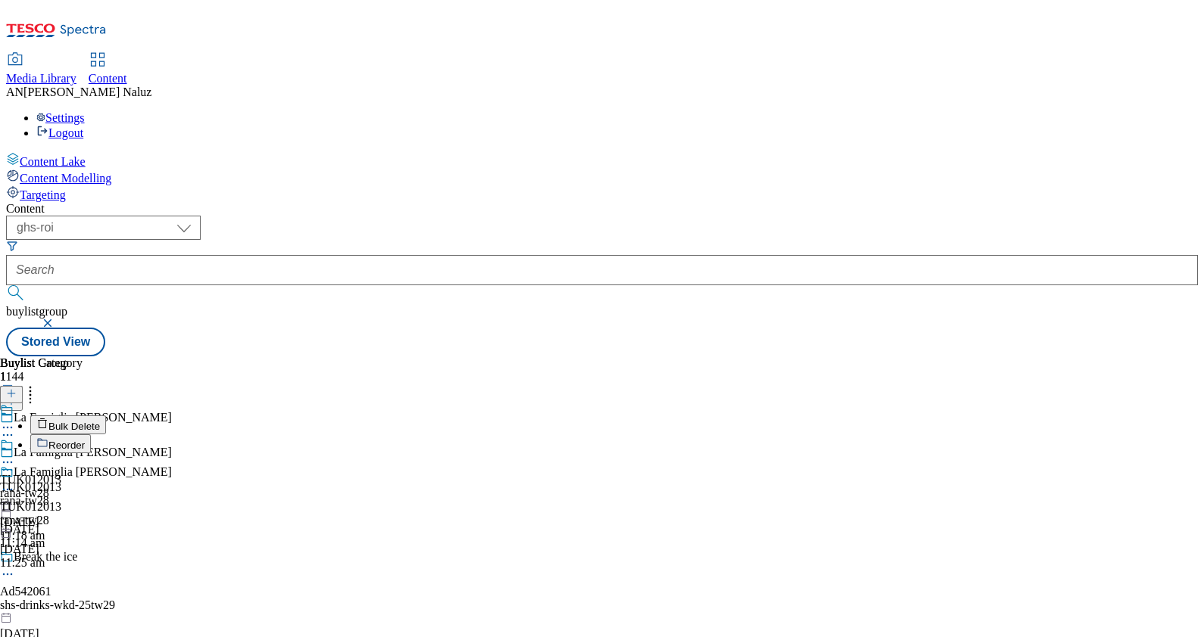
click at [962, 357] on div "Buylist Group 1144 La Famiglia Rana La Famiglia Rana TUK012013 rana-tw28 [DATE]…" at bounding box center [602, 357] width 1192 height 0
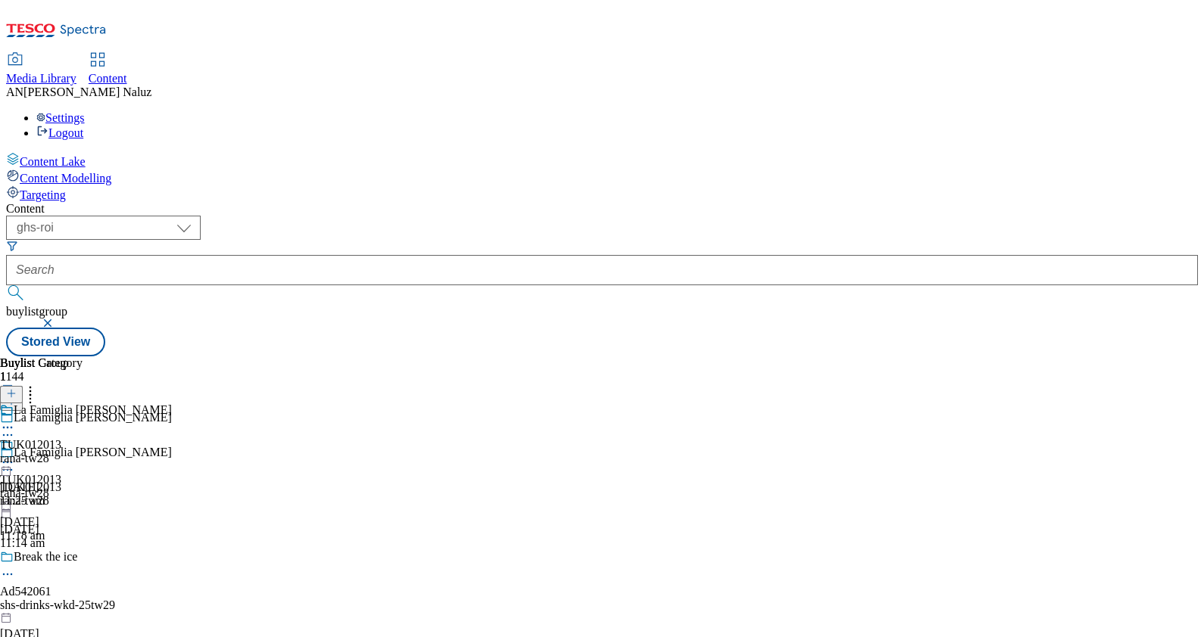
click at [172, 404] on div "La Famiglia Rana TUK012013 rana-tw28 [DATE] 11:25 am" at bounding box center [86, 456] width 172 height 104
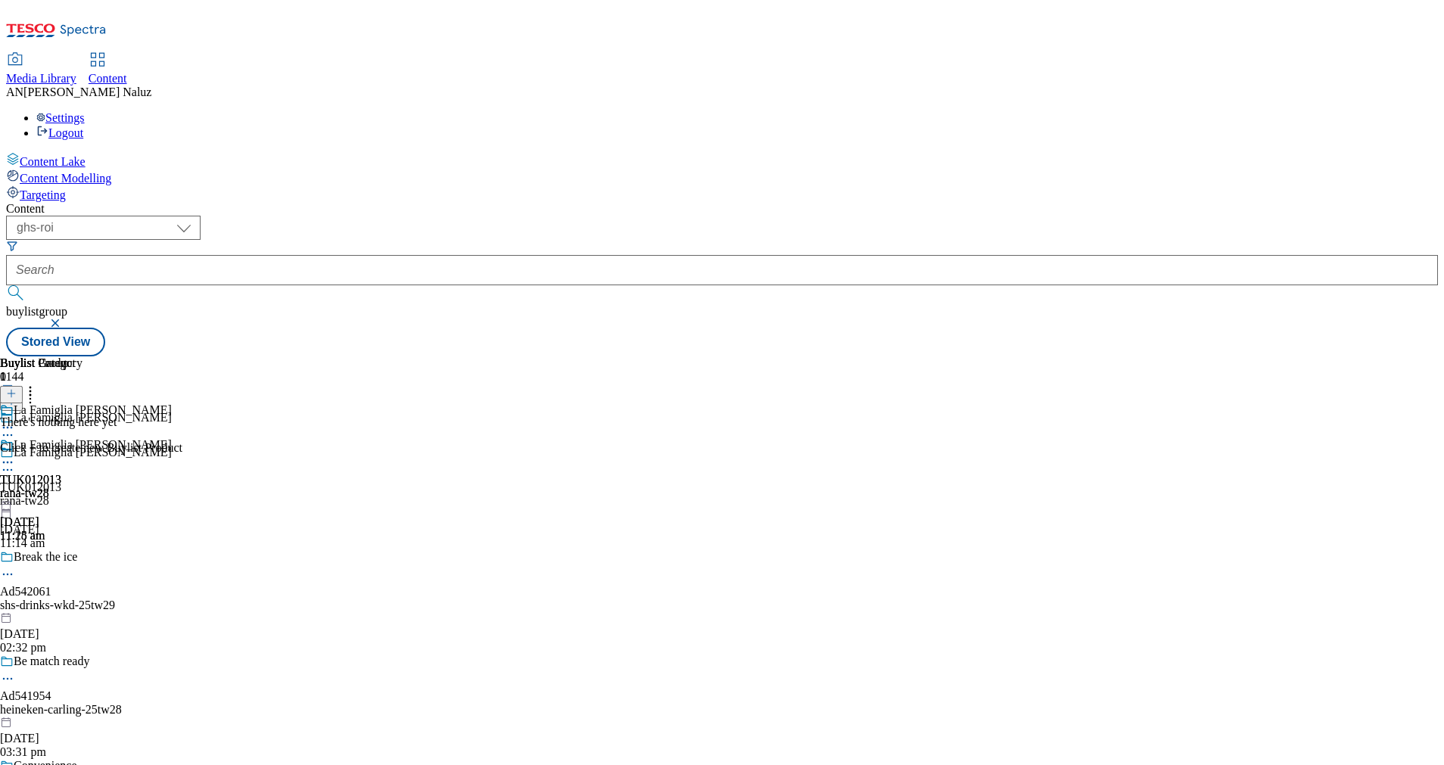
drag, startPoint x: 852, startPoint y: 17, endPoint x: 883, endPoint y: 115, distance: 103.2
click at [883, 216] on div "( optional ) ghs-roi ghs-uk ghs-roi buylistgroup Stored View" at bounding box center [722, 286] width 1432 height 141
click at [17, 388] on icon at bounding box center [11, 393] width 11 height 11
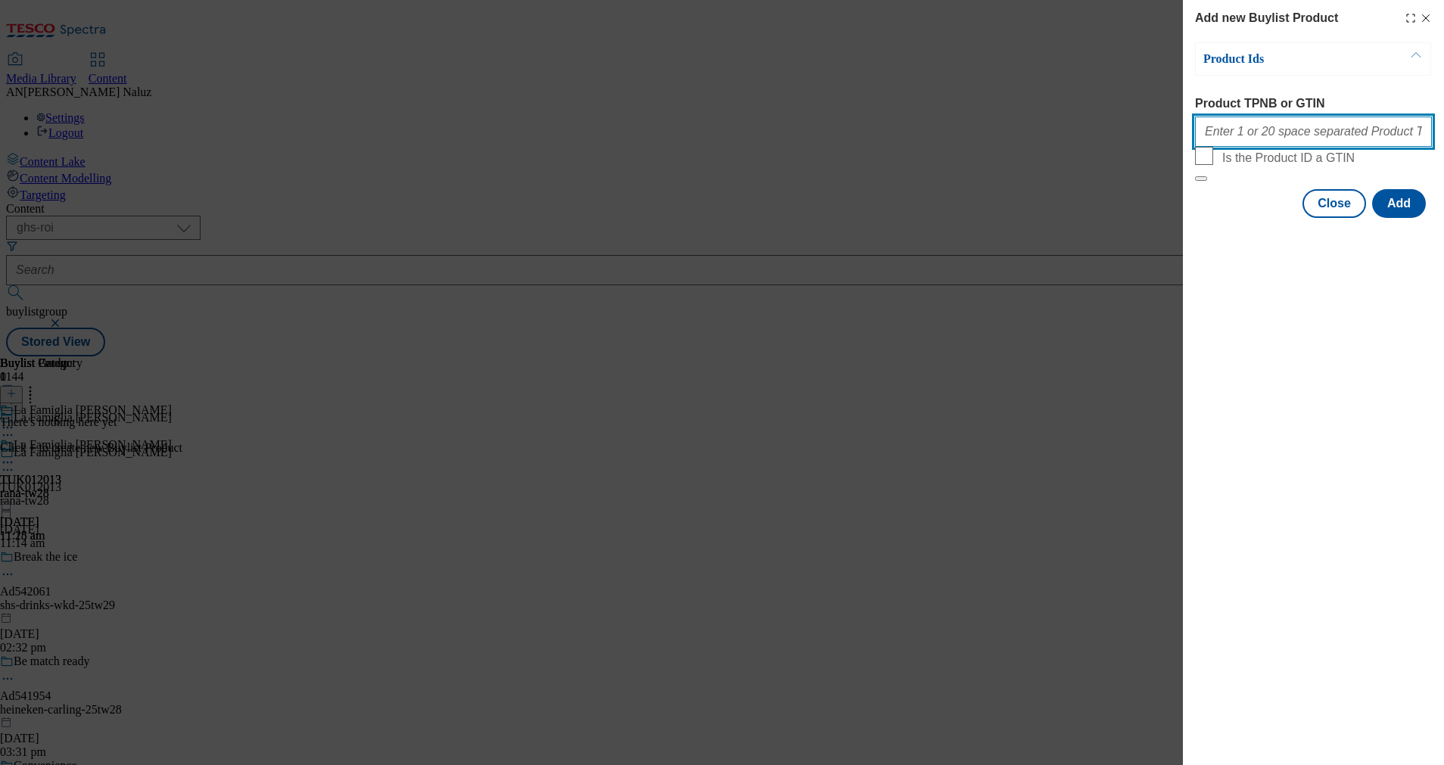
click at [962, 129] on input "Product TPNB or GTIN" at bounding box center [1313, 132] width 237 height 30
paste input "97064381"
paste input "96972800"
paste input "97026605"
type input "97064381 96972800 97026605"
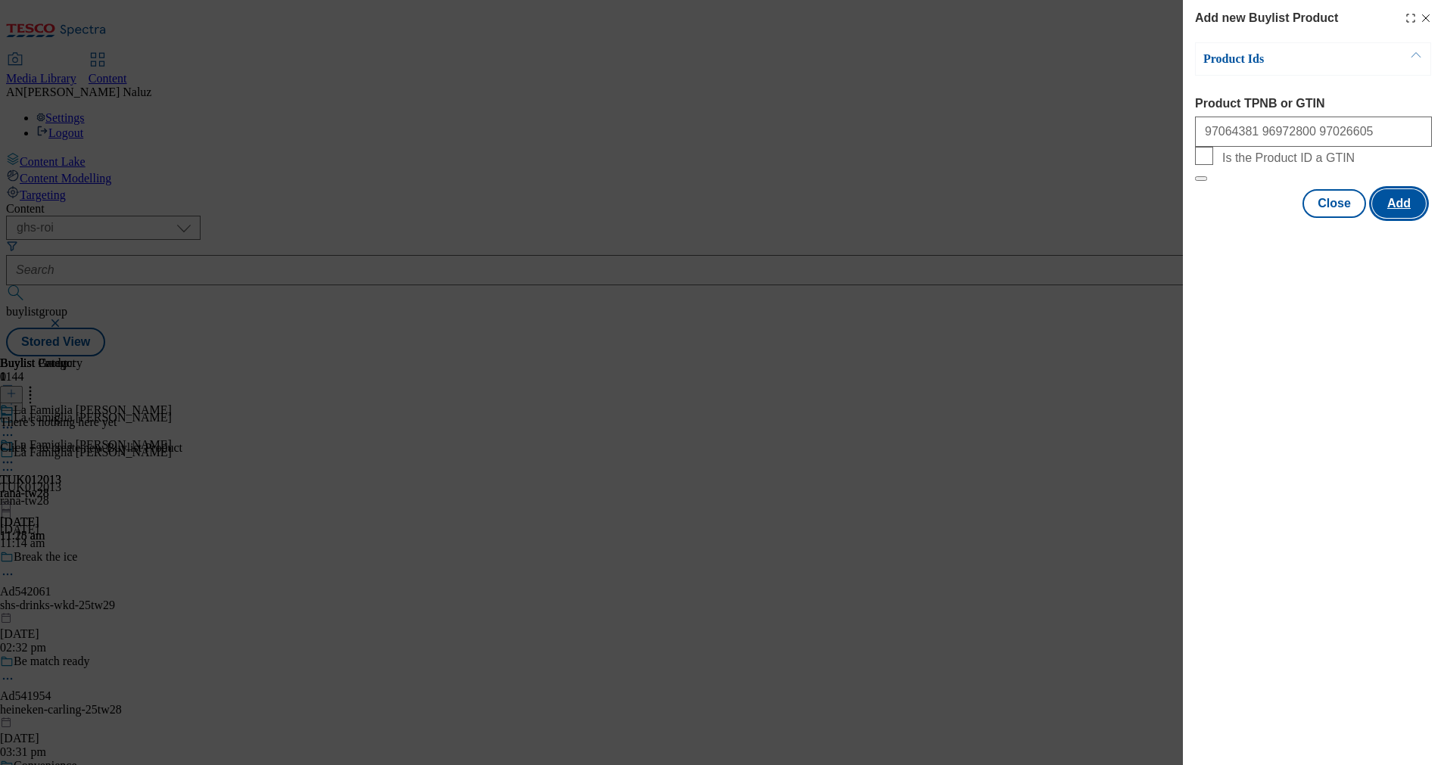
click at [962, 218] on button "Add" at bounding box center [1400, 203] width 54 height 29
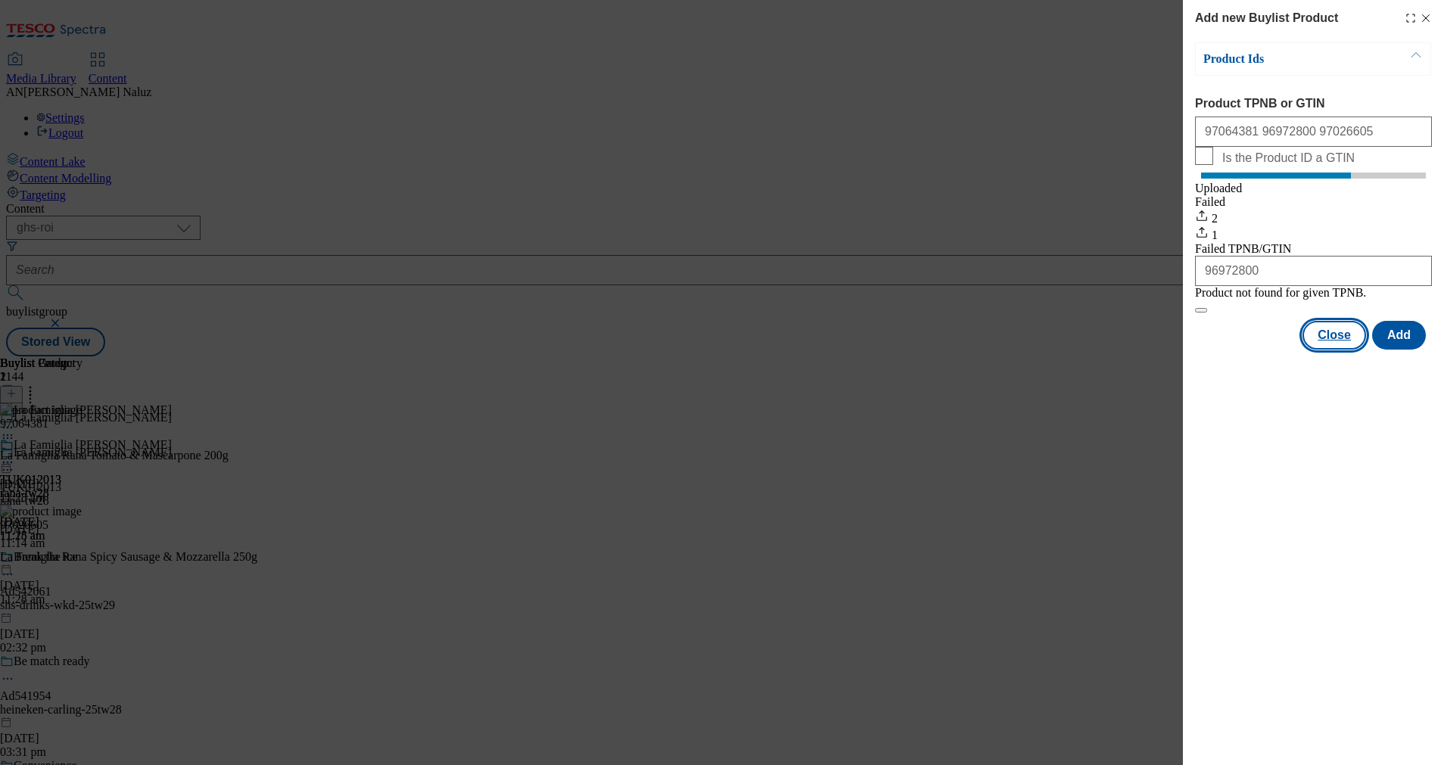
click at [962, 350] on button "Close" at bounding box center [1335, 335] width 64 height 29
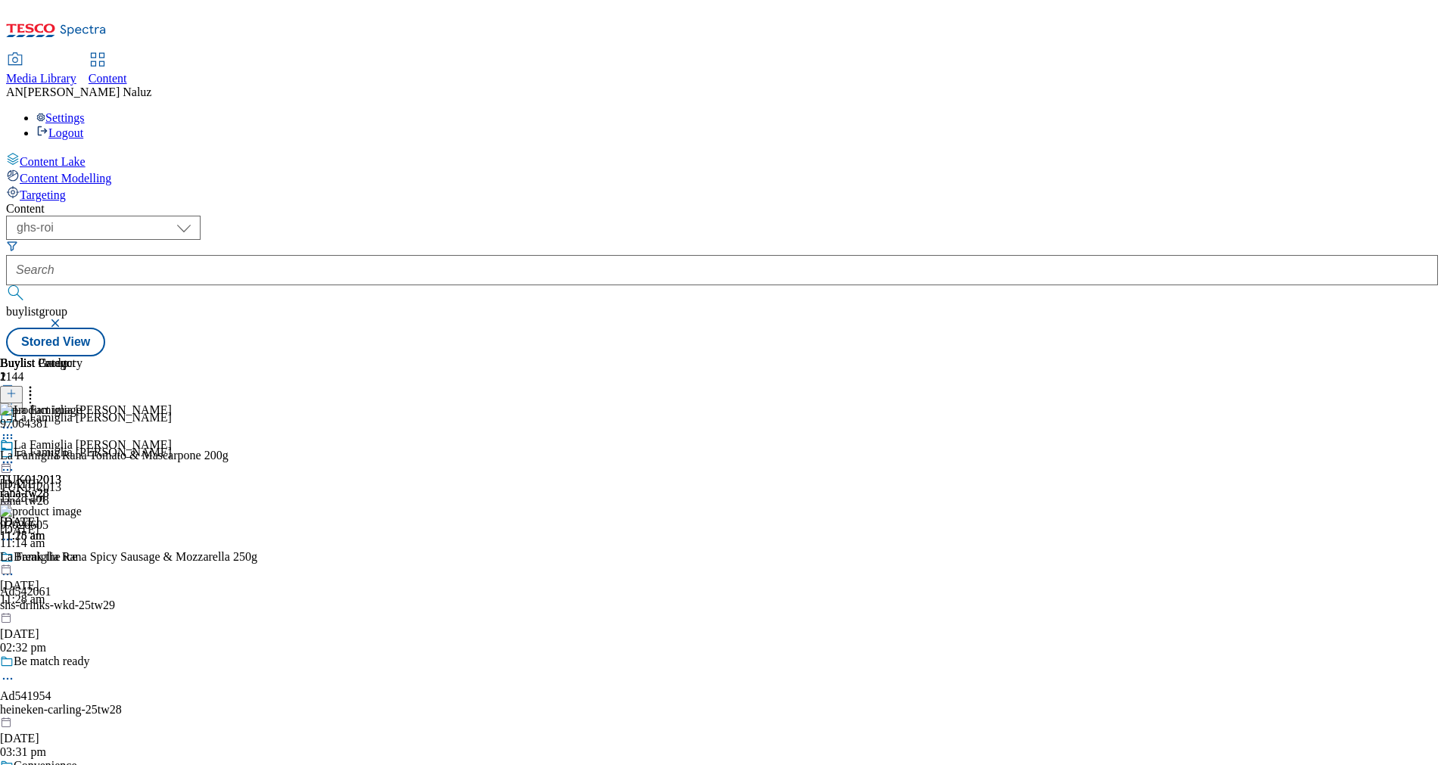
click at [38, 384] on icon at bounding box center [30, 391] width 15 height 15
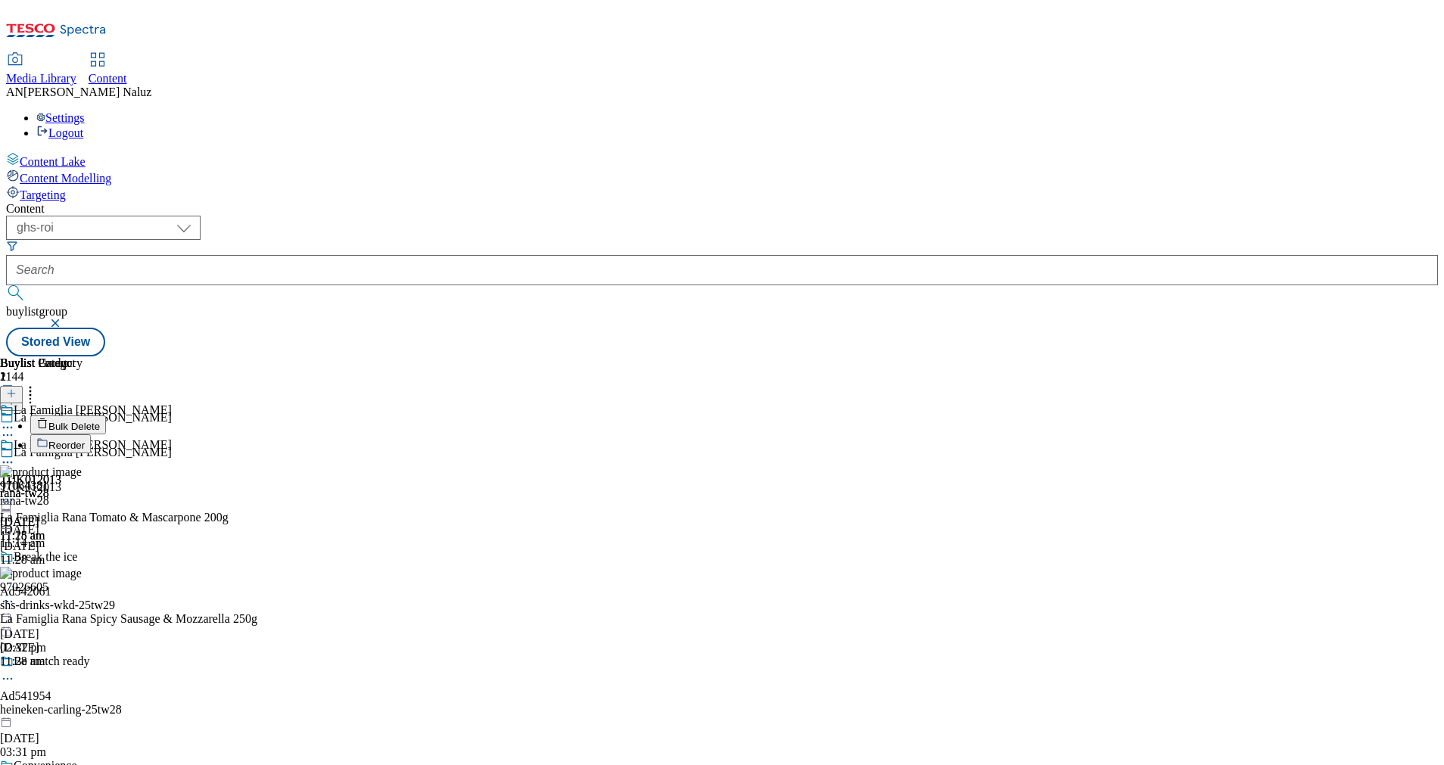
click at [15, 455] on icon at bounding box center [7, 462] width 15 height 15
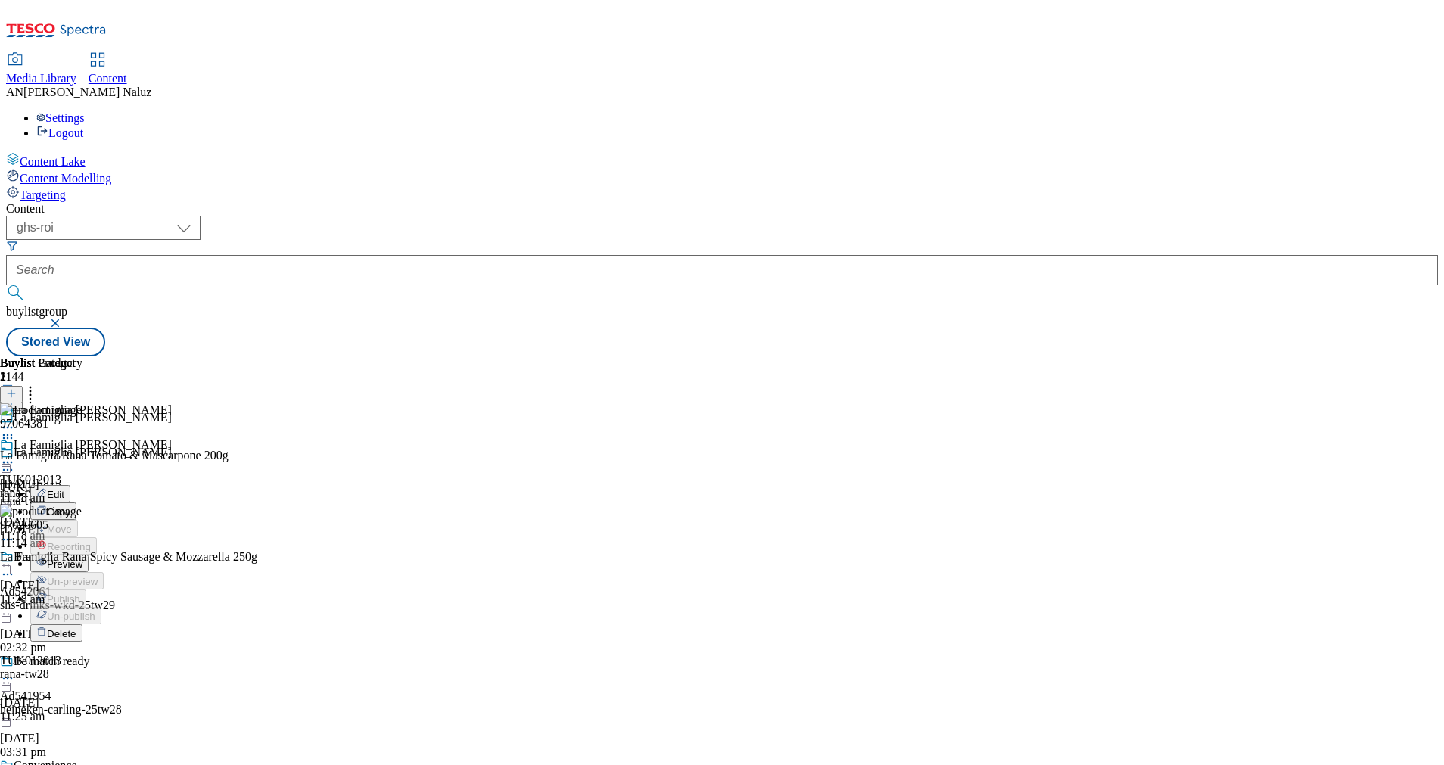
click at [83, 509] on span "Preview" at bounding box center [65, 564] width 36 height 11
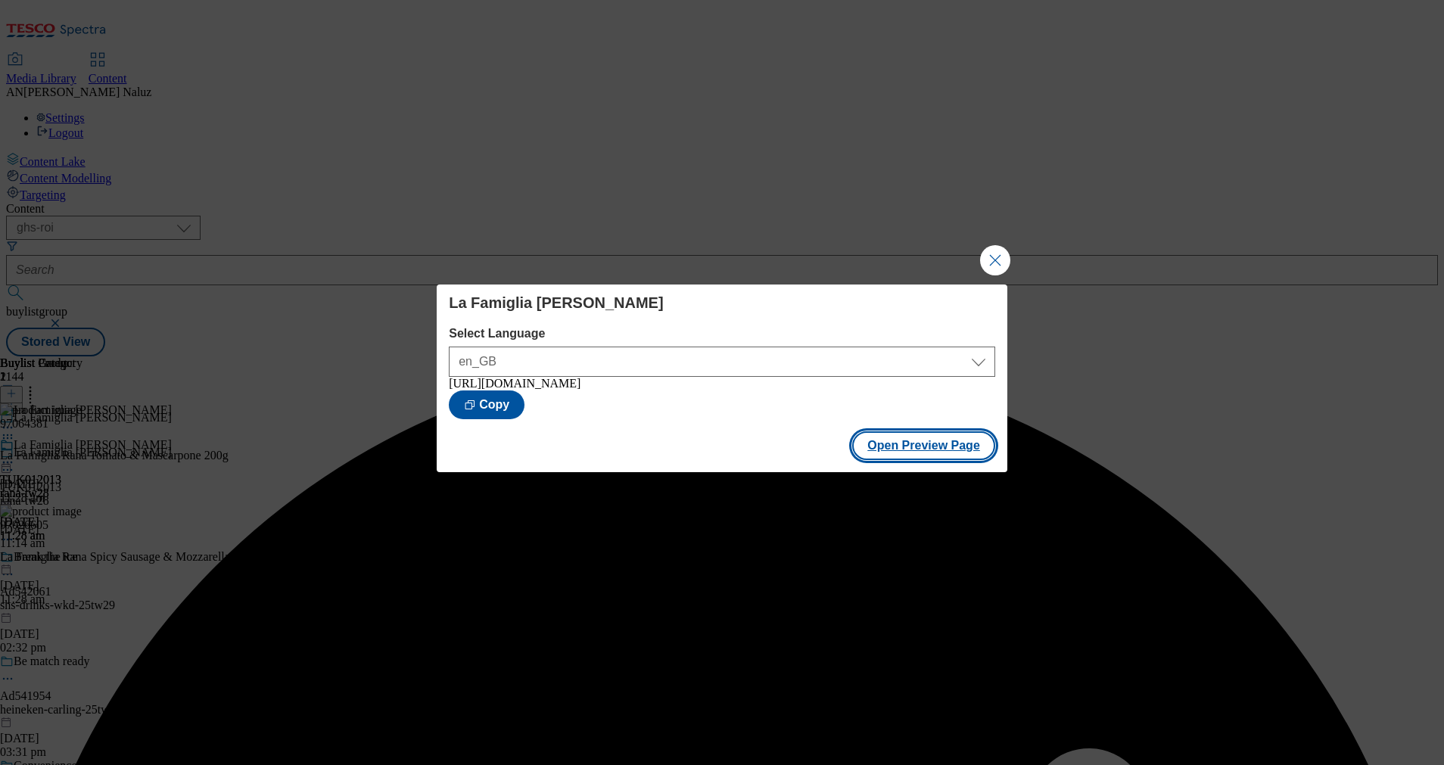
click at [882, 452] on button "Open Preview Page" at bounding box center [923, 446] width 143 height 29
click at [962, 245] on button "Close Modal" at bounding box center [995, 260] width 30 height 30
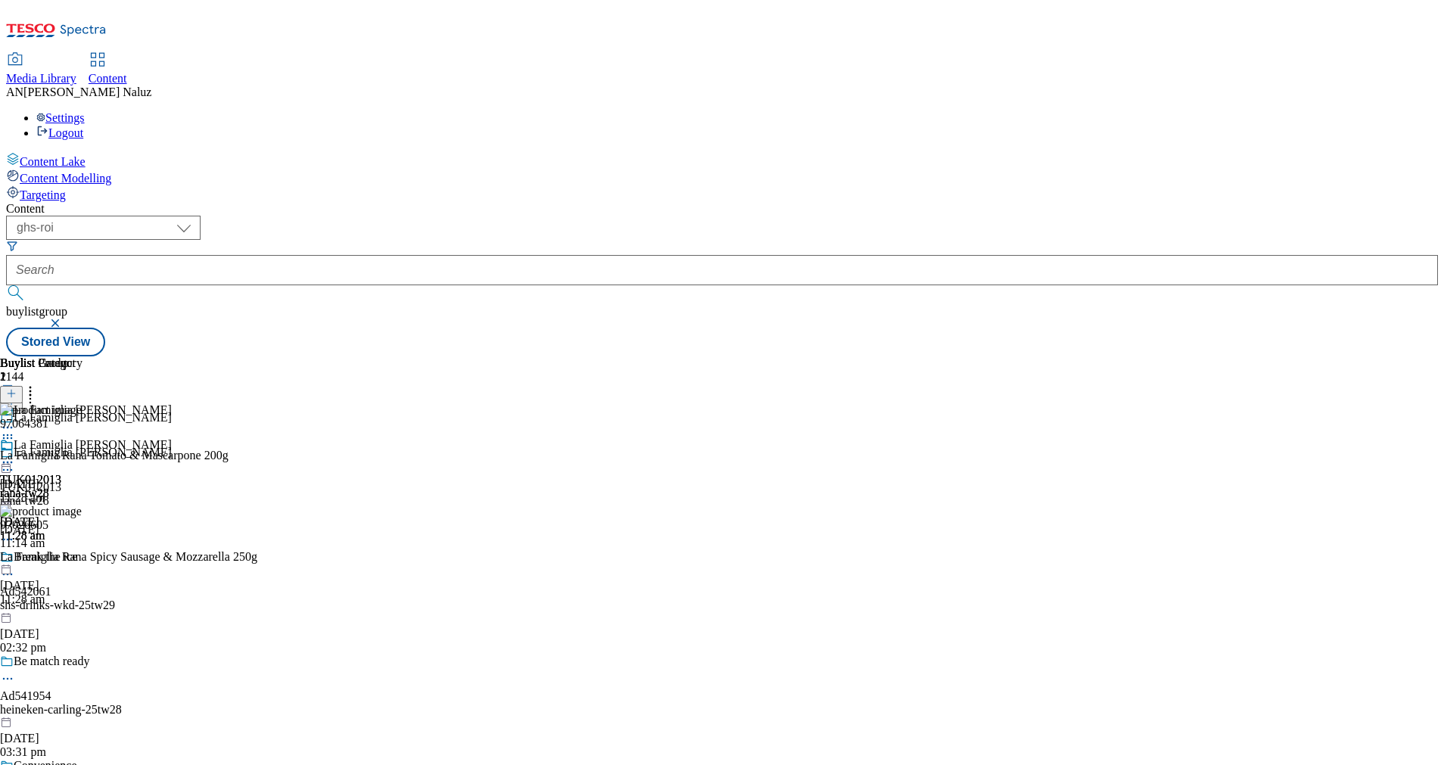
click at [172, 438] on div "La Famiglia [PERSON_NAME]" at bounding box center [86, 455] width 172 height 35
click at [15, 455] on icon at bounding box center [7, 462] width 15 height 15
click at [86, 509] on button "Publish" at bounding box center [58, 615] width 56 height 17
click at [201, 216] on select "ghs-roi ghs-[GEOGRAPHIC_DATA]" at bounding box center [103, 228] width 195 height 24
select select "ghs-[GEOGRAPHIC_DATA]"
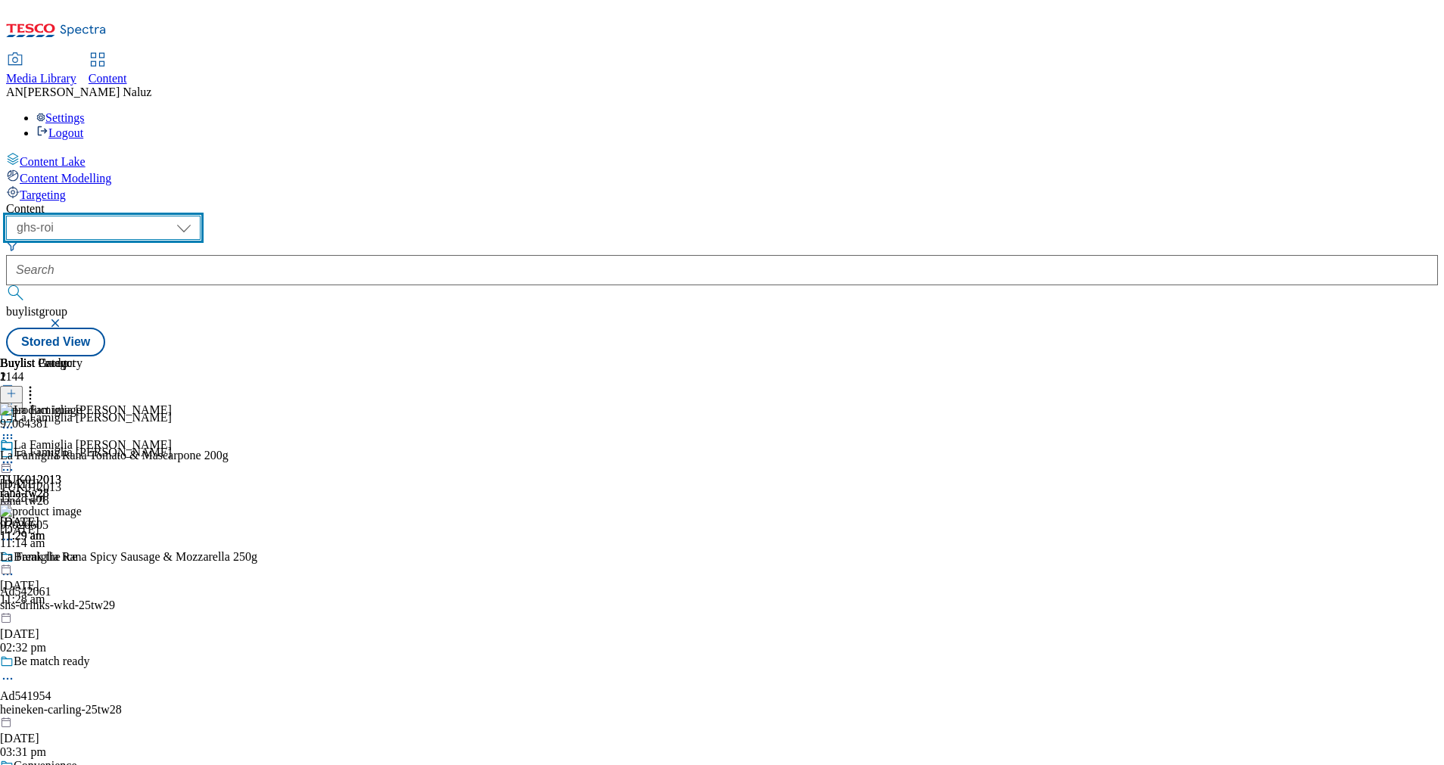
click at [197, 216] on select "ghs-roi ghs-[GEOGRAPHIC_DATA]" at bounding box center [103, 228] width 195 height 24
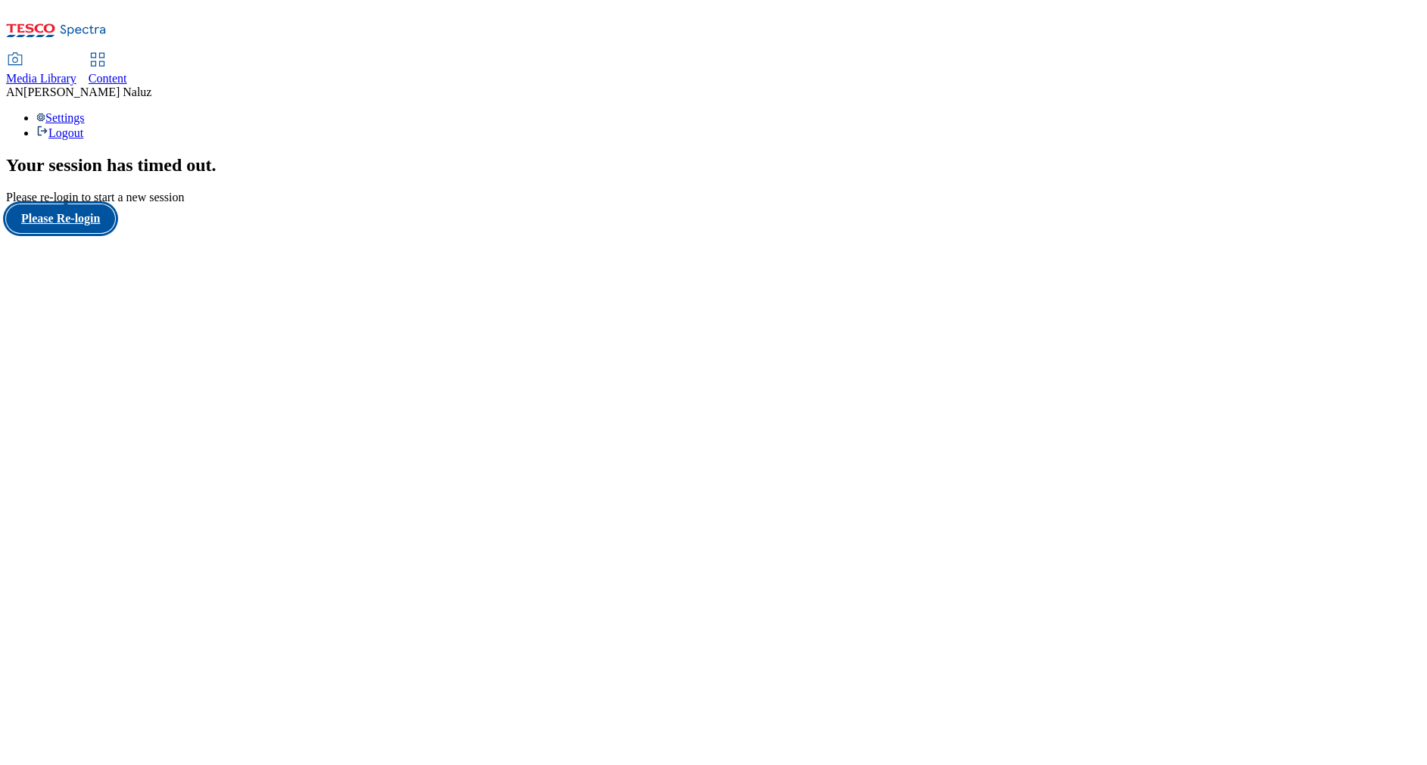
click at [85, 233] on button "Please Re-login" at bounding box center [60, 218] width 109 height 29
